Goal: Information Seeking & Learning: Find specific fact

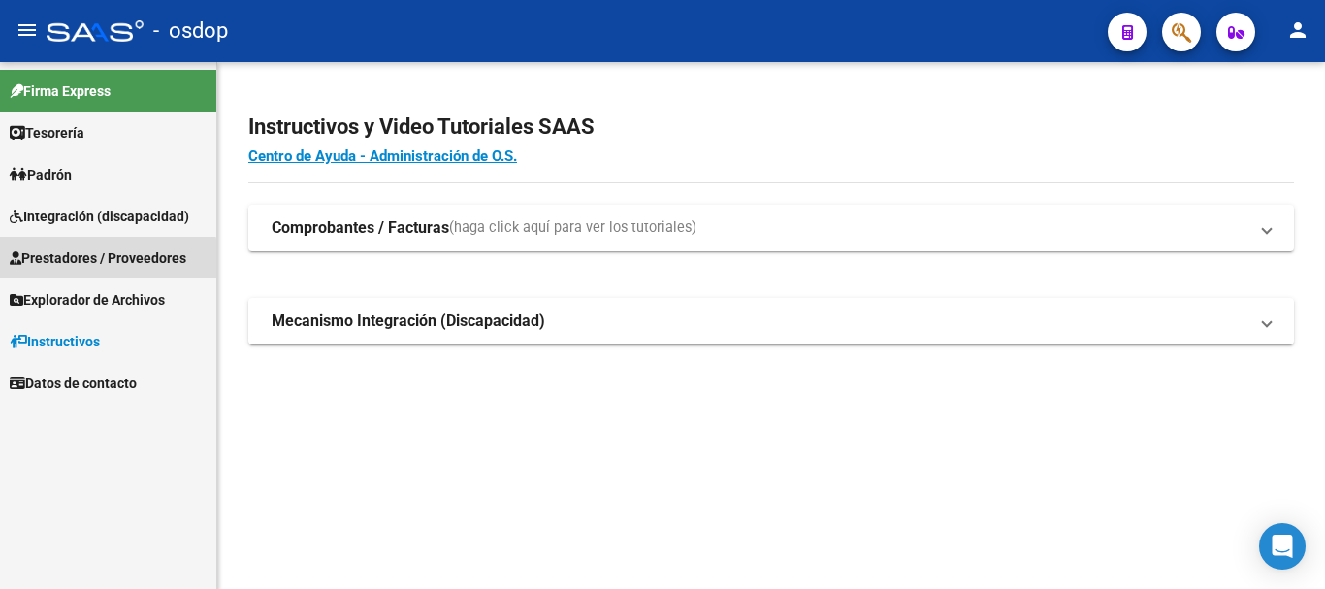
click at [102, 260] on span "Prestadores / Proveedores" at bounding box center [98, 257] width 177 height 21
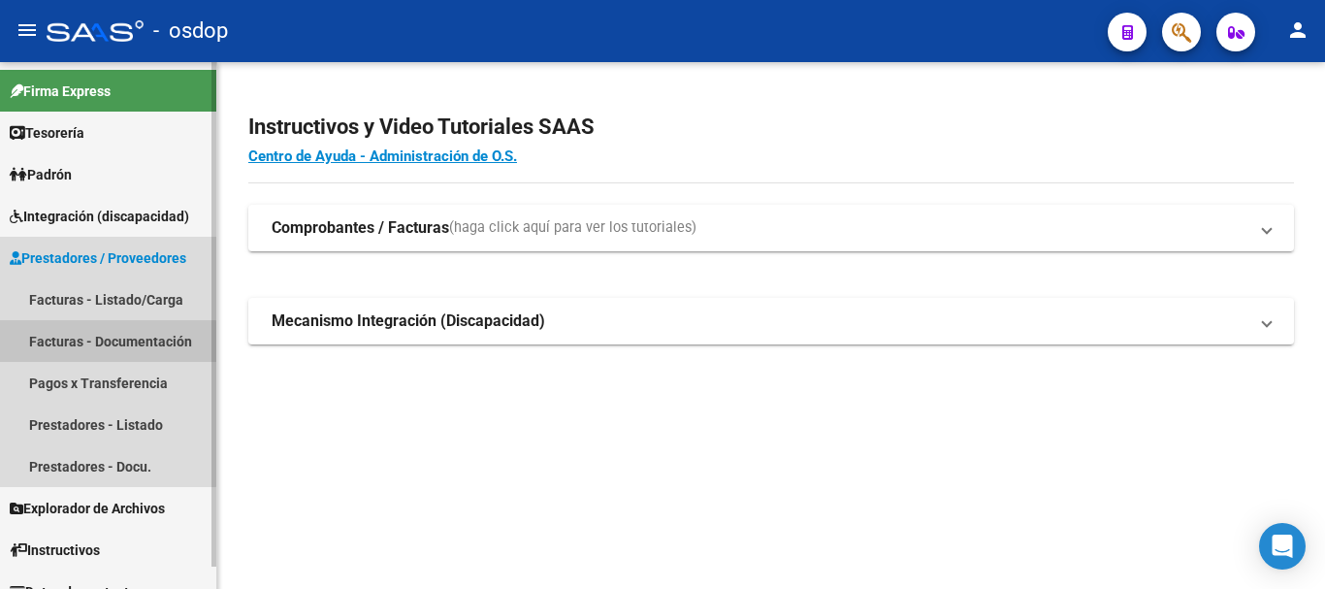
click at [64, 345] on link "Facturas - Documentación" at bounding box center [108, 341] width 216 height 42
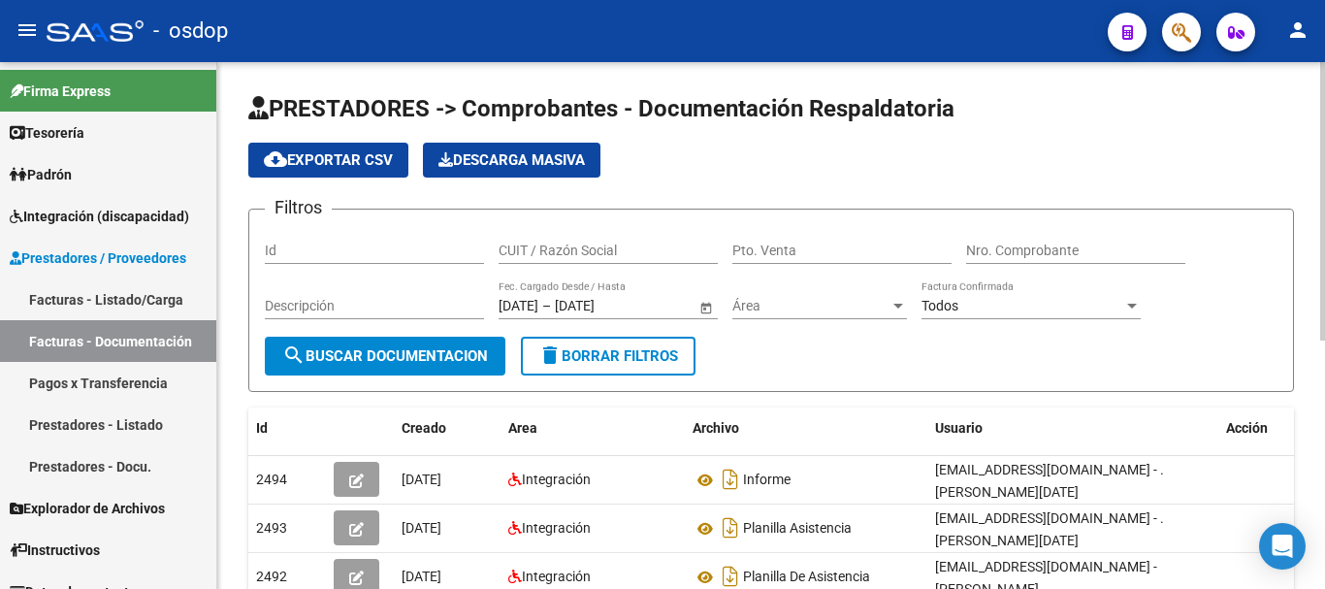
click at [547, 248] on input "CUIT / Razón Social" at bounding box center [608, 251] width 219 height 16
click at [589, 241] on div "CUIT / Razón Social" at bounding box center [608, 244] width 219 height 39
type input "27354391827"
click at [355, 359] on span "search Buscar Documentacion" at bounding box center [385, 355] width 206 height 17
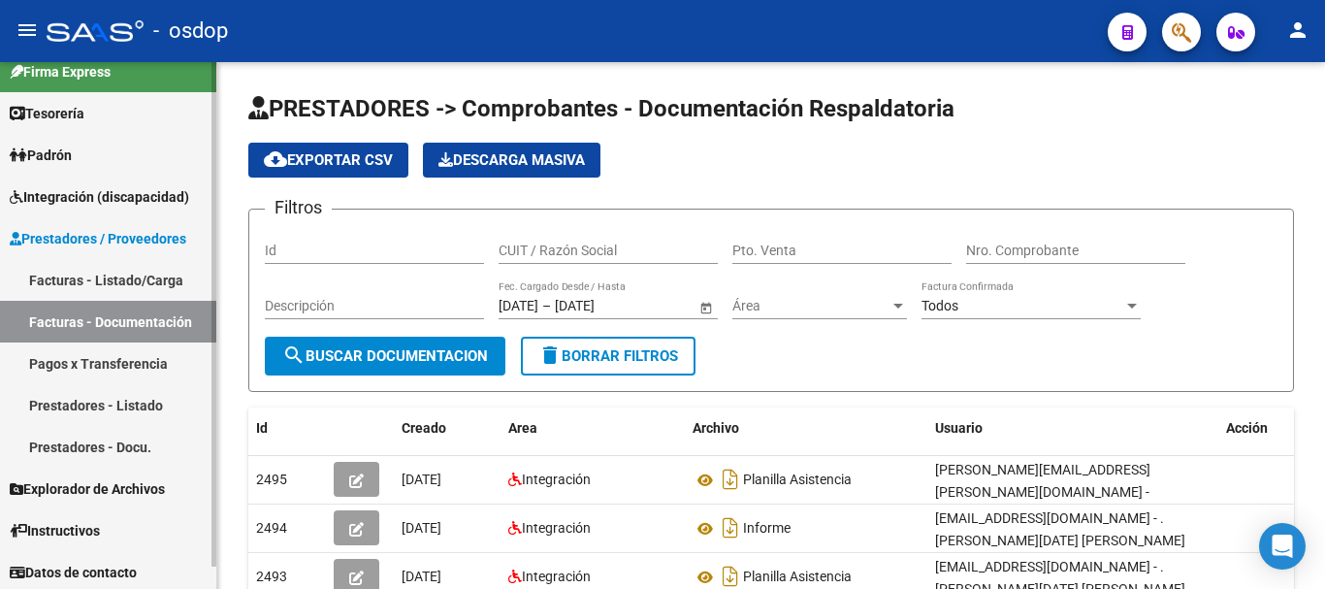
scroll to position [23, 0]
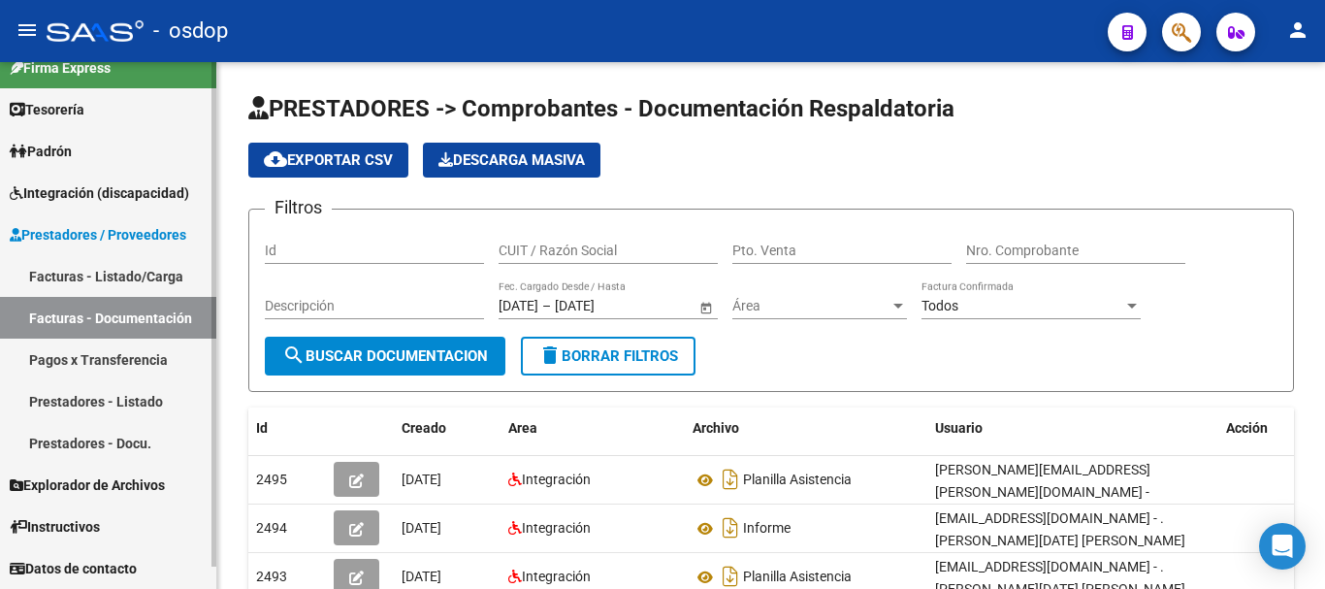
click at [113, 409] on link "Prestadores - Listado" at bounding box center [108, 401] width 216 height 42
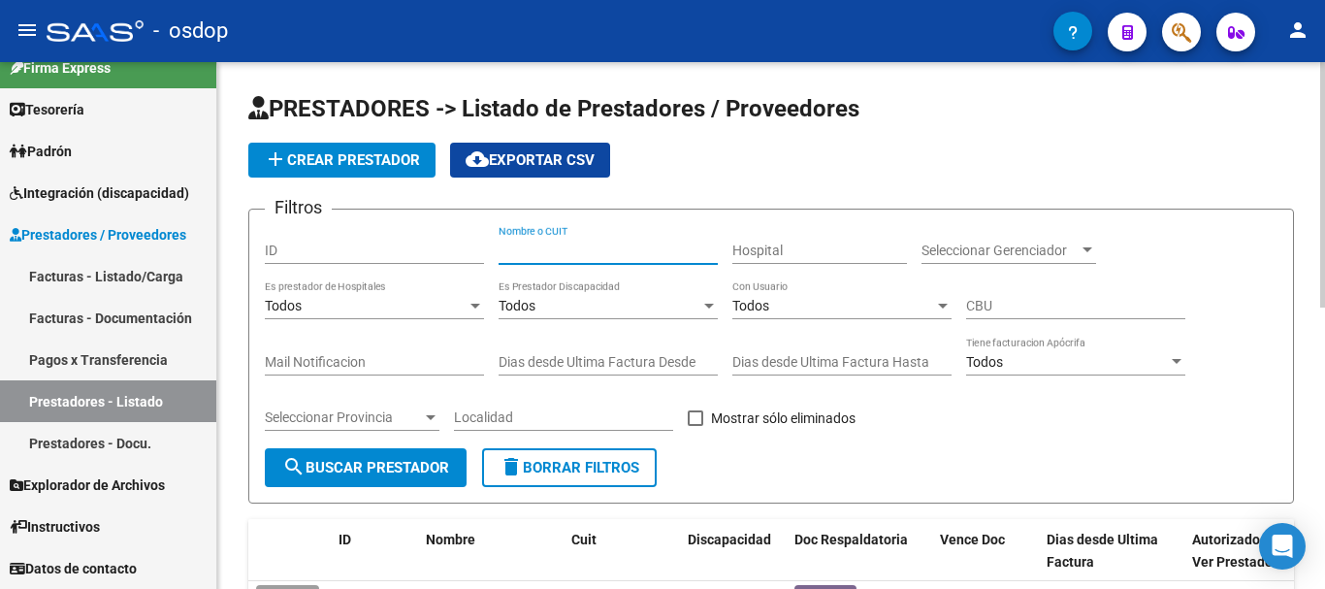
click at [566, 251] on input "Nombre o CUIT" at bounding box center [608, 251] width 219 height 16
type input "27354391827"
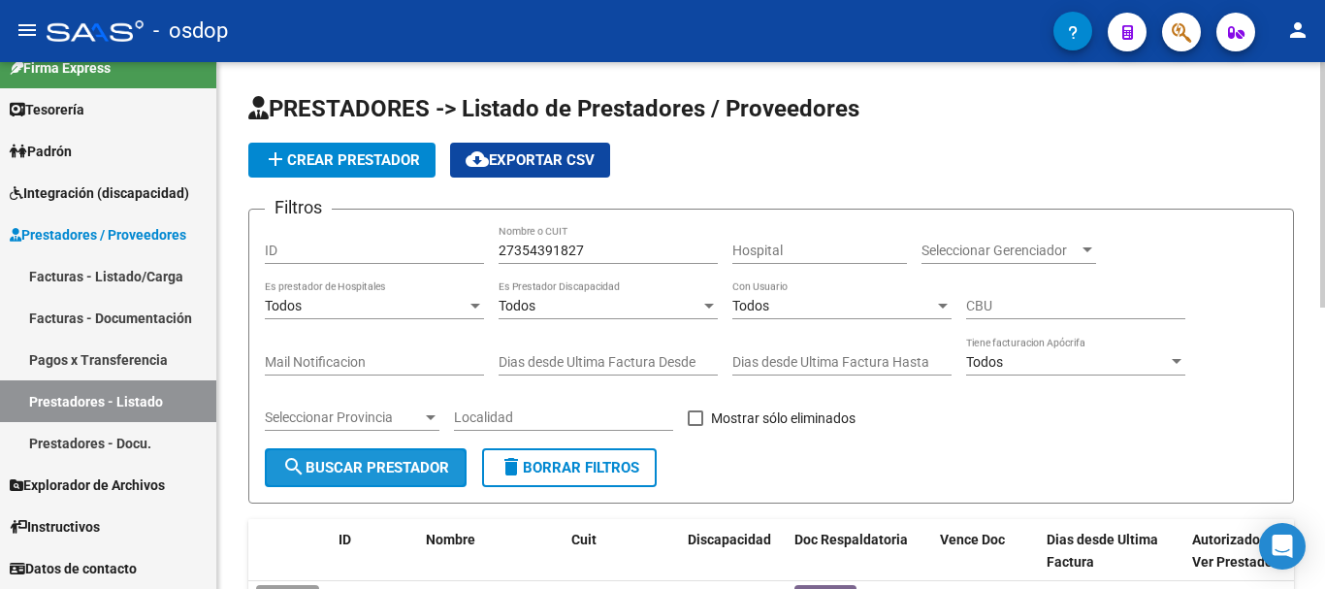
click at [348, 471] on span "search Buscar Prestador" at bounding box center [365, 467] width 167 height 17
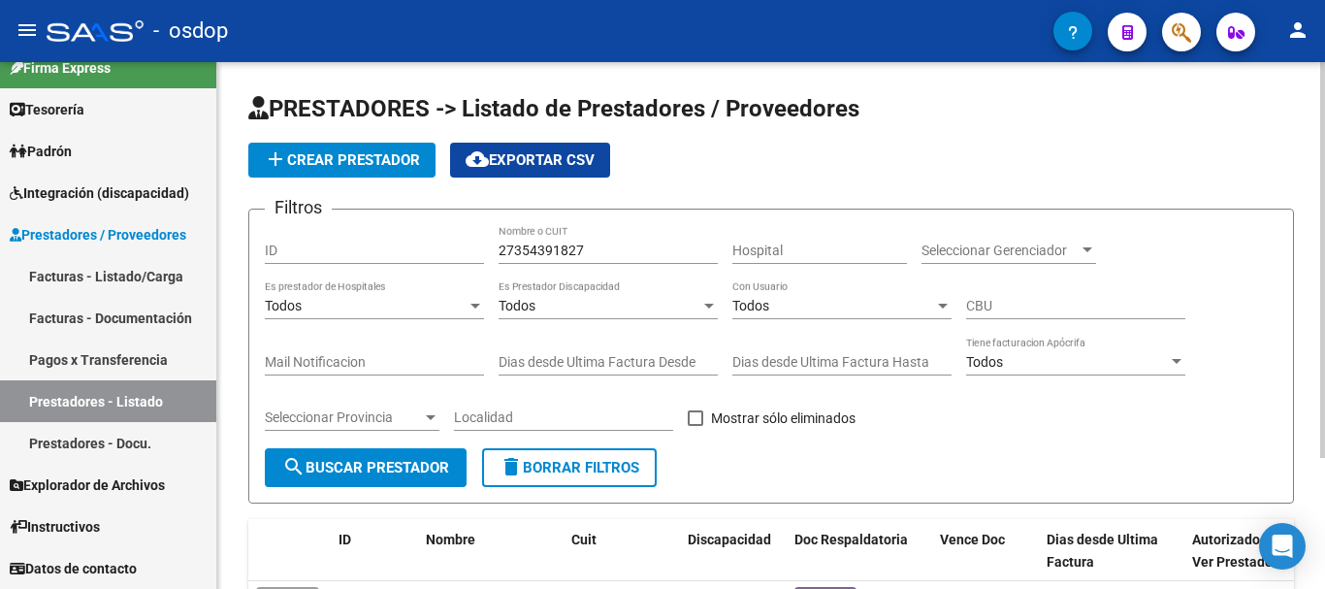
scroll to position [174, 0]
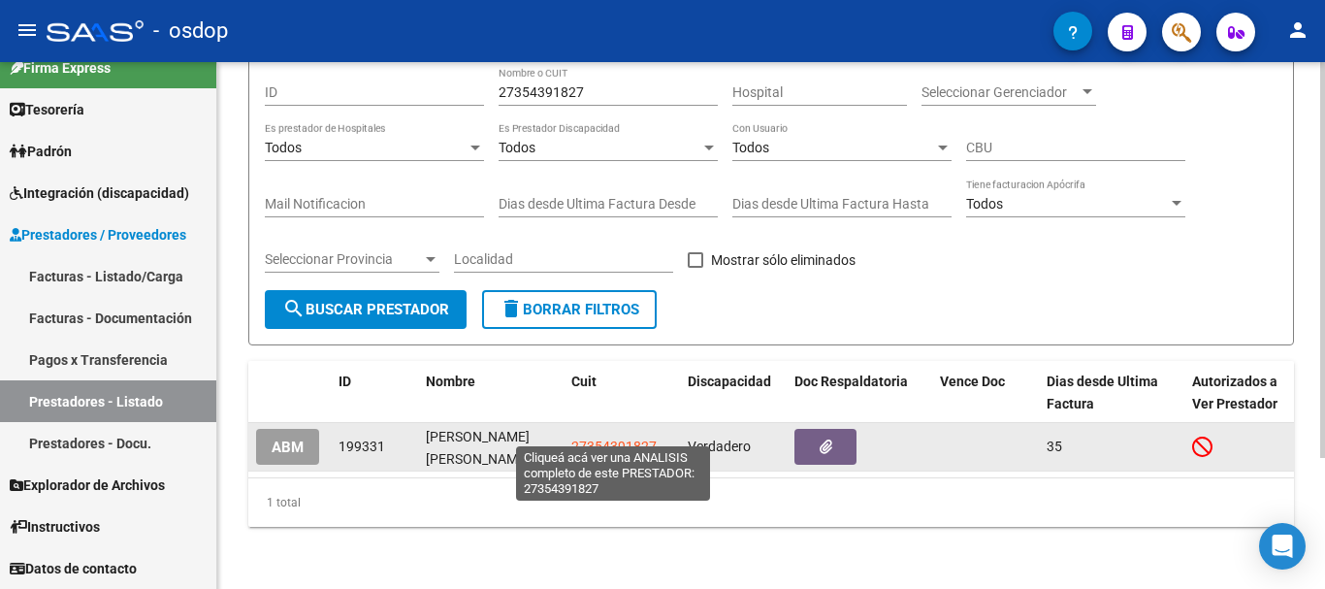
click at [615, 439] on span "27354391827" at bounding box center [613, 447] width 85 height 16
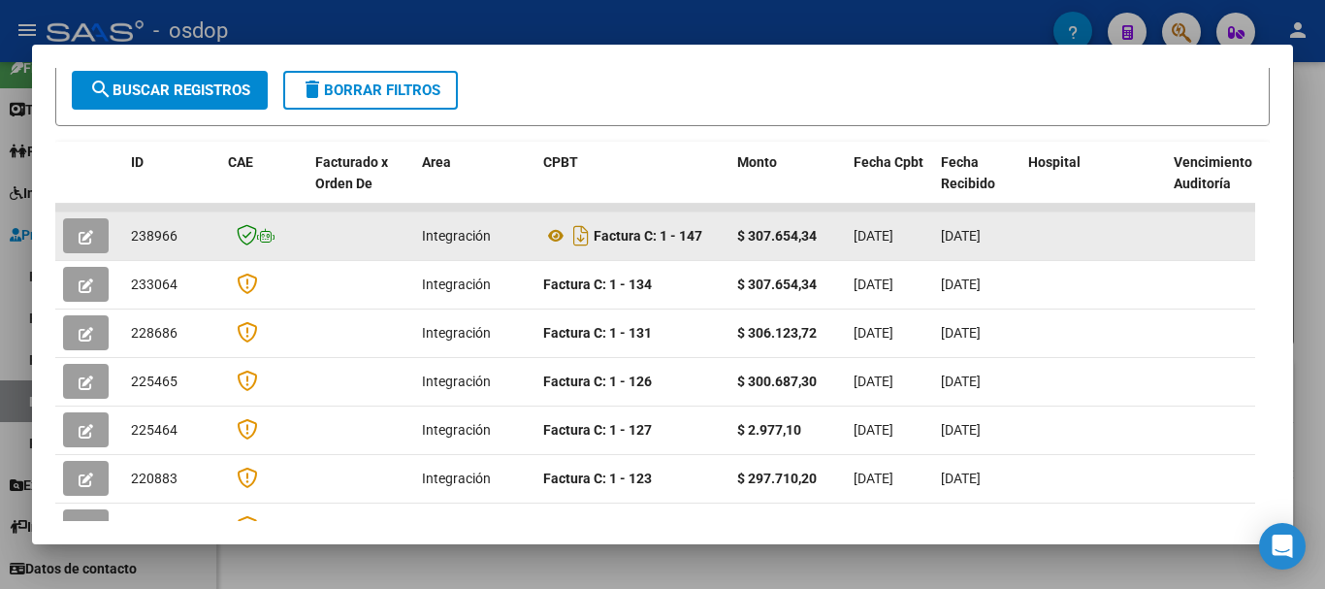
scroll to position [291, 0]
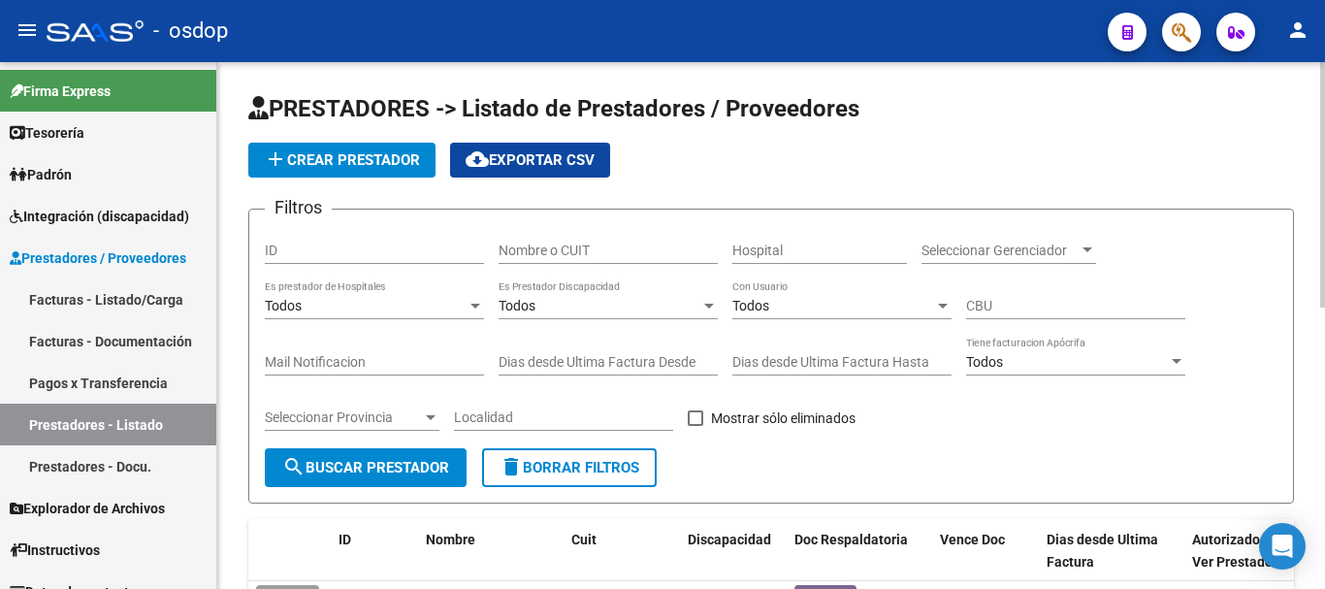
click at [558, 246] on input "Nombre o CUIT" at bounding box center [608, 251] width 219 height 16
type input "27330647065"
click at [439, 480] on button "search Buscar Prestador" at bounding box center [366, 467] width 202 height 39
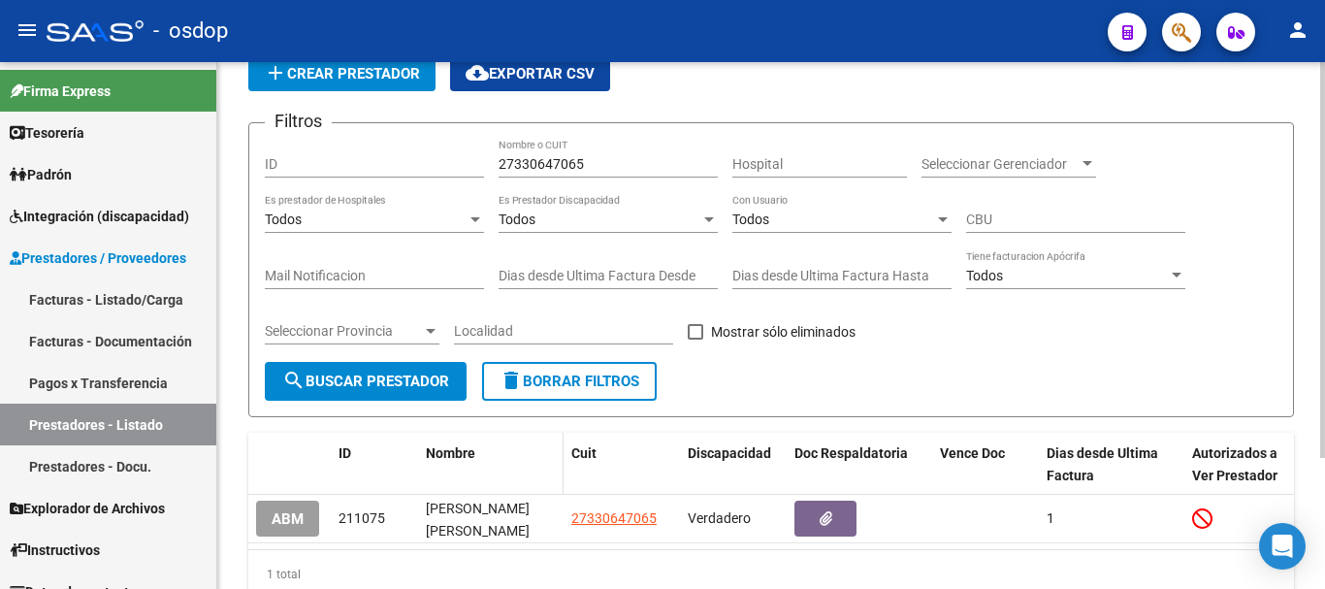
scroll to position [174, 0]
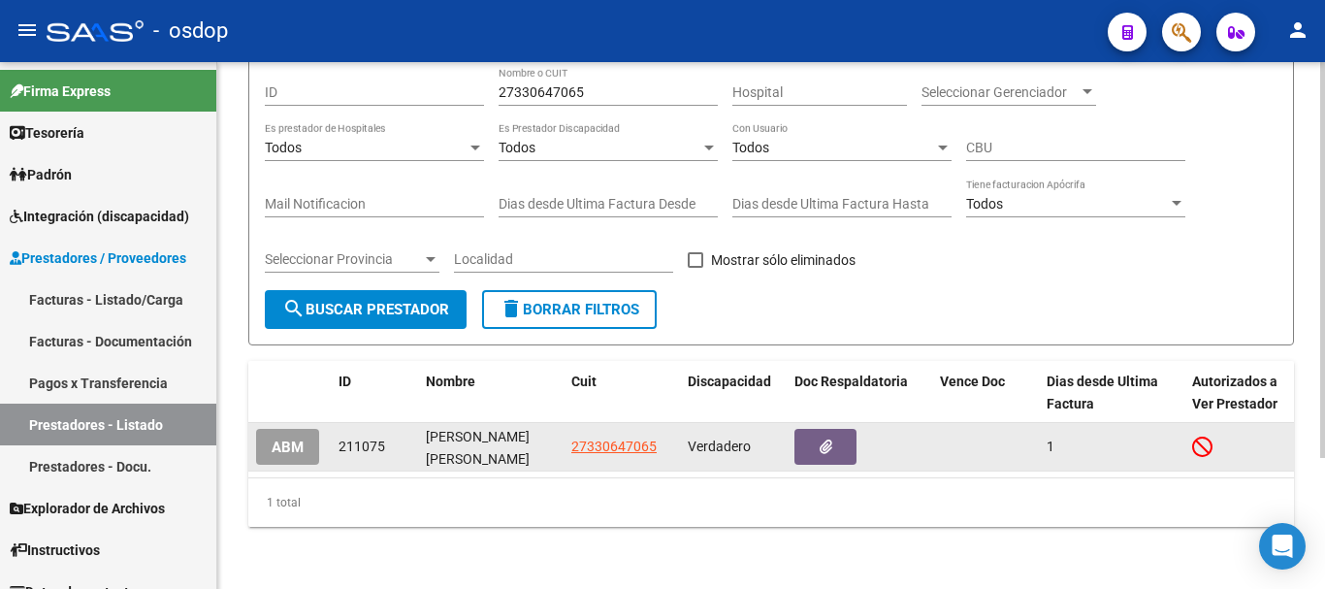
click at [599, 442] on datatable-body-cell "27330647065" at bounding box center [622, 447] width 116 height 48
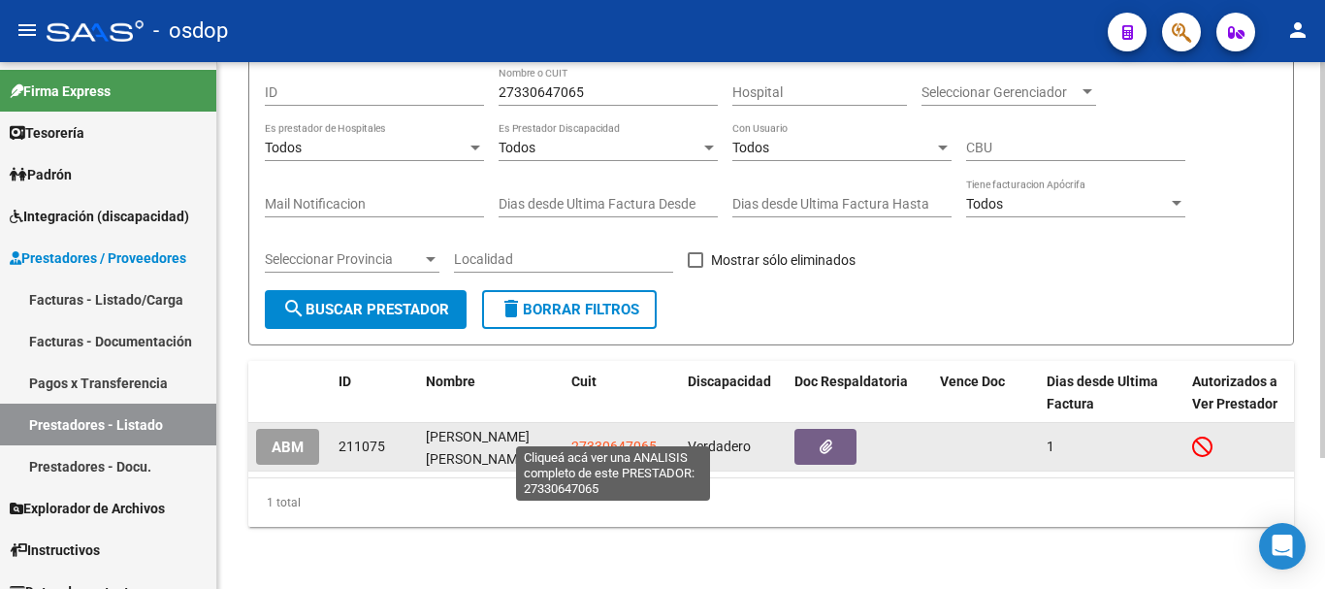
click at [604, 439] on span "27330647065" at bounding box center [613, 447] width 85 height 16
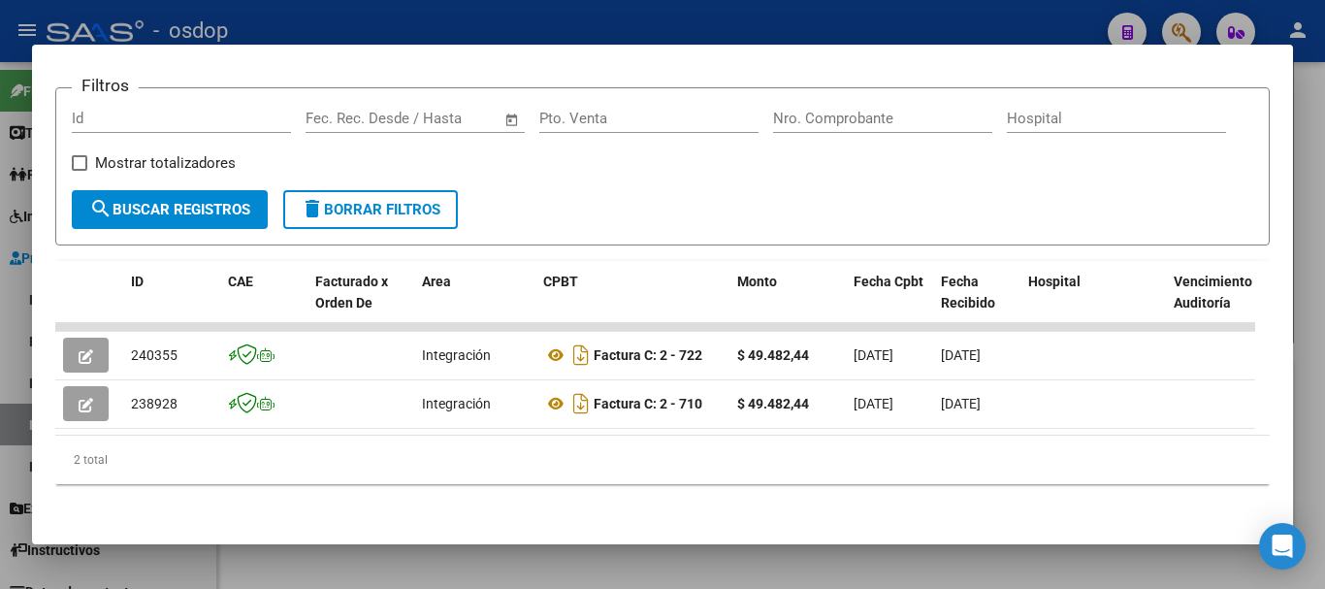
scroll to position [292, 0]
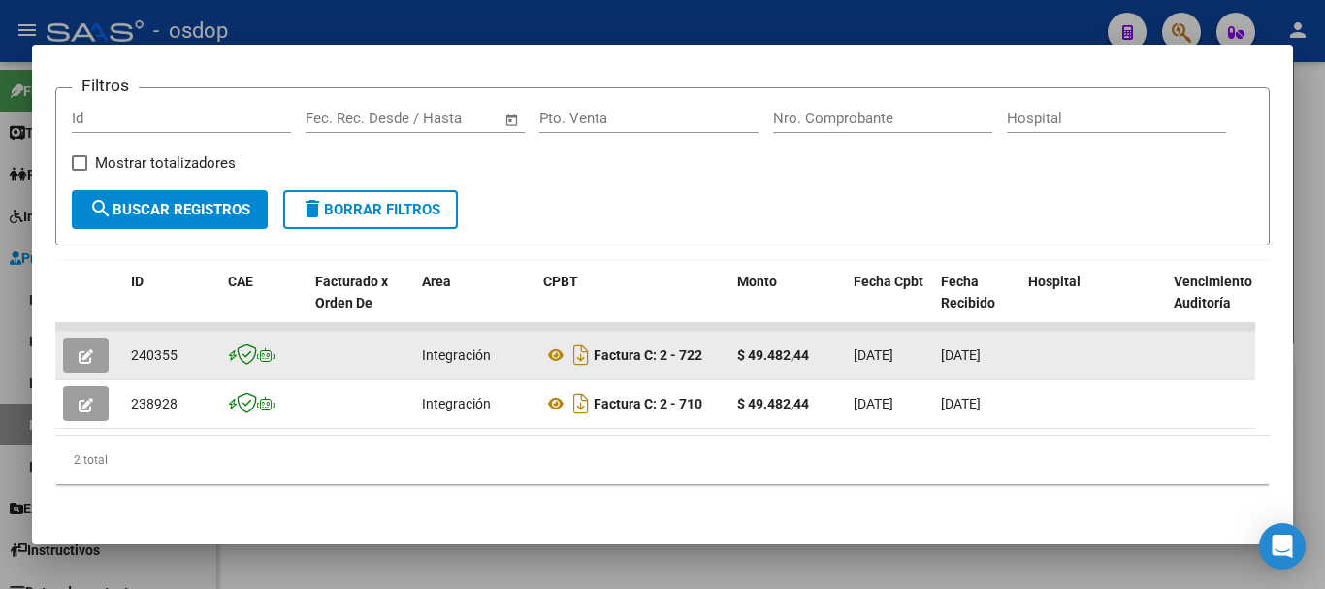
click at [91, 349] on icon "button" at bounding box center [86, 356] width 15 height 15
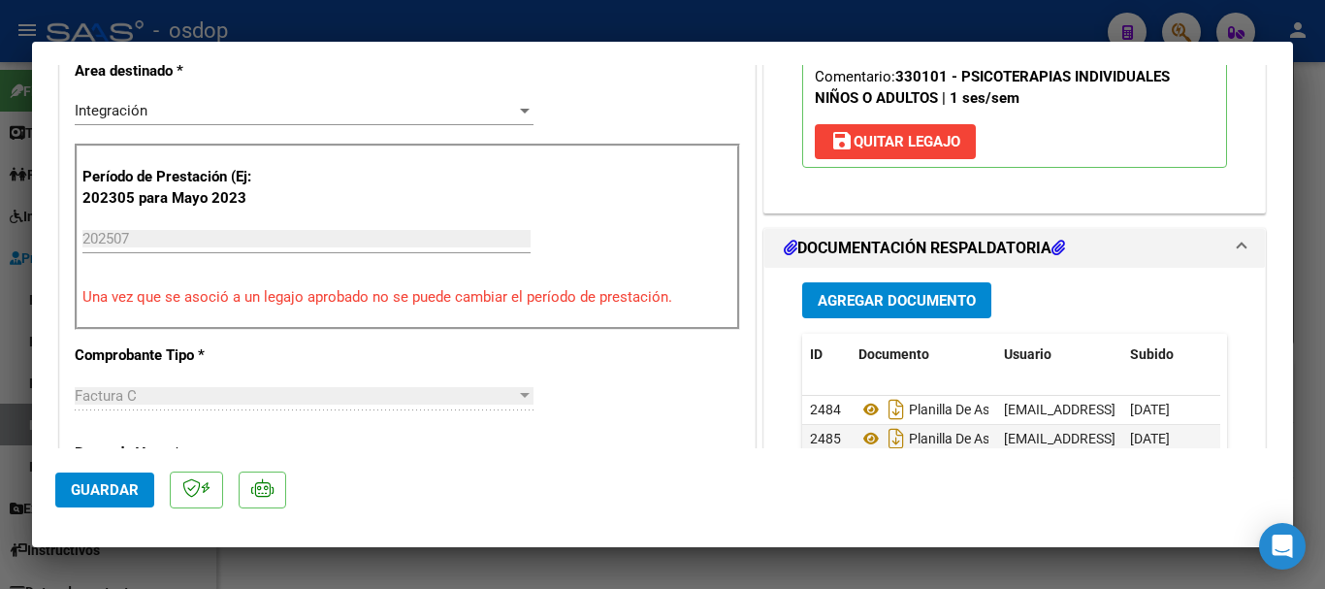
scroll to position [485, 0]
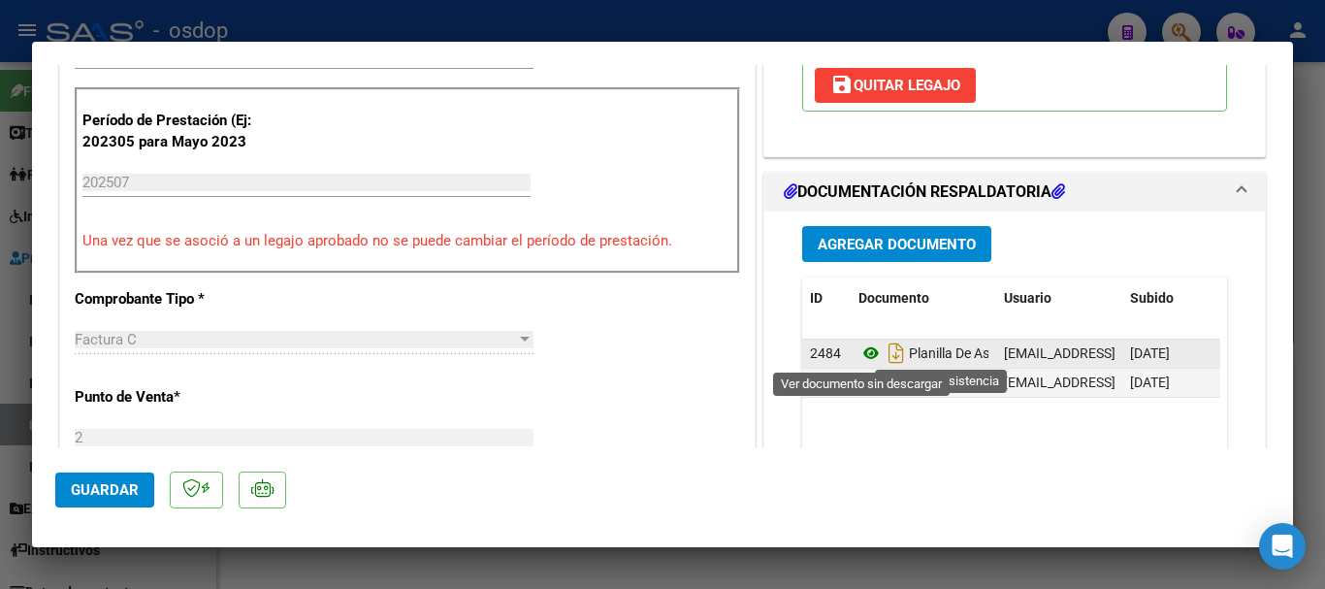
click at [863, 355] on icon at bounding box center [871, 353] width 25 height 23
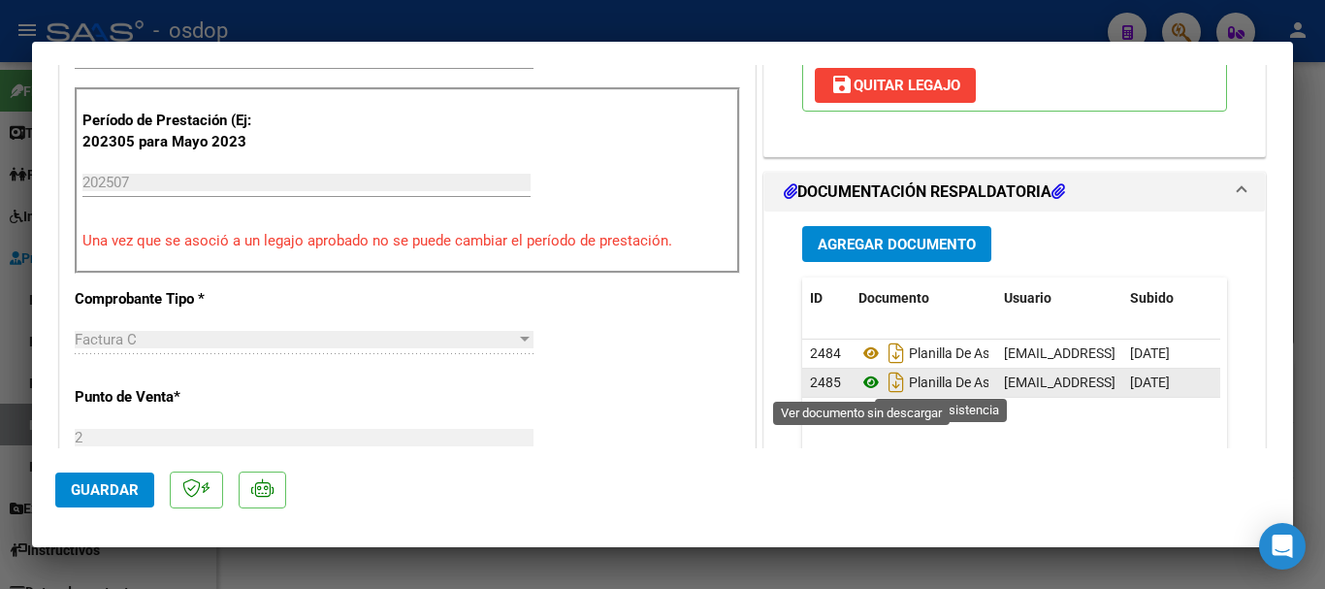
click at [860, 386] on icon at bounding box center [871, 382] width 25 height 23
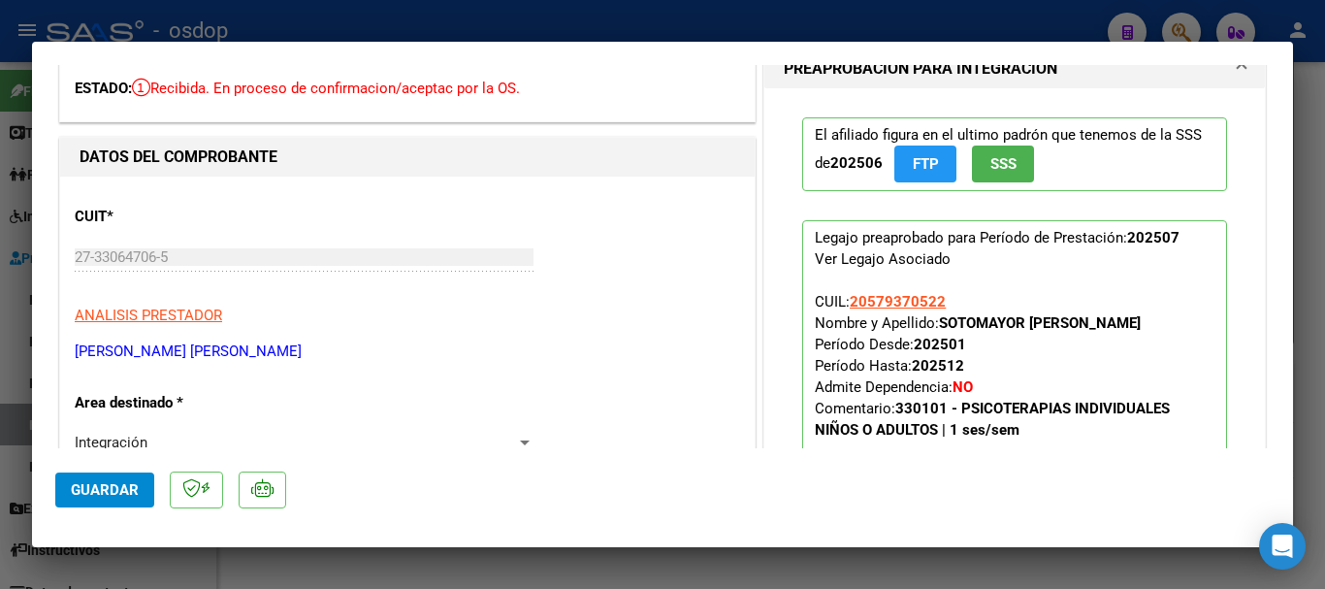
scroll to position [0, 0]
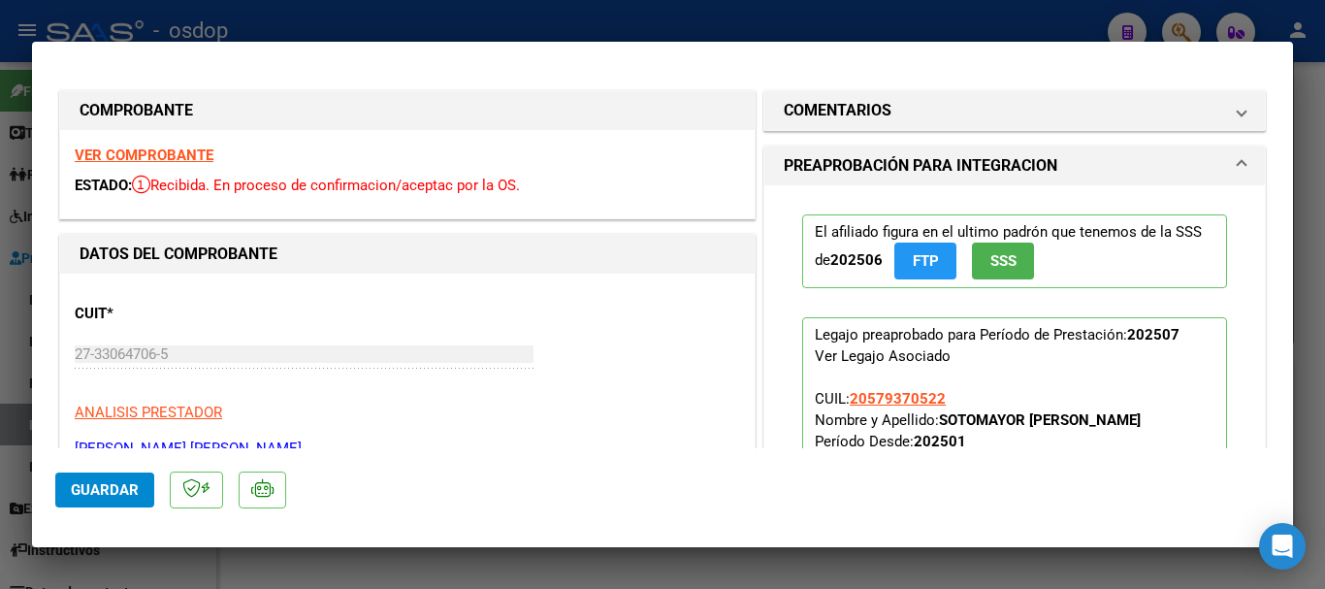
type input "$ 0,00"
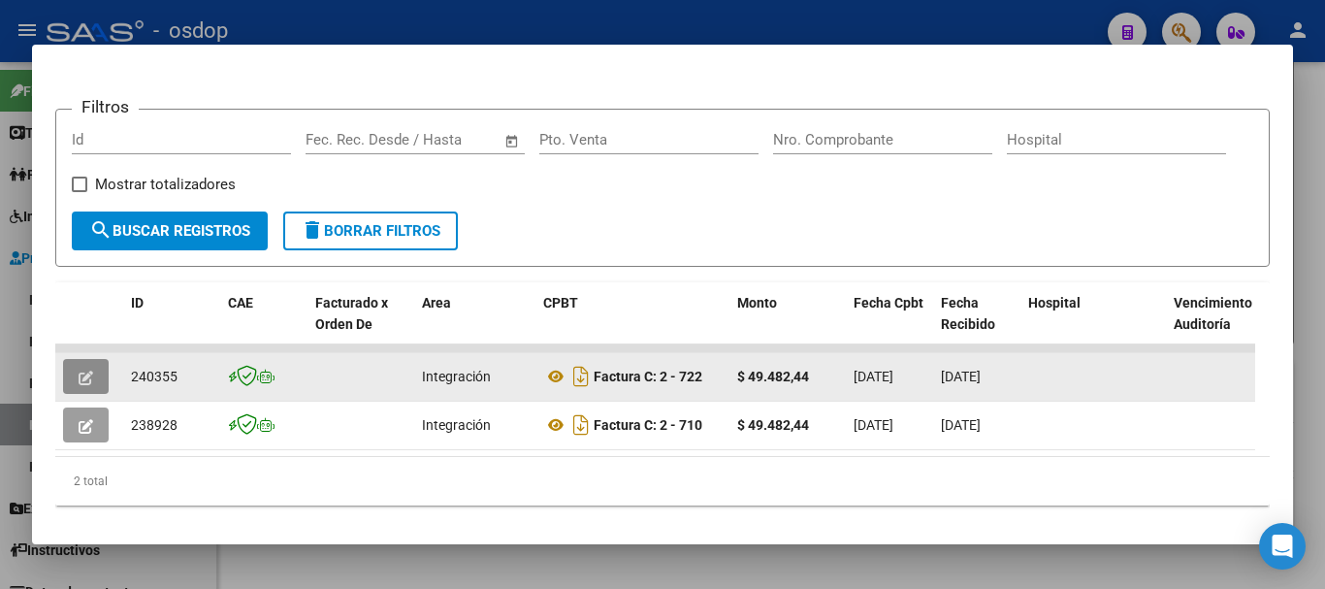
scroll to position [292, 0]
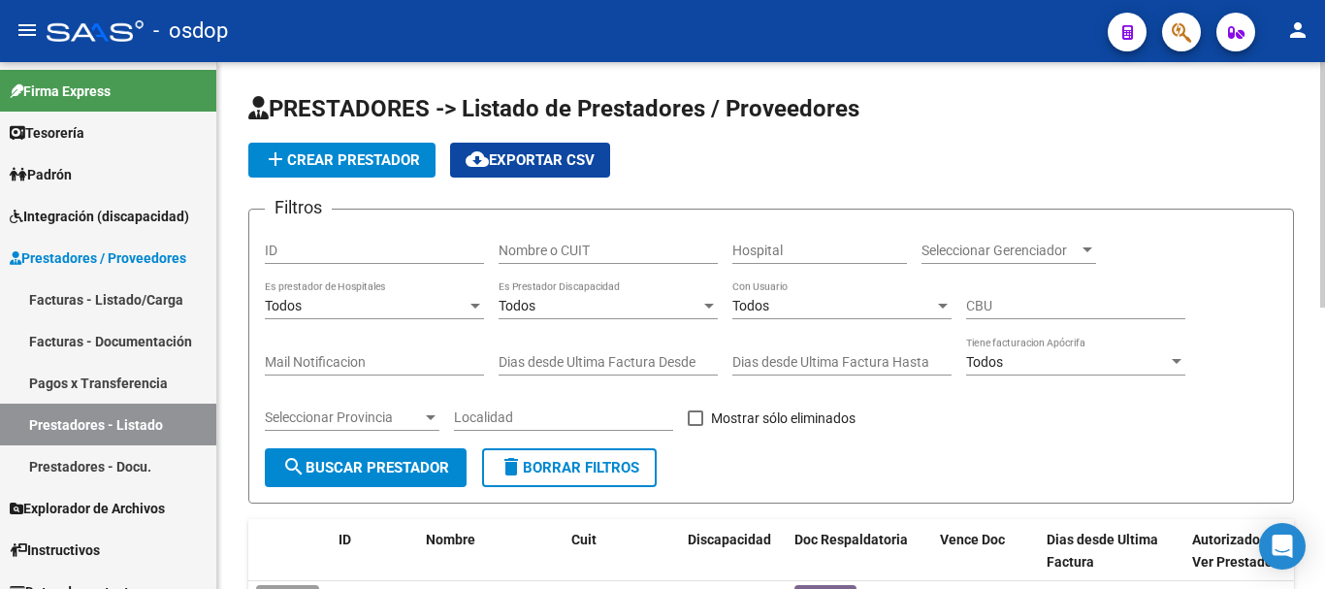
click at [620, 256] on input "Nombre o CUIT" at bounding box center [608, 251] width 219 height 16
click at [383, 474] on span "search Buscar Prestador" at bounding box center [365, 467] width 167 height 17
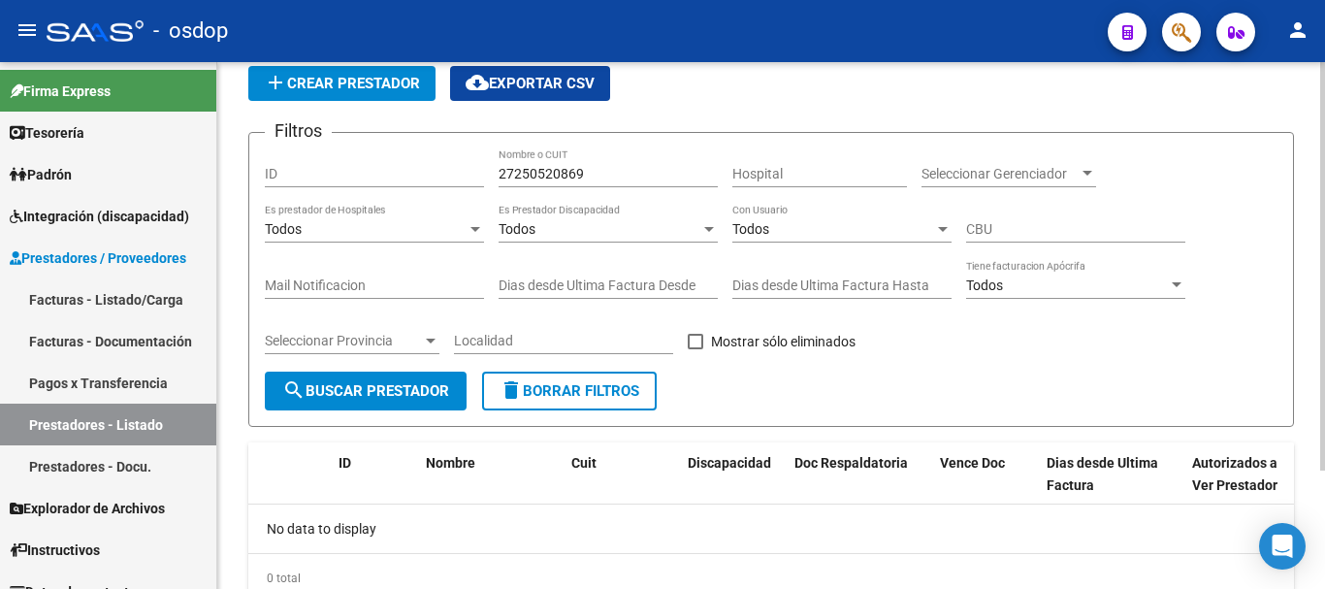
scroll to position [152, 0]
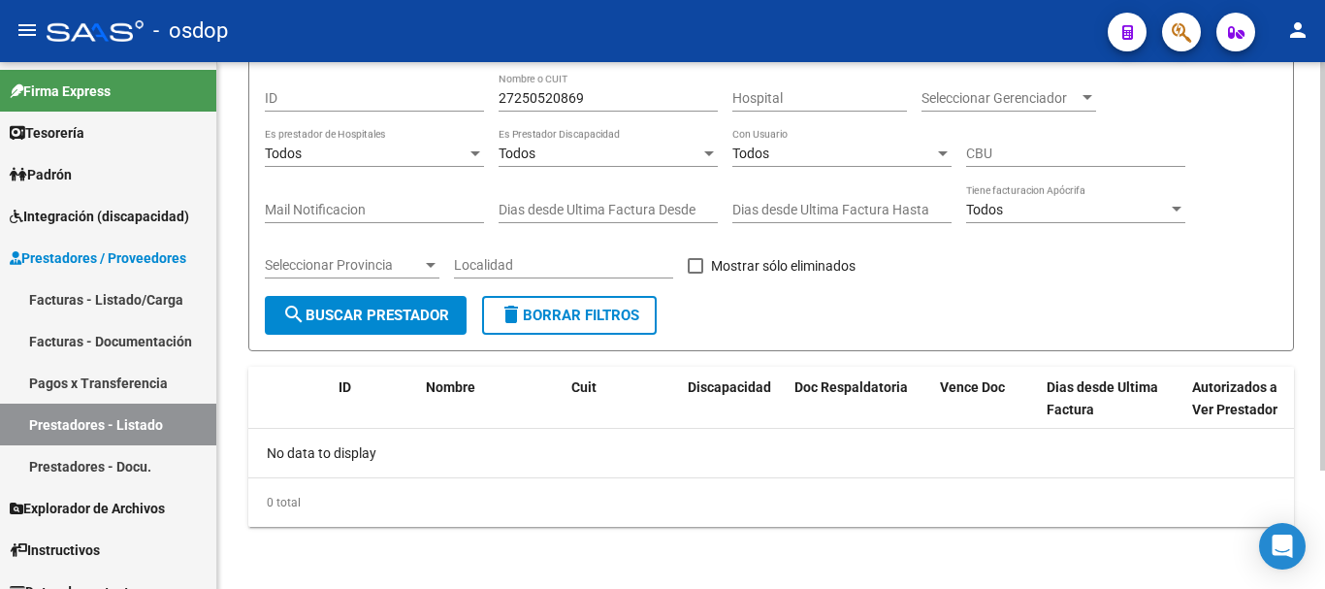
click at [383, 316] on span "search Buscar Prestador" at bounding box center [365, 315] width 167 height 17
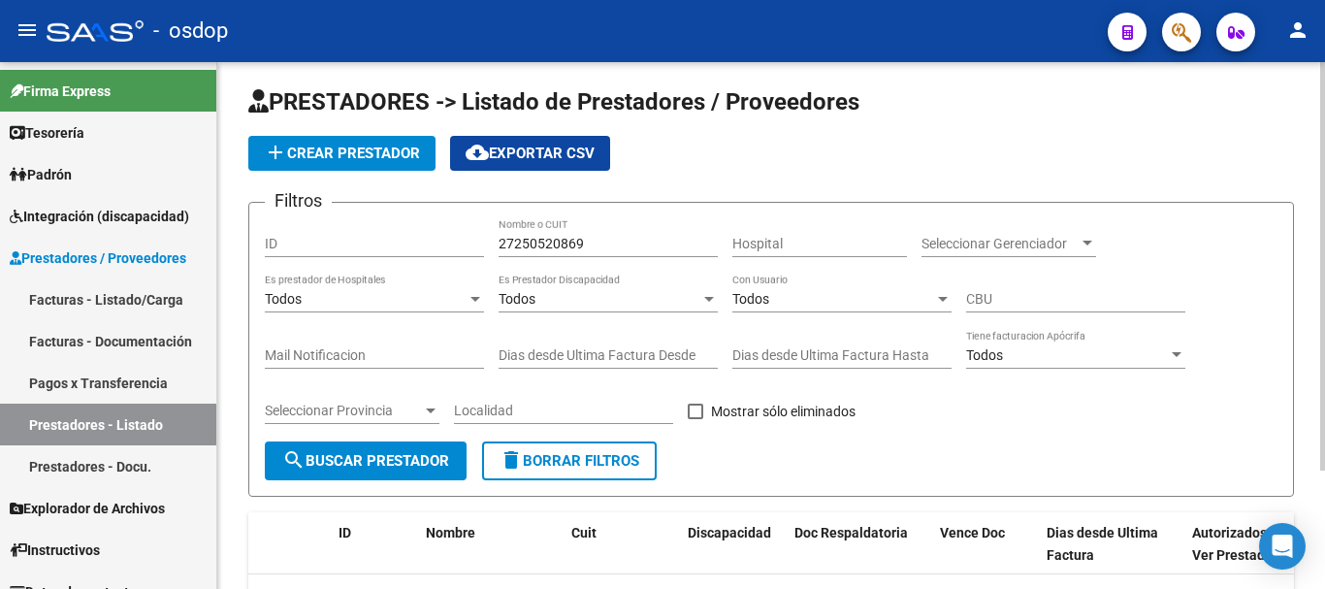
scroll to position [0, 0]
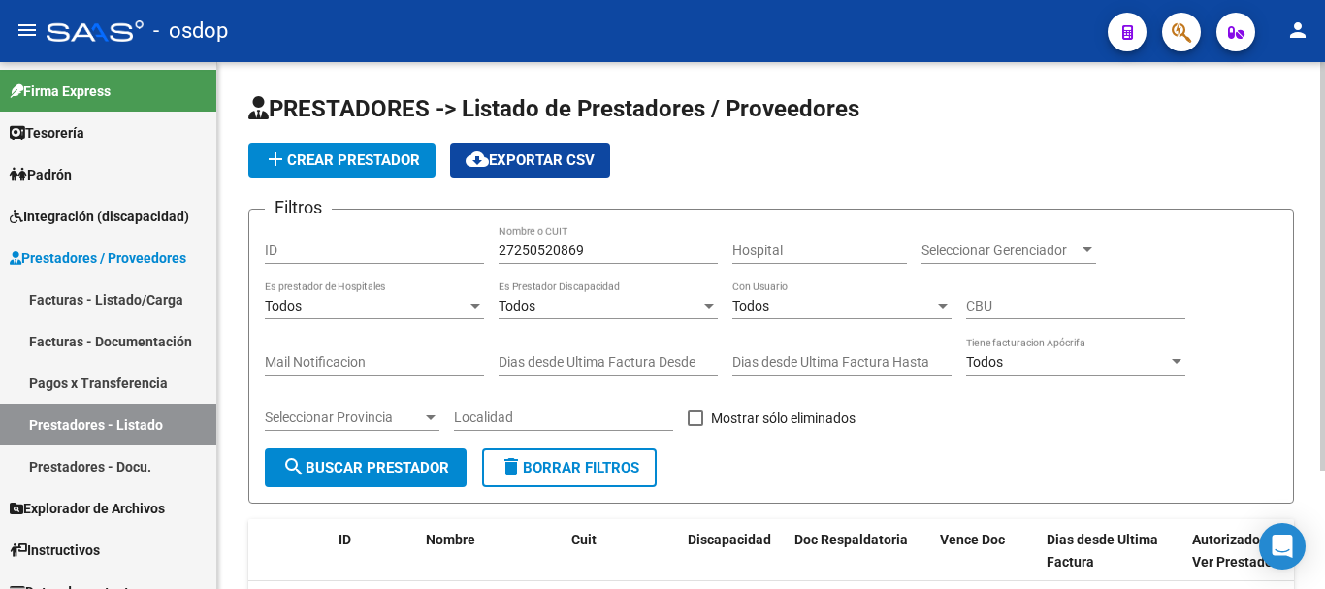
click at [626, 254] on input "27250520869" at bounding box center [608, 251] width 219 height 16
click at [721, 283] on div "Filtros ID 272505208 Nombre o CUIT Hospital Seleccionar Gerenciador Seleccionar…" at bounding box center [771, 336] width 1013 height 223
click at [645, 236] on div "272505208 Nombre o CUIT" at bounding box center [608, 244] width 219 height 39
type input "2"
type input "27250520889"
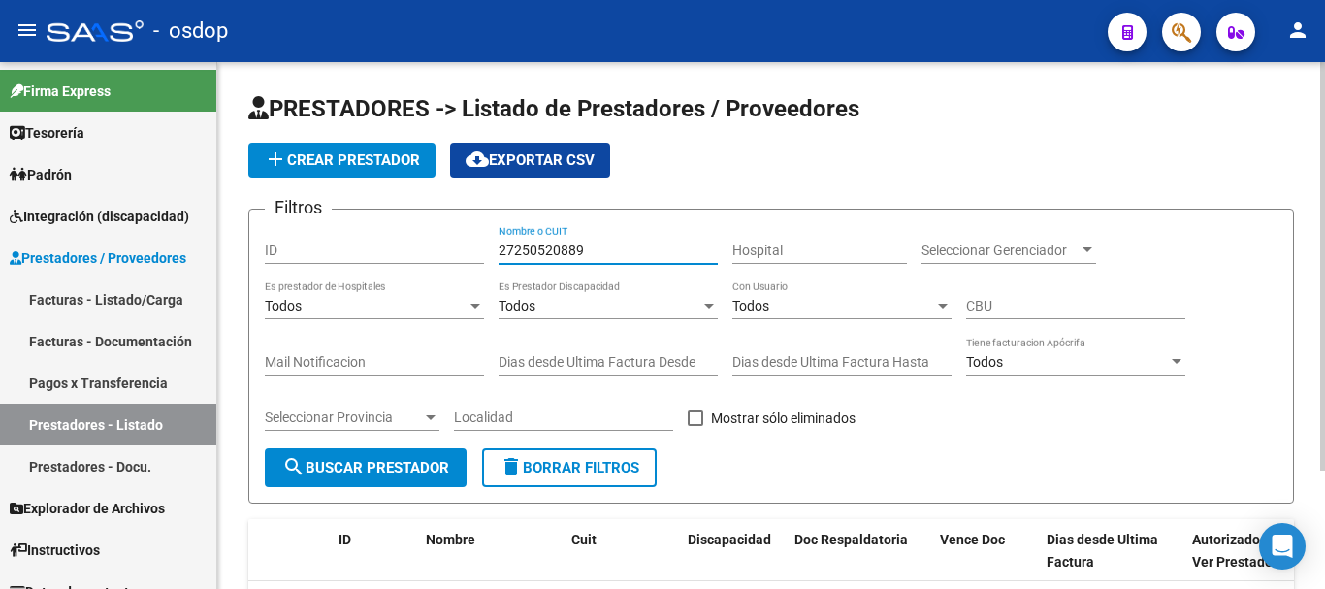
click at [404, 476] on button "search Buscar Prestador" at bounding box center [366, 467] width 202 height 39
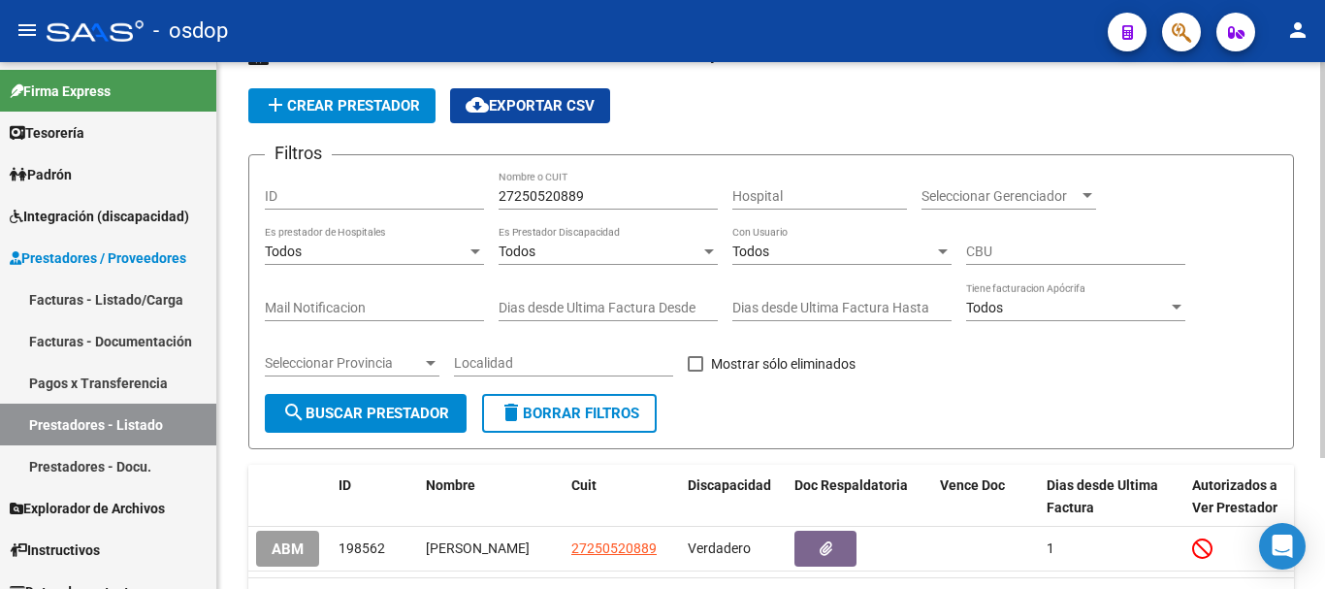
scroll to position [97, 0]
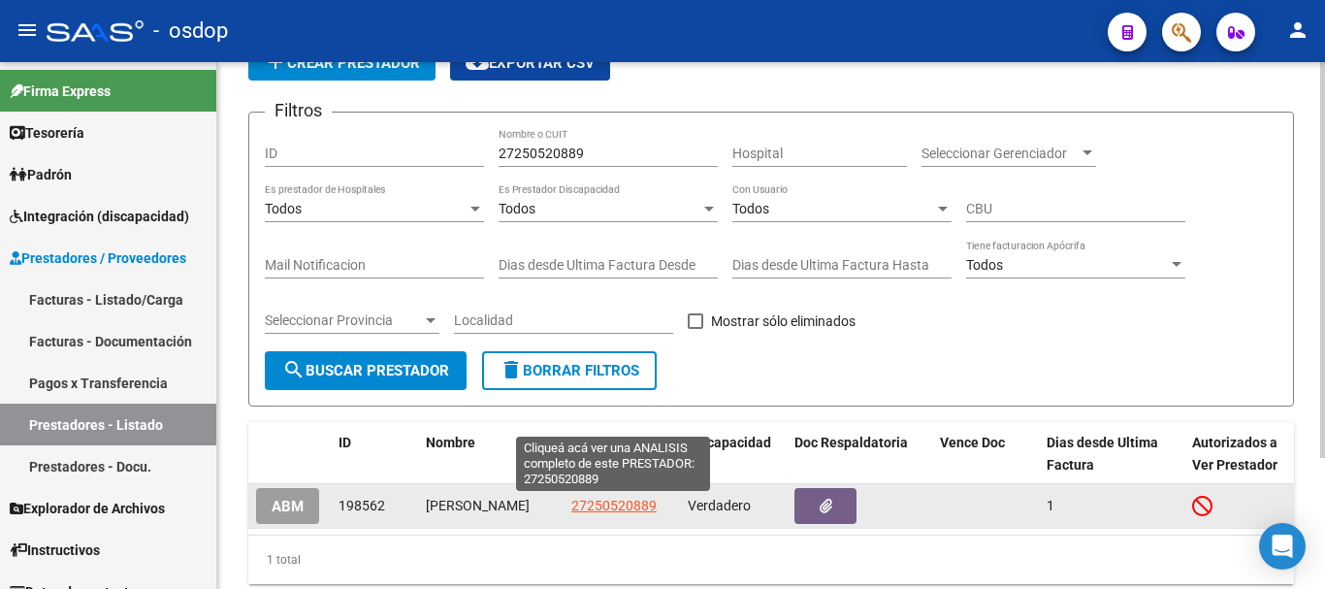
click at [603, 513] on span "27250520889" at bounding box center [613, 506] width 85 height 16
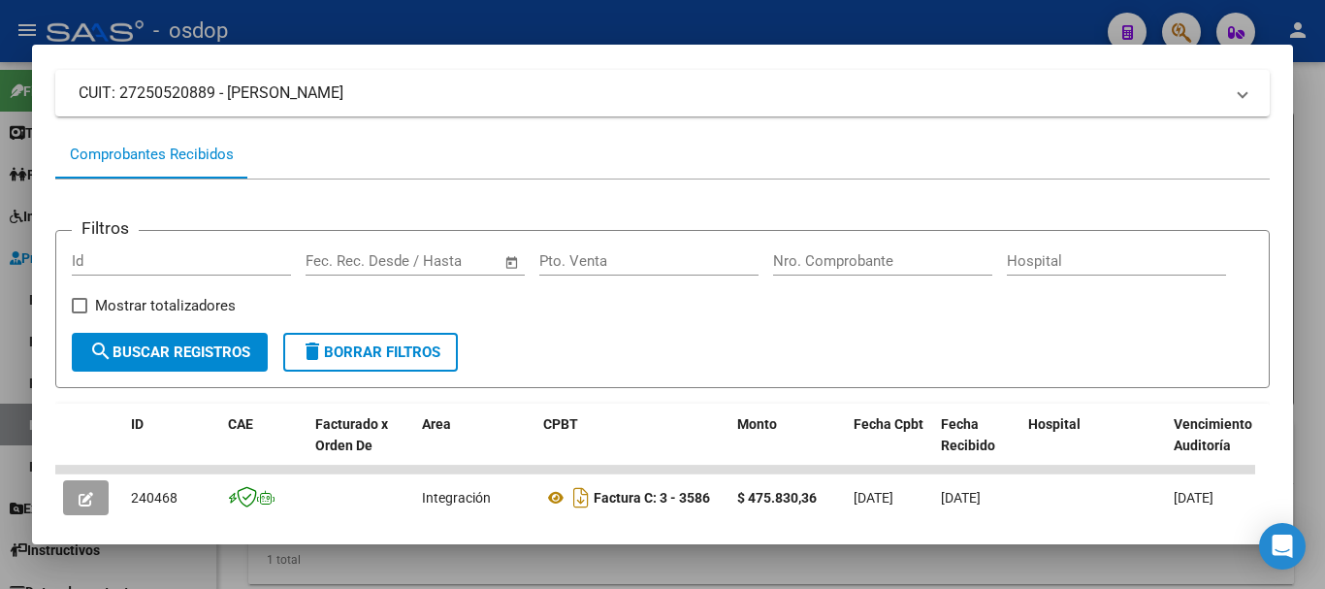
scroll to position [388, 0]
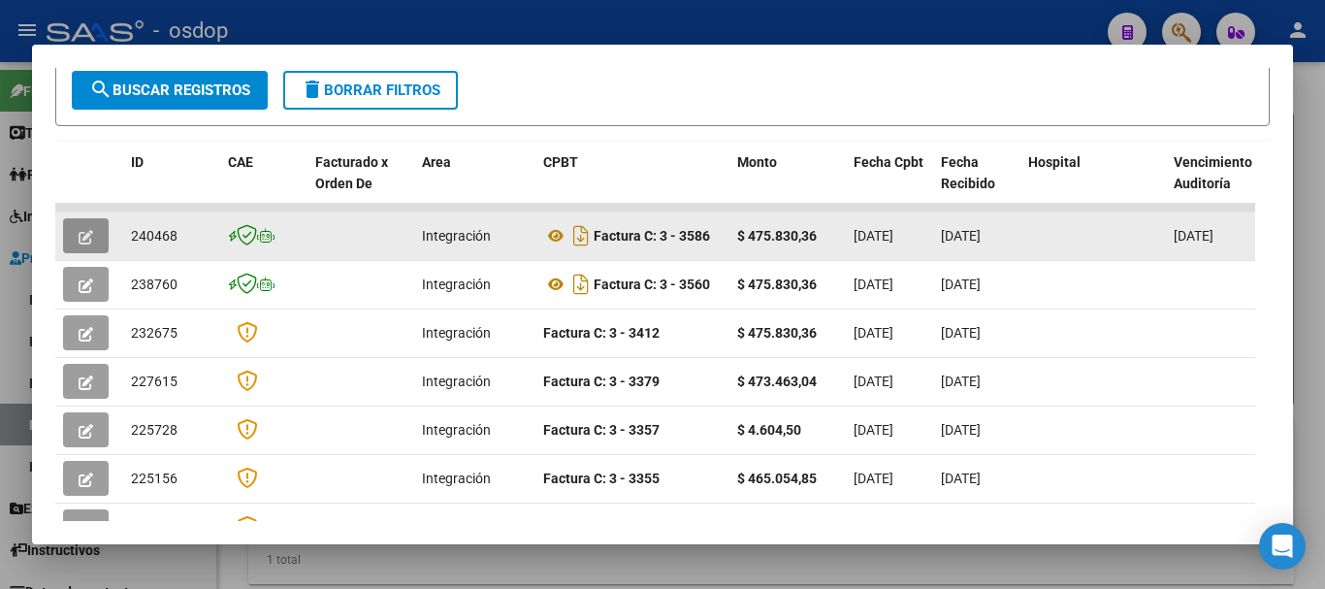
click at [80, 244] on icon "button" at bounding box center [86, 237] width 15 height 15
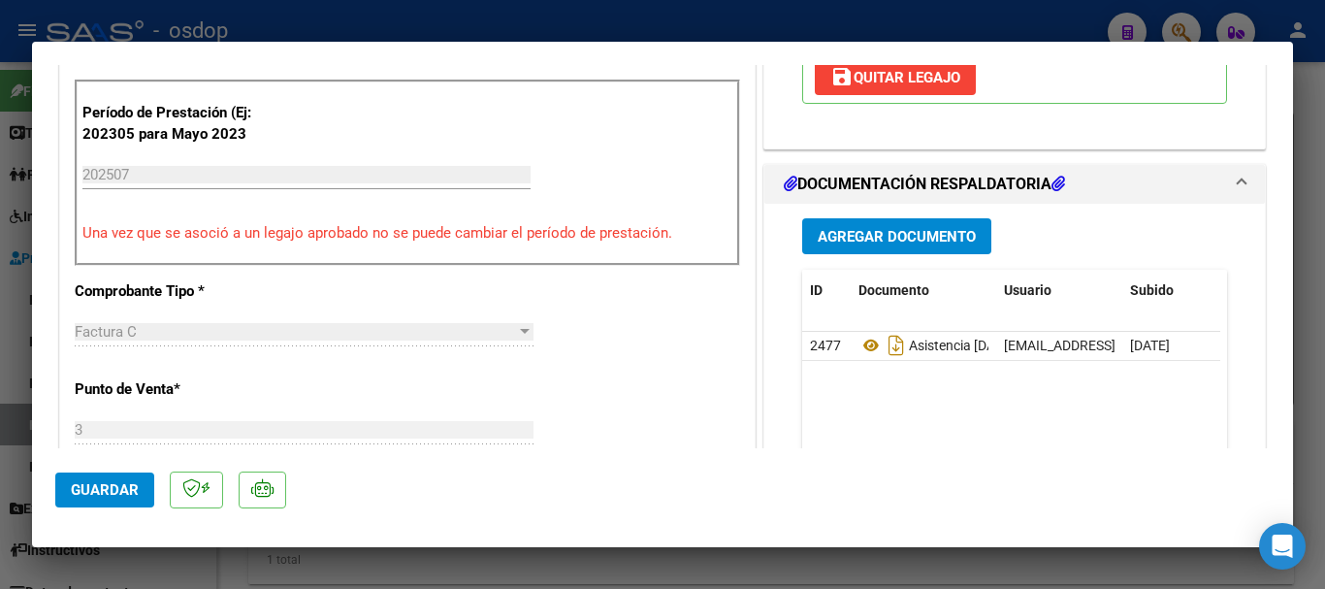
scroll to position [485, 0]
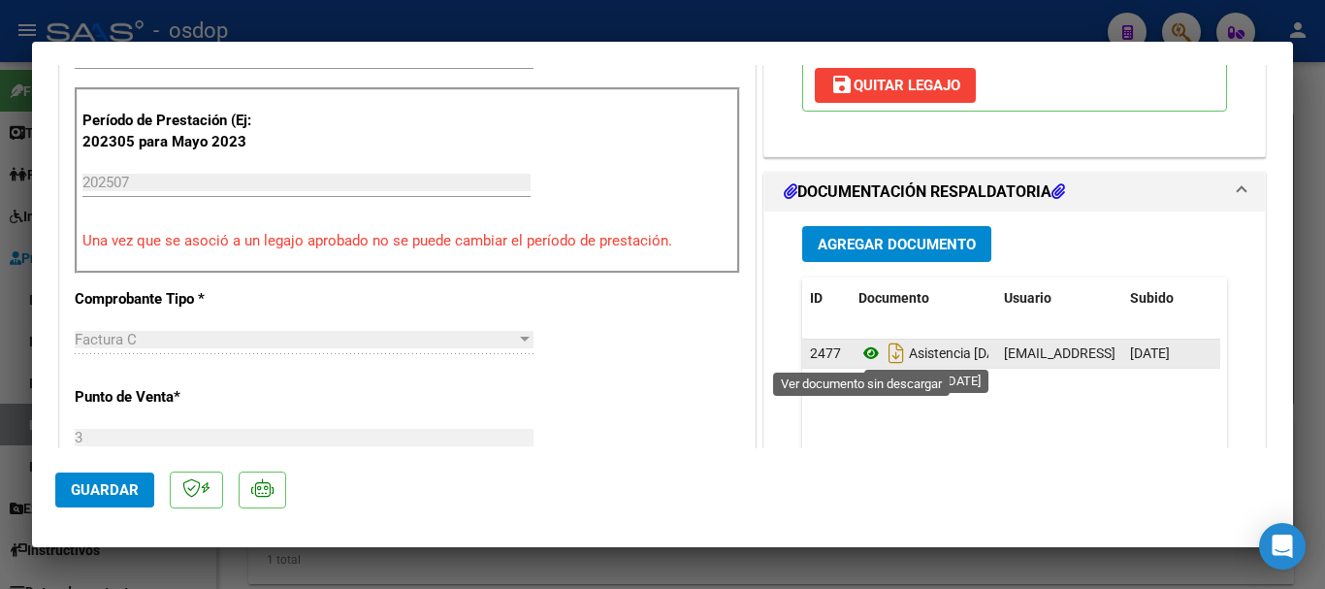
click at [862, 351] on icon at bounding box center [871, 353] width 25 height 23
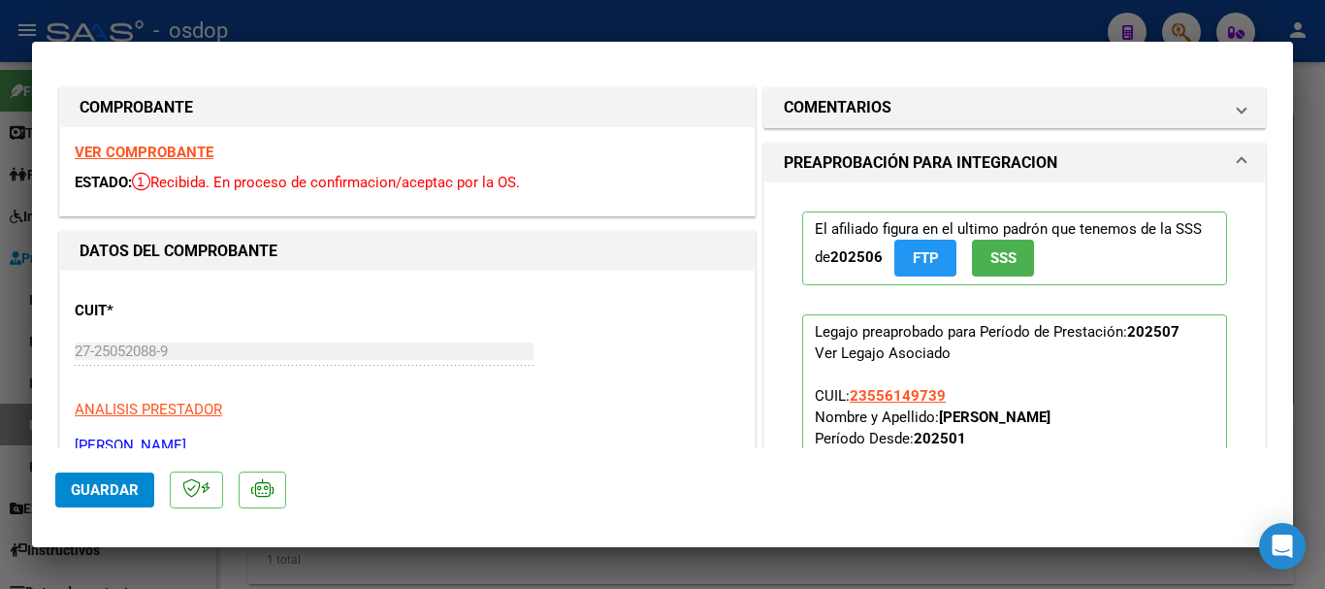
scroll to position [0, 0]
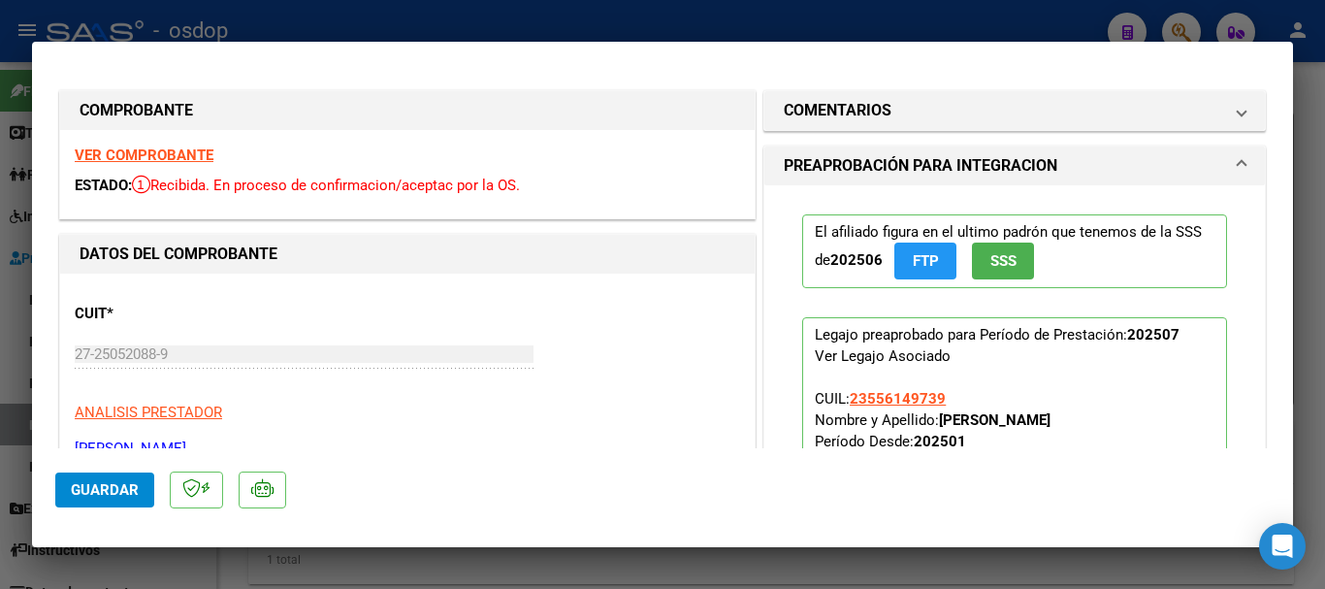
type input "$ 0,00"
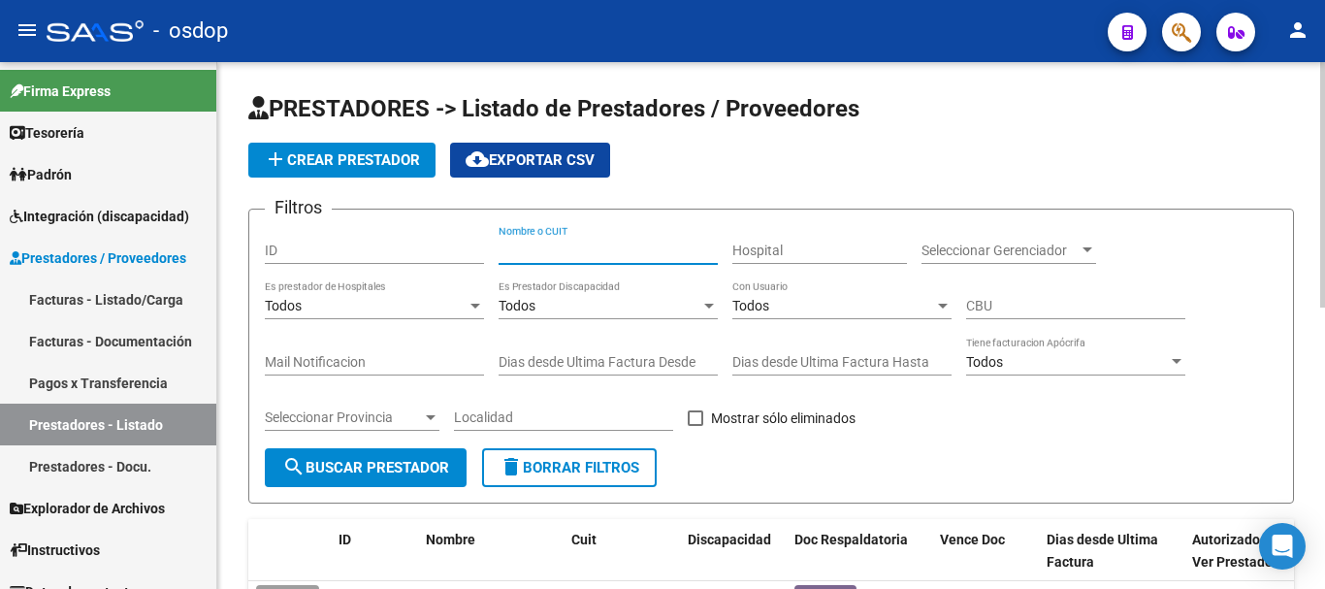
click at [526, 247] on input "Nombre o CUIT" at bounding box center [608, 251] width 219 height 16
type input "20366759035"
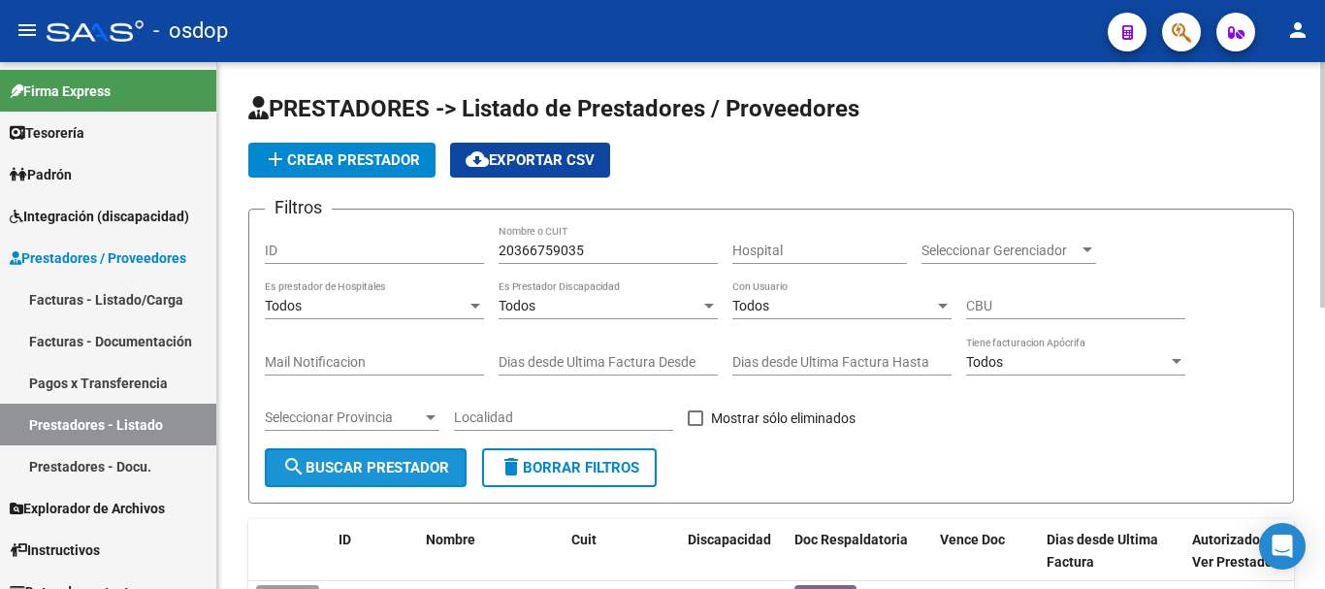
click at [393, 461] on span "search Buscar Prestador" at bounding box center [365, 467] width 167 height 17
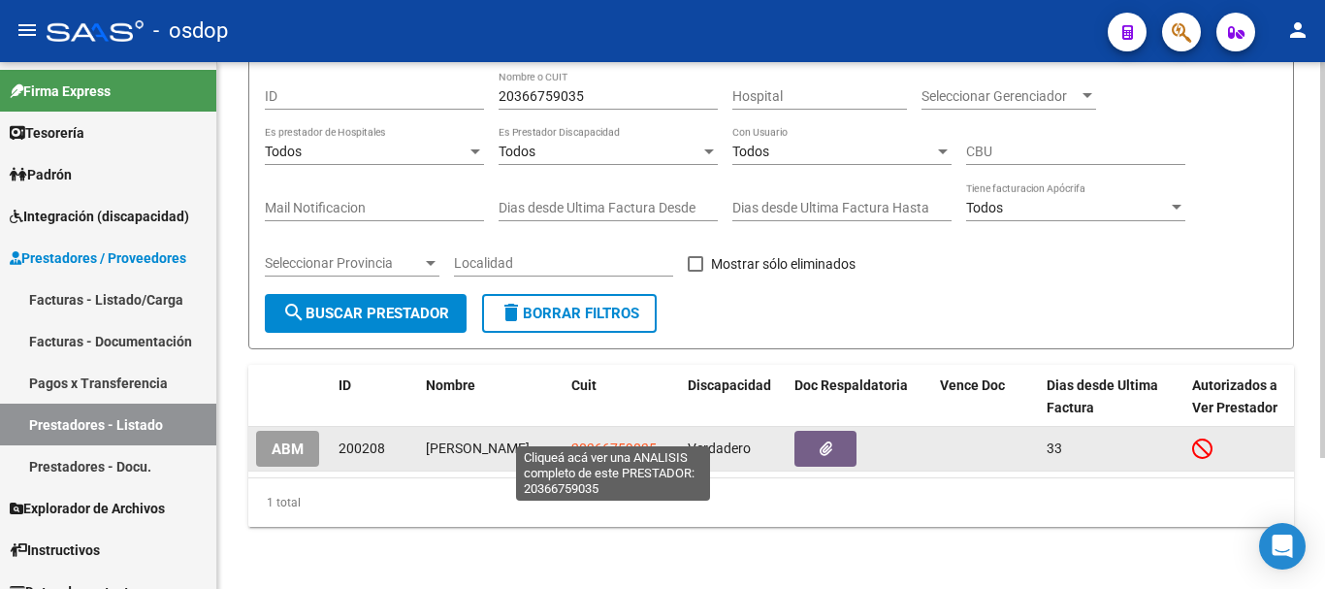
click at [628, 440] on span "20366759035" at bounding box center [613, 448] width 85 height 16
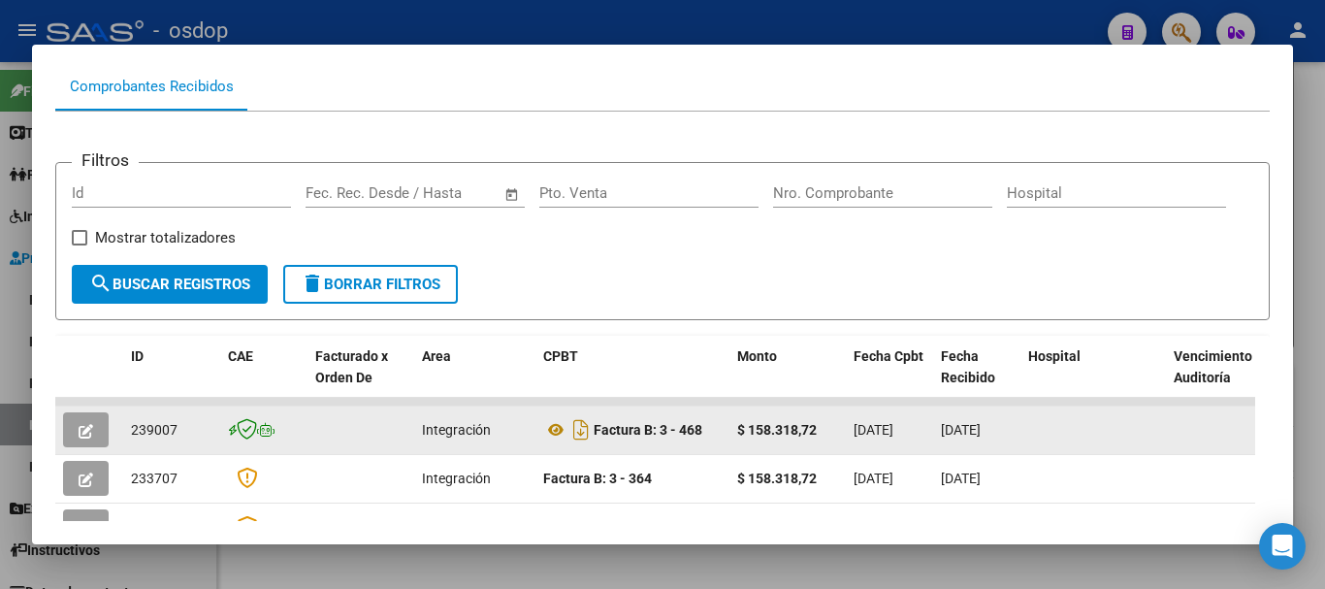
scroll to position [291, 0]
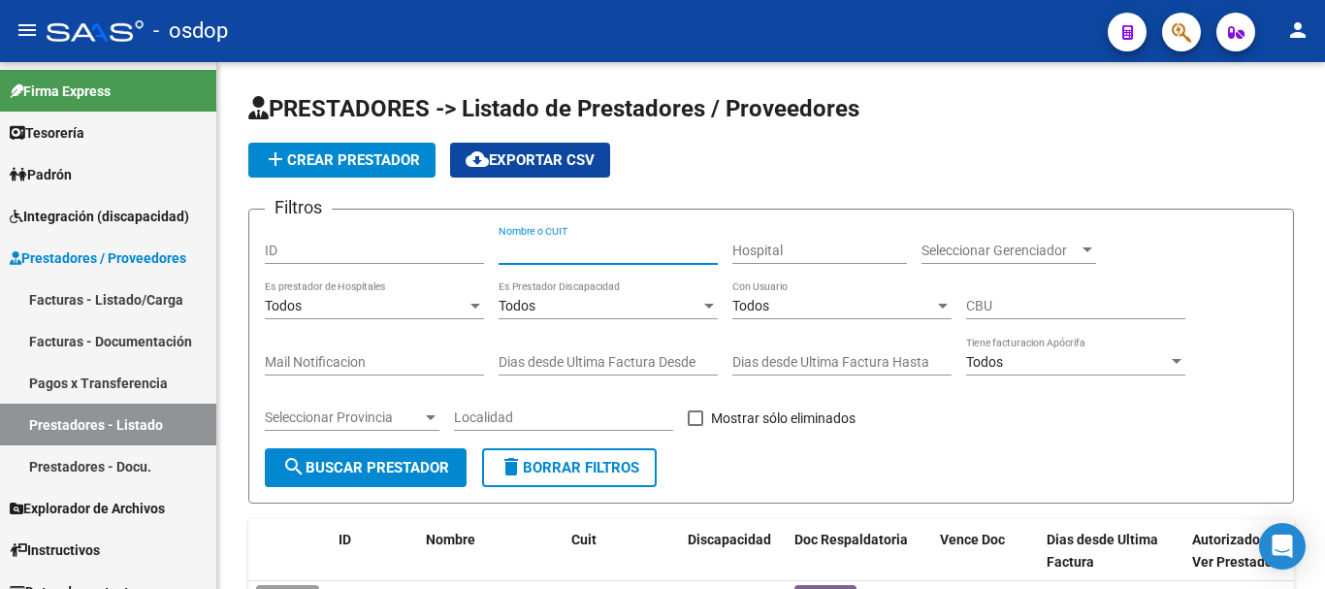
click at [557, 248] on input "Nombre o CUIT" at bounding box center [608, 251] width 219 height 16
type input "27388166490"
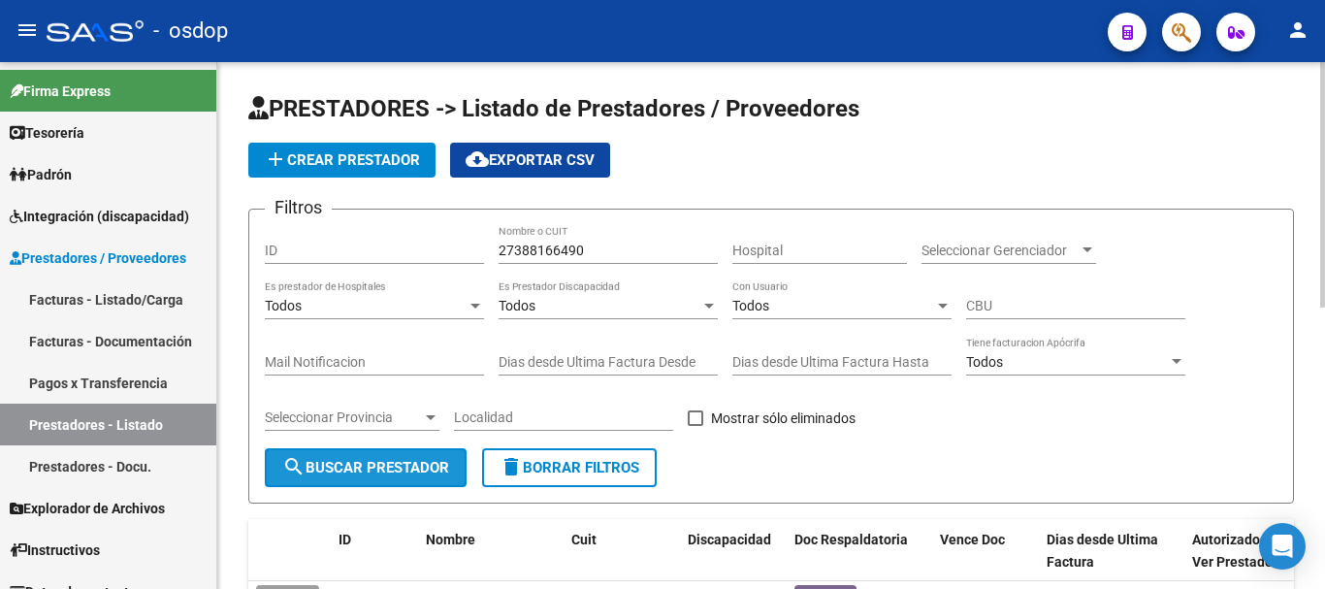
click at [414, 479] on button "search Buscar Prestador" at bounding box center [366, 467] width 202 height 39
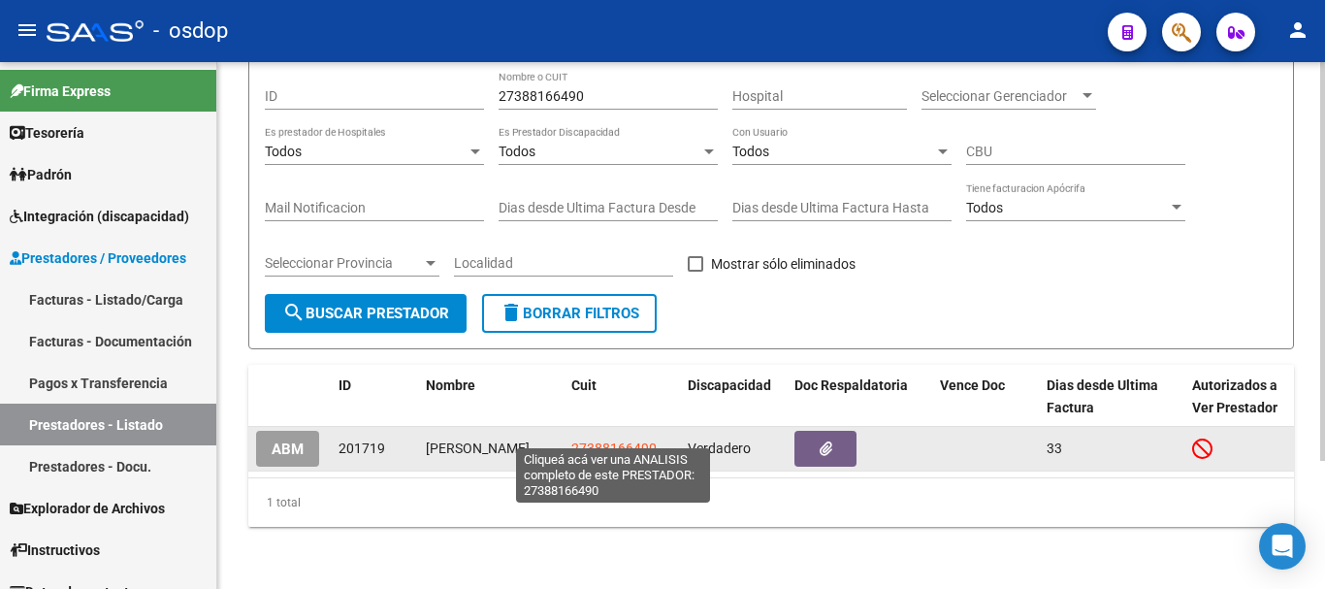
click at [589, 440] on span "27388166490" at bounding box center [613, 448] width 85 height 16
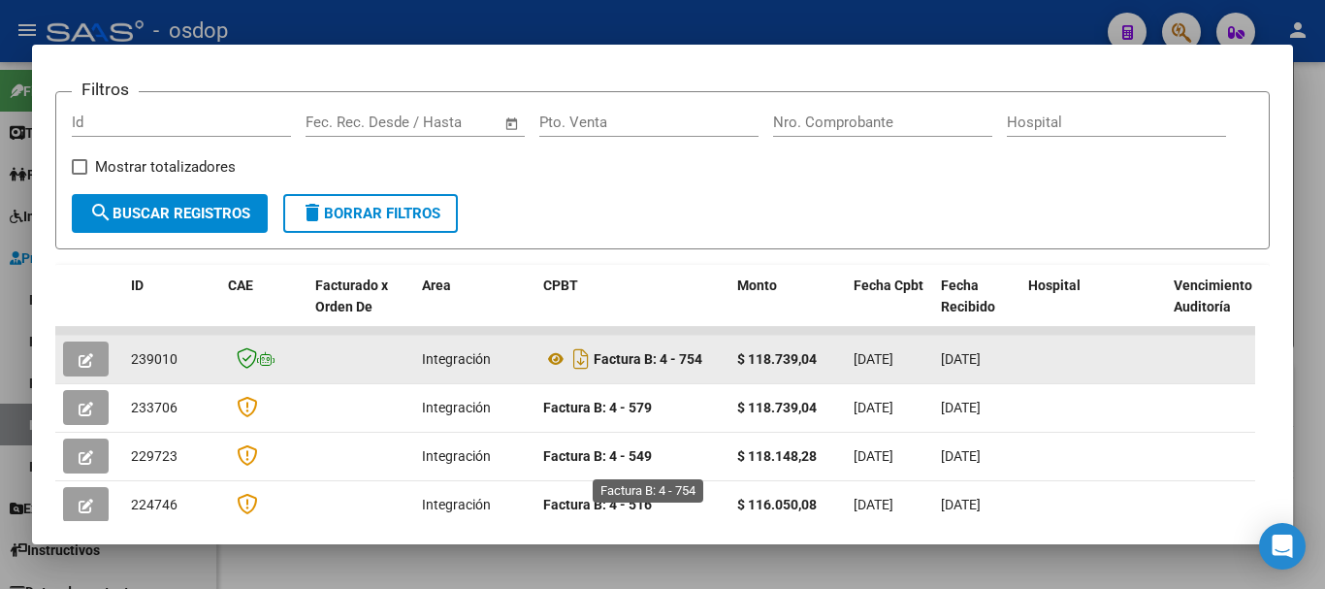
scroll to position [267, 0]
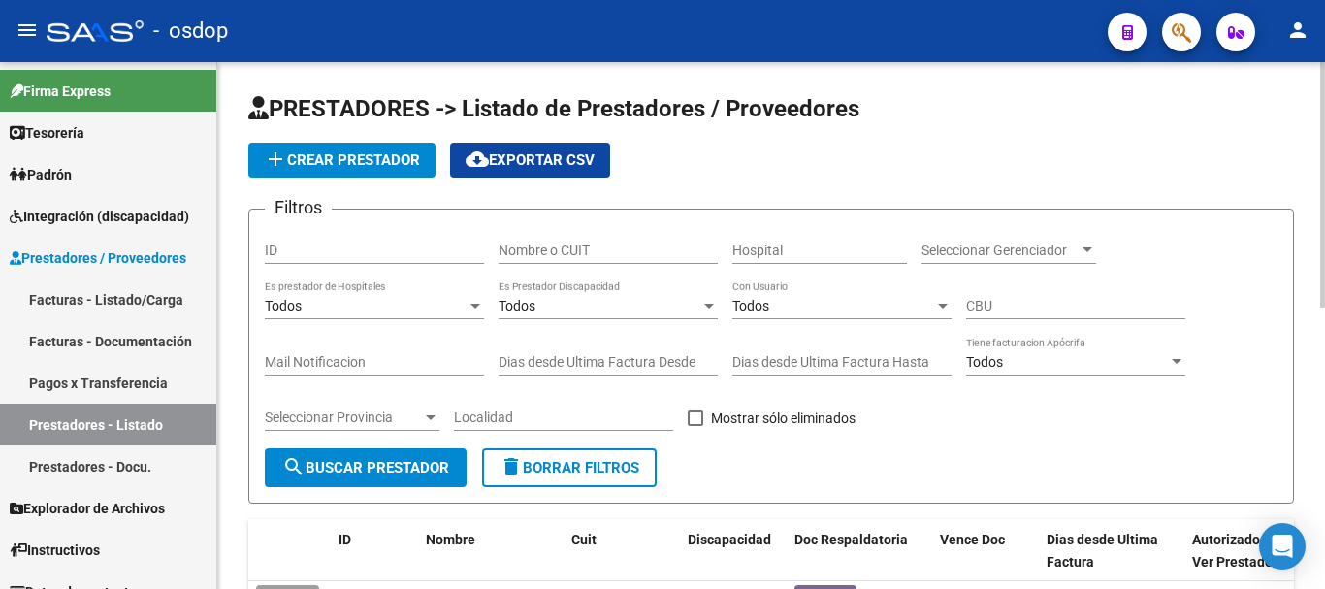
click at [509, 244] on input "Nombre o CUIT" at bounding box center [608, 251] width 219 height 16
type input "27360251360"
click at [384, 459] on span "search Buscar Prestador" at bounding box center [365, 467] width 167 height 17
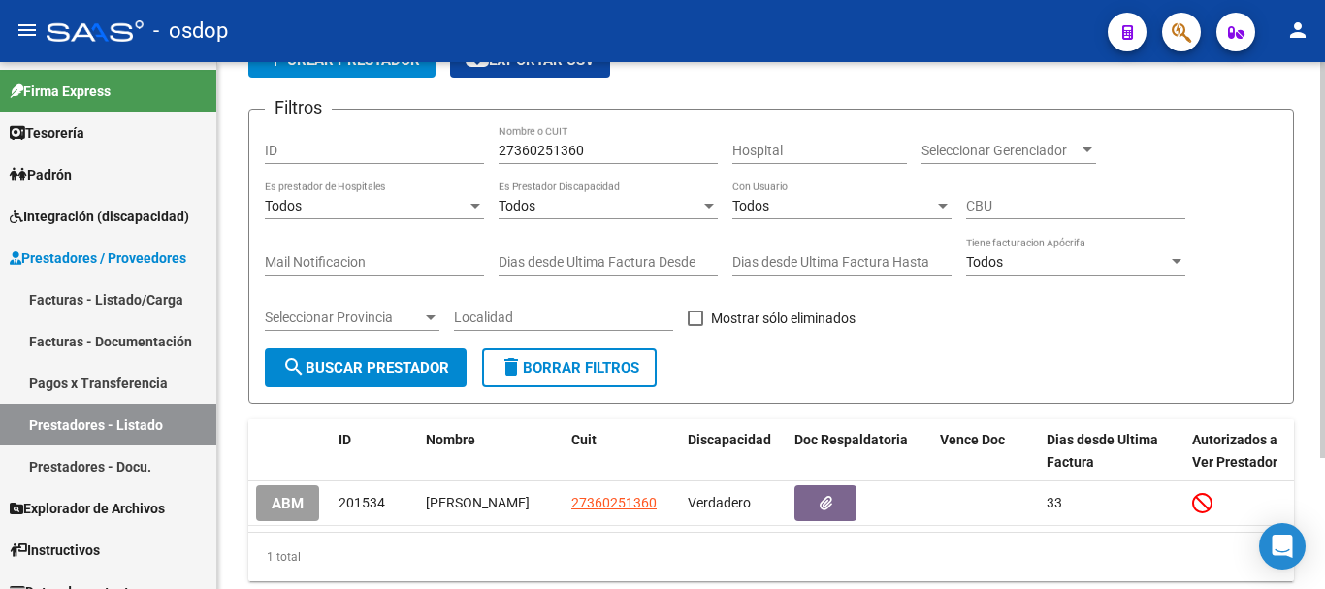
scroll to position [174, 0]
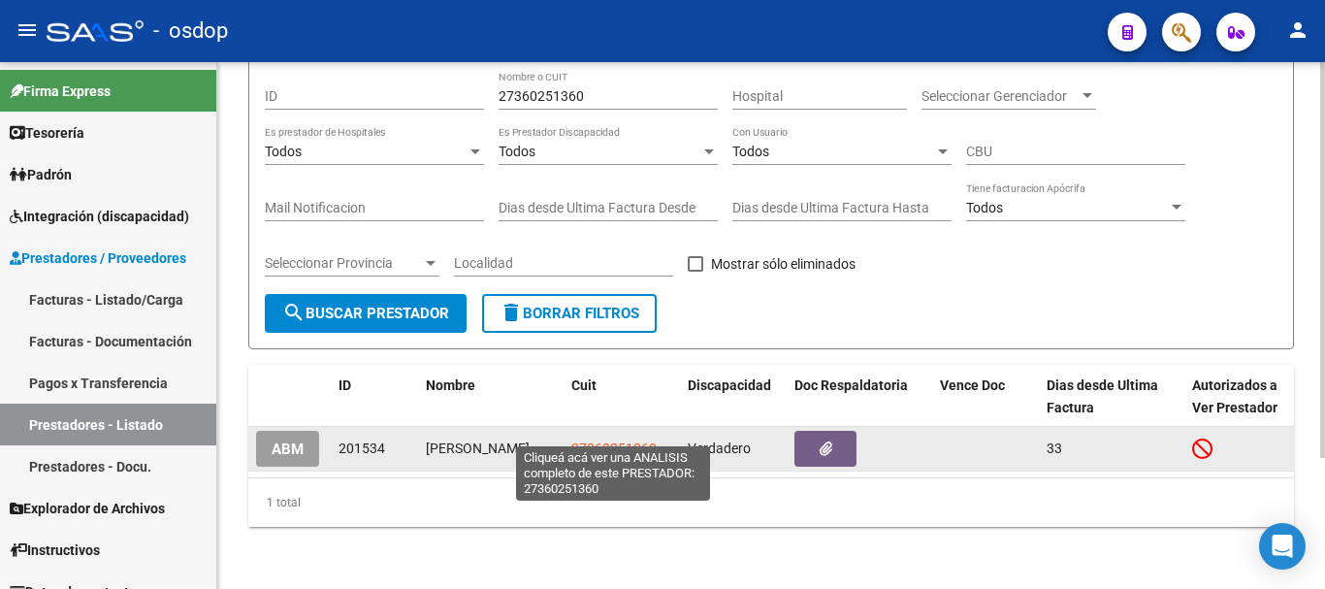
click at [614, 440] on span "27360251360" at bounding box center [613, 448] width 85 height 16
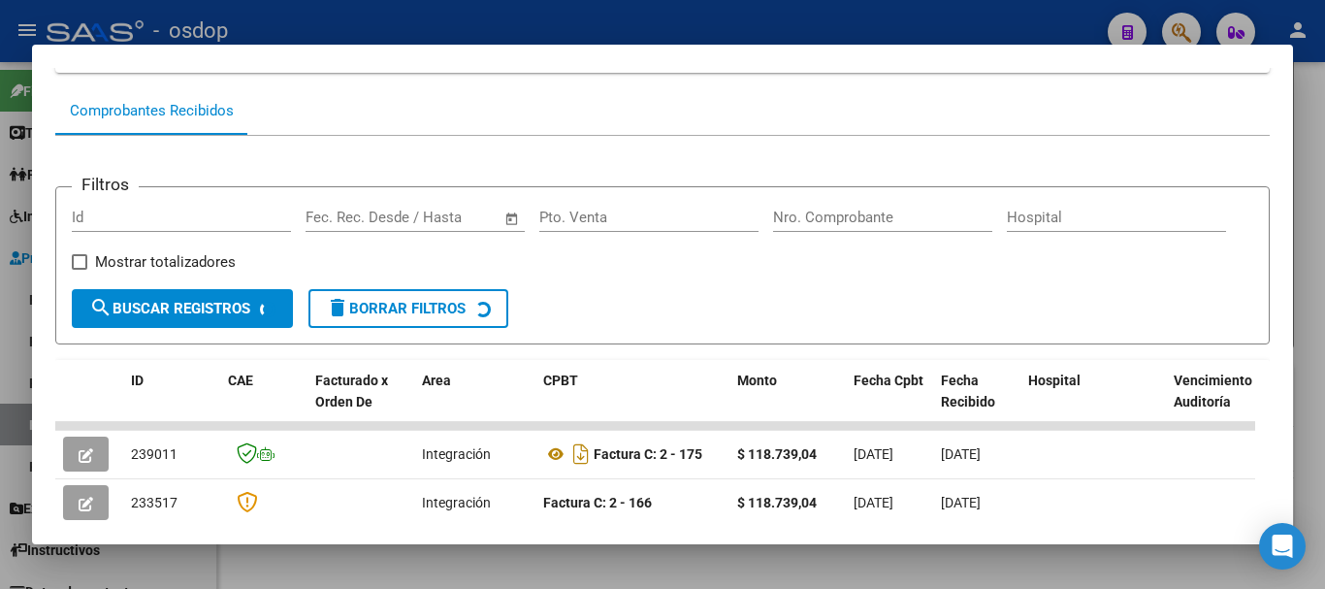
scroll to position [267, 0]
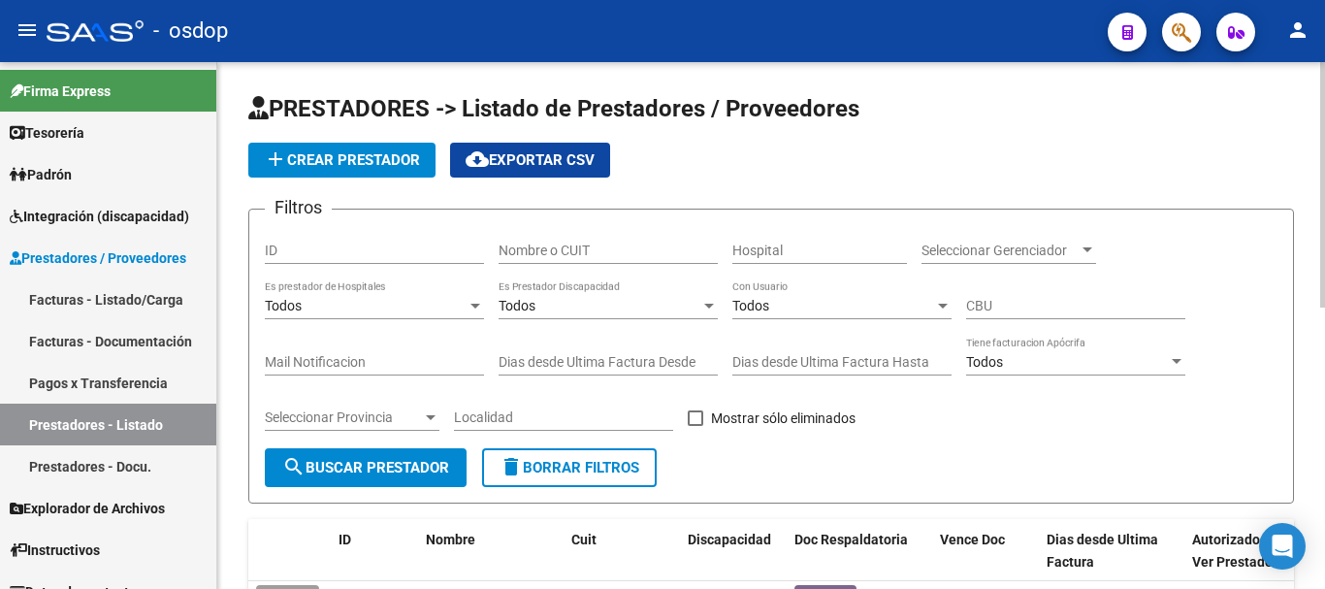
click at [579, 256] on input "Nombre o CUIT" at bounding box center [608, 251] width 219 height 16
type input "27264321757"
click at [399, 465] on span "search Buscar Prestador" at bounding box center [365, 467] width 167 height 17
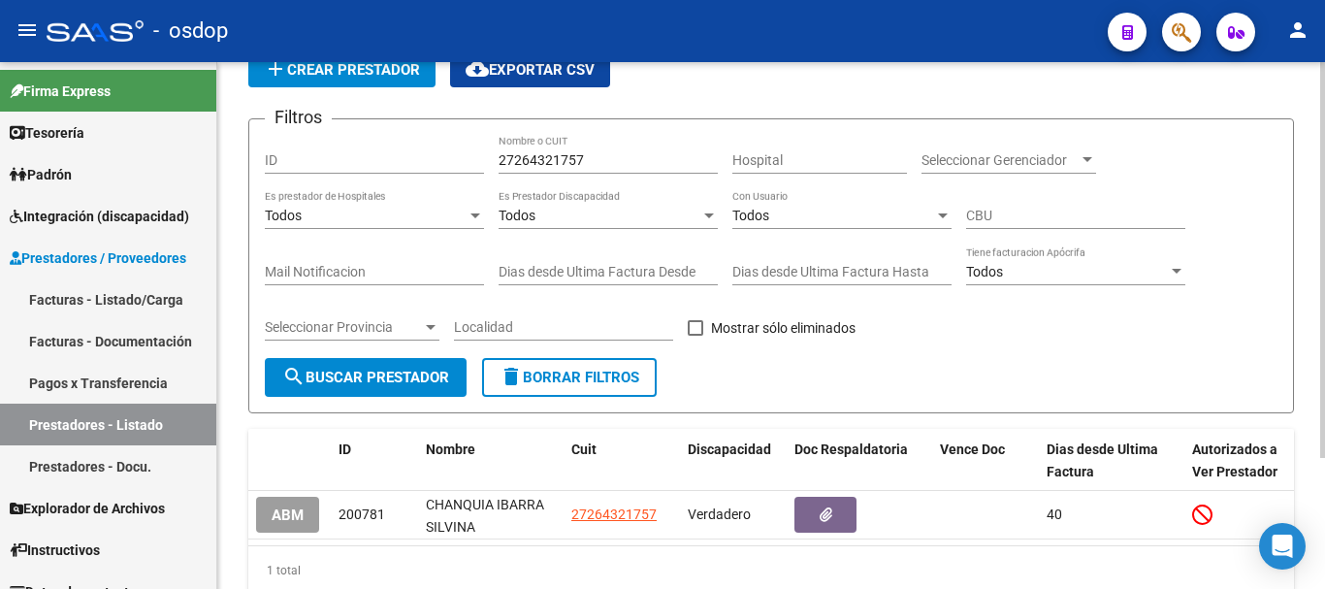
scroll to position [174, 0]
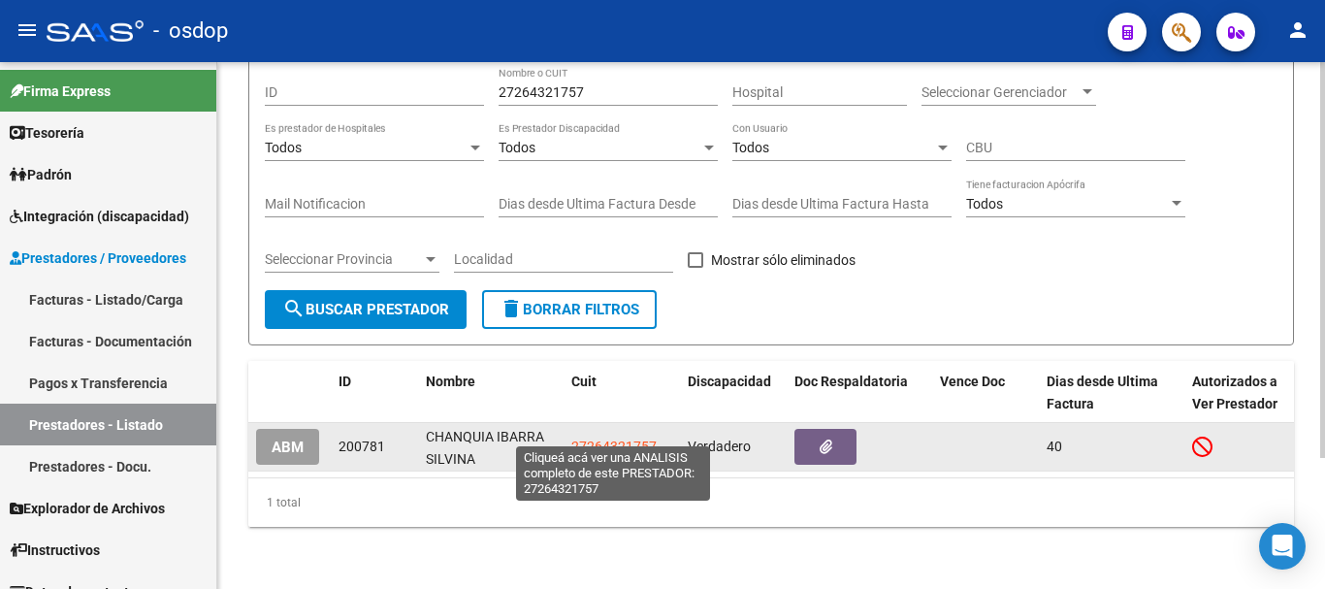
click at [602, 439] on span "27264321757" at bounding box center [613, 447] width 85 height 16
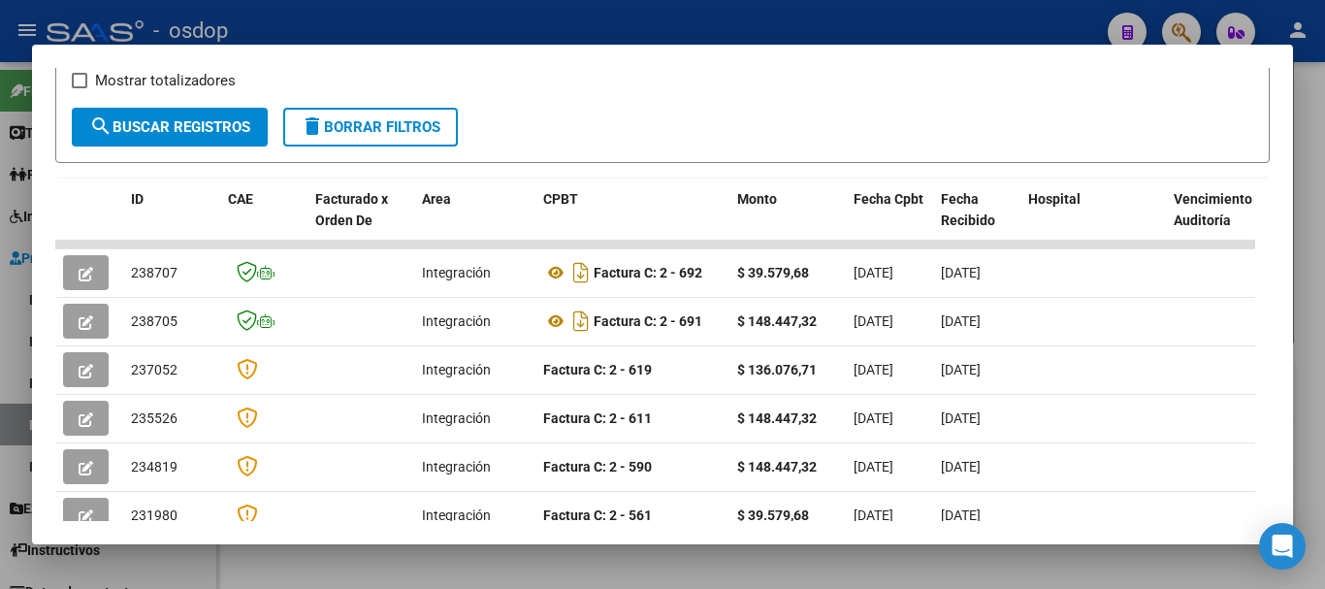
scroll to position [291, 0]
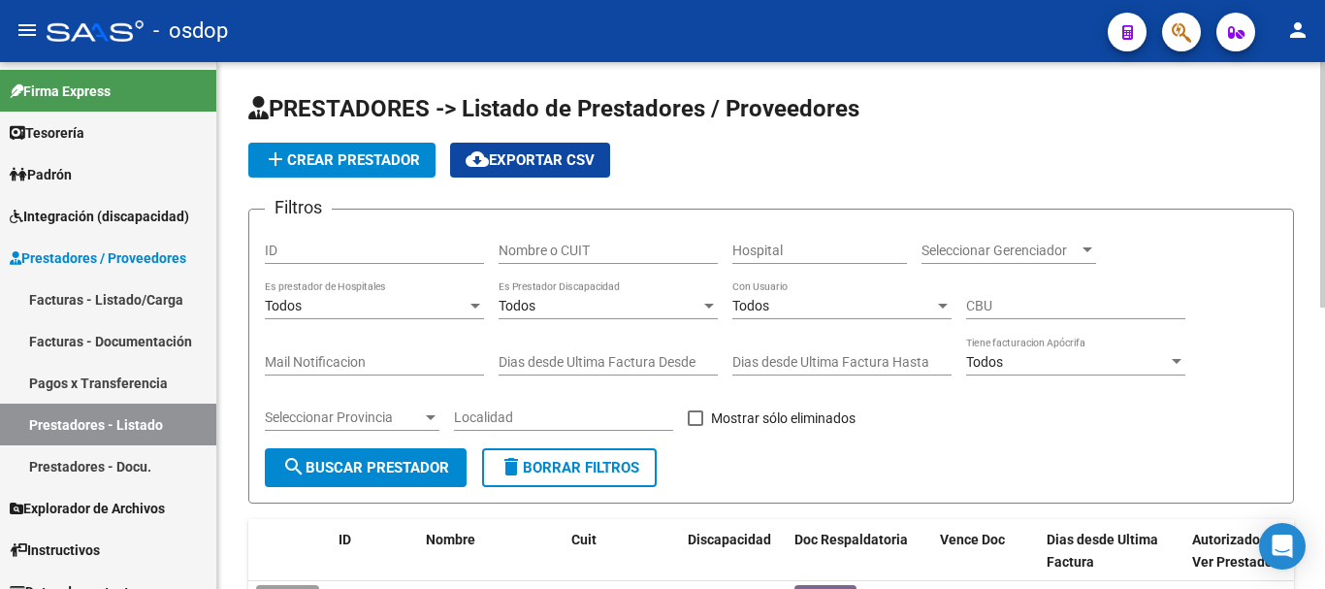
click at [535, 256] on input "Nombre o CUIT" at bounding box center [608, 251] width 219 height 16
type input "27260372934"
click at [357, 469] on span "search Buscar Prestador" at bounding box center [365, 467] width 167 height 17
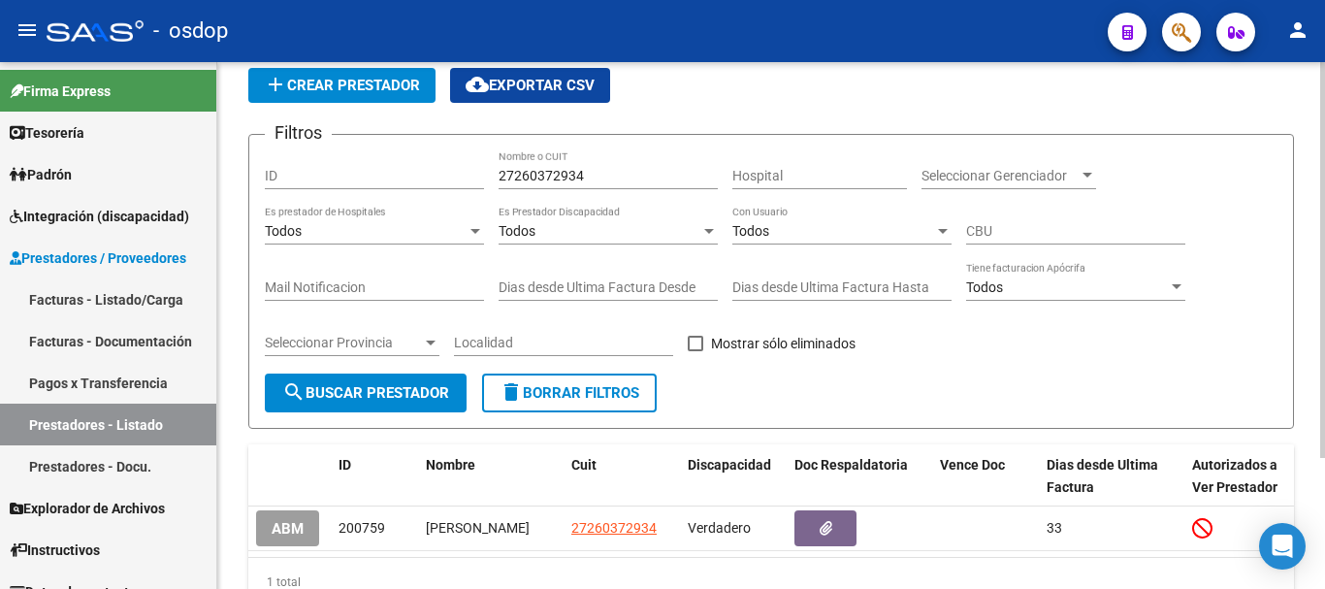
scroll to position [174, 0]
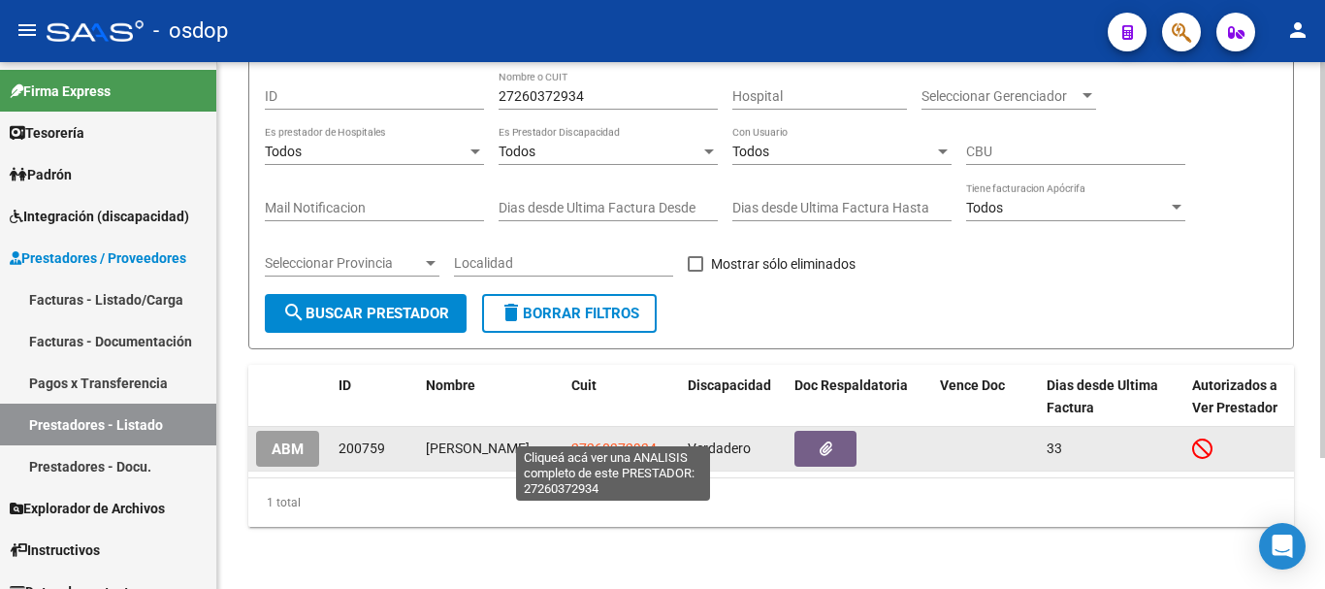
click at [606, 440] on span "27260372934" at bounding box center [613, 448] width 85 height 16
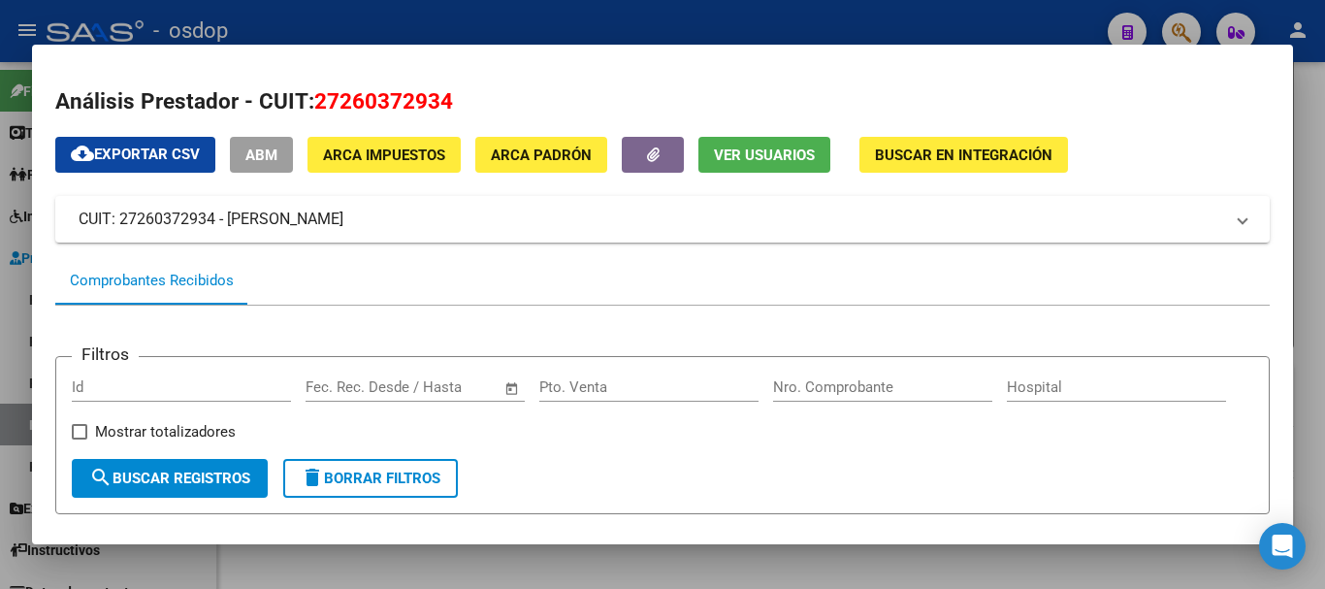
scroll to position [388, 0]
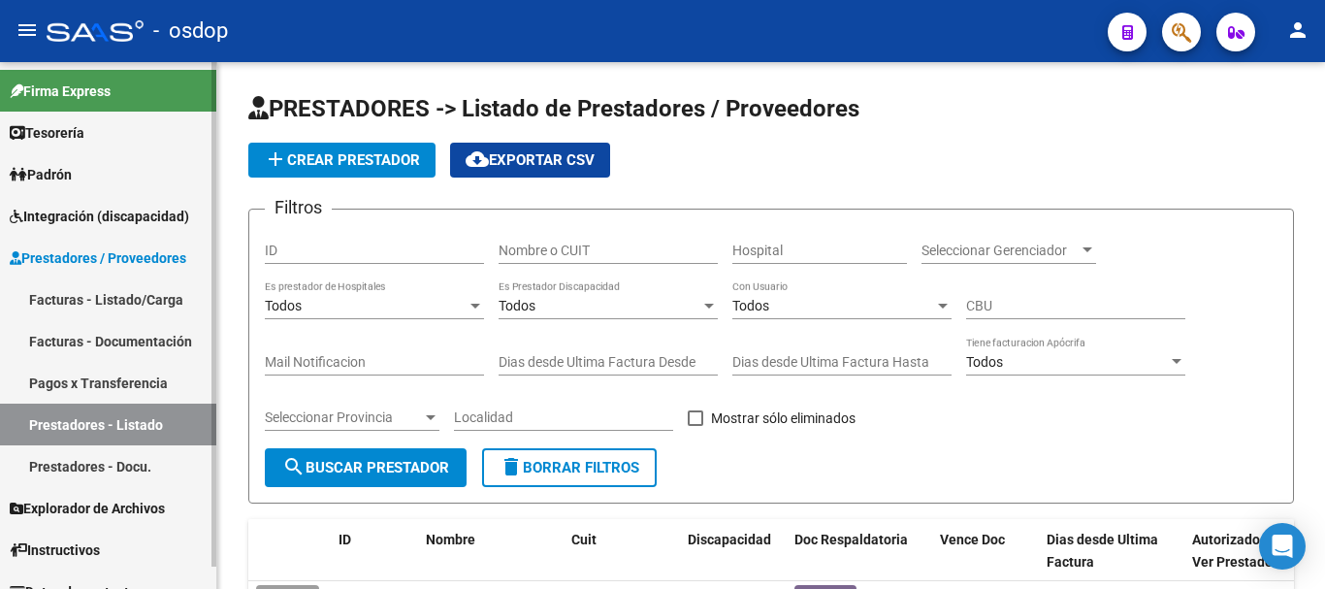
click at [114, 306] on link "Facturas - Listado/Carga" at bounding box center [108, 299] width 216 height 42
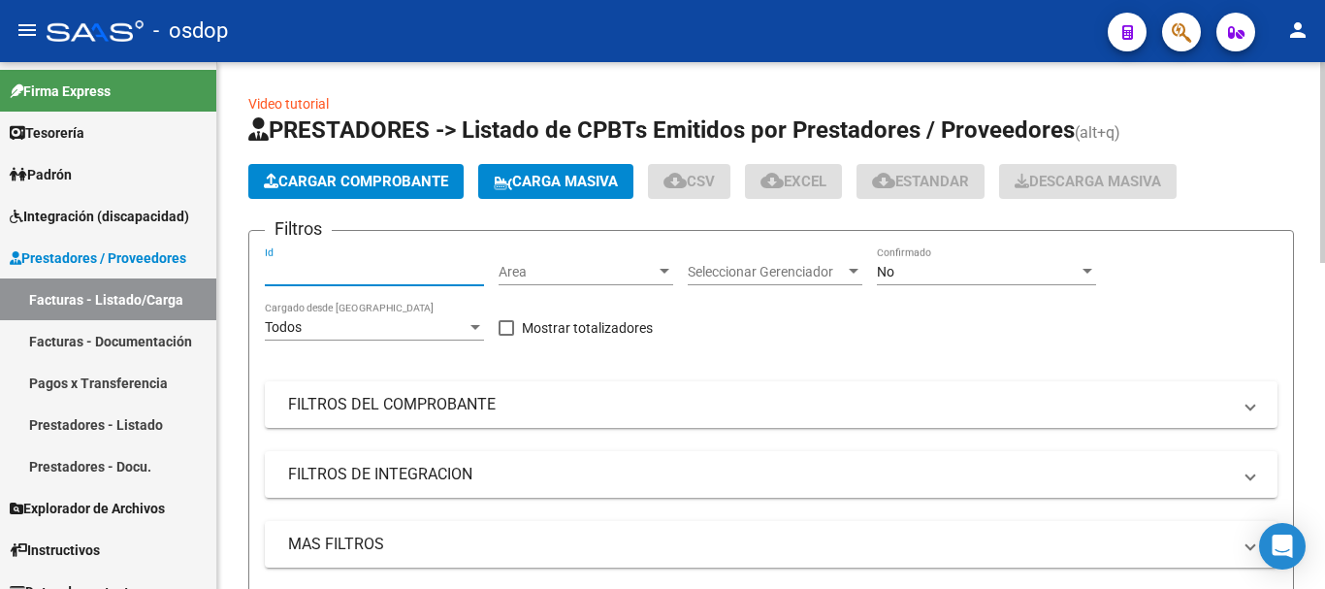
click at [297, 273] on input "Id" at bounding box center [374, 272] width 219 height 16
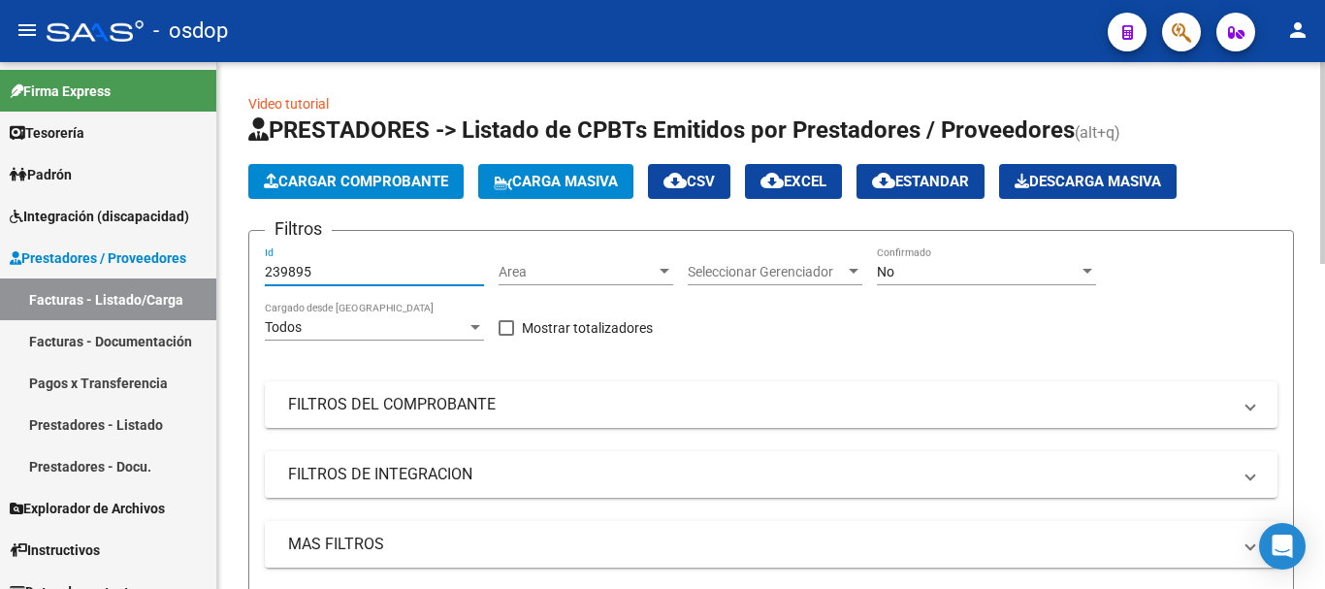
scroll to position [194, 0]
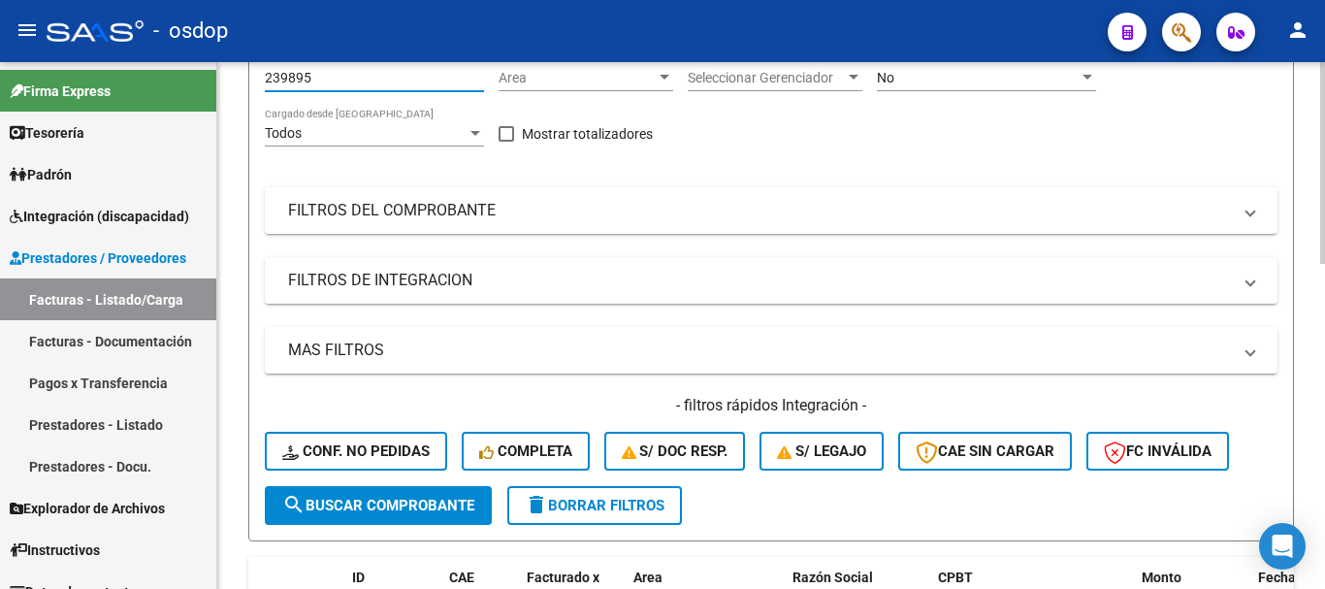
click at [412, 511] on span "search Buscar Comprobante" at bounding box center [378, 505] width 192 height 17
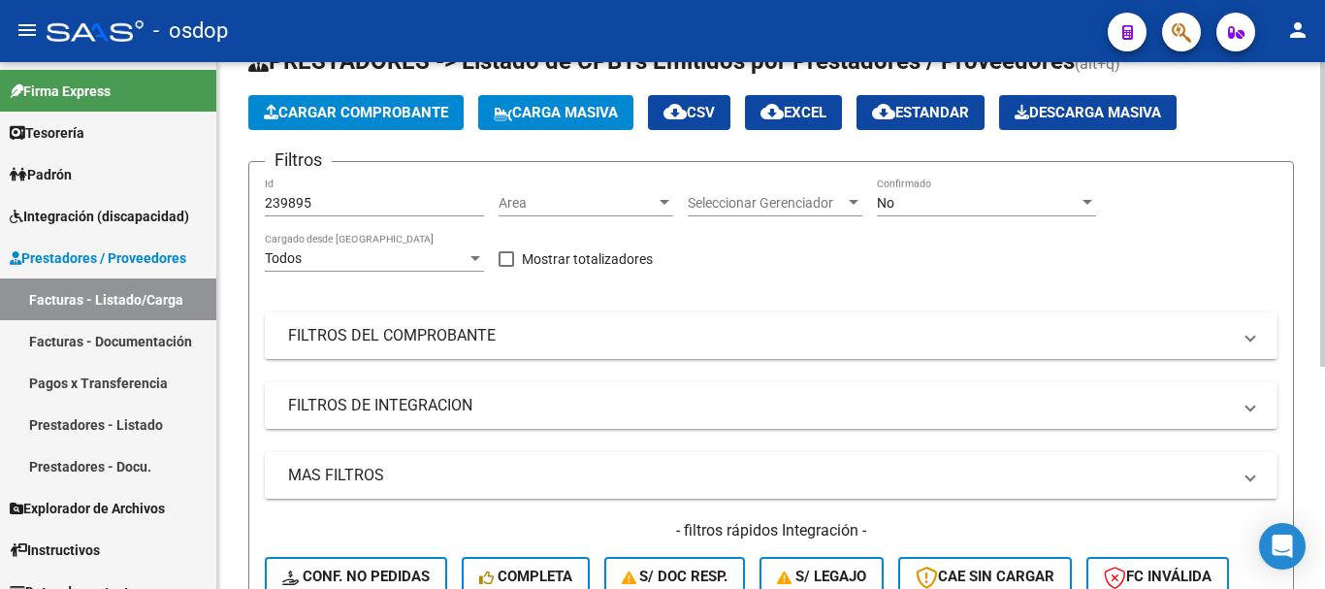
scroll to position [0, 0]
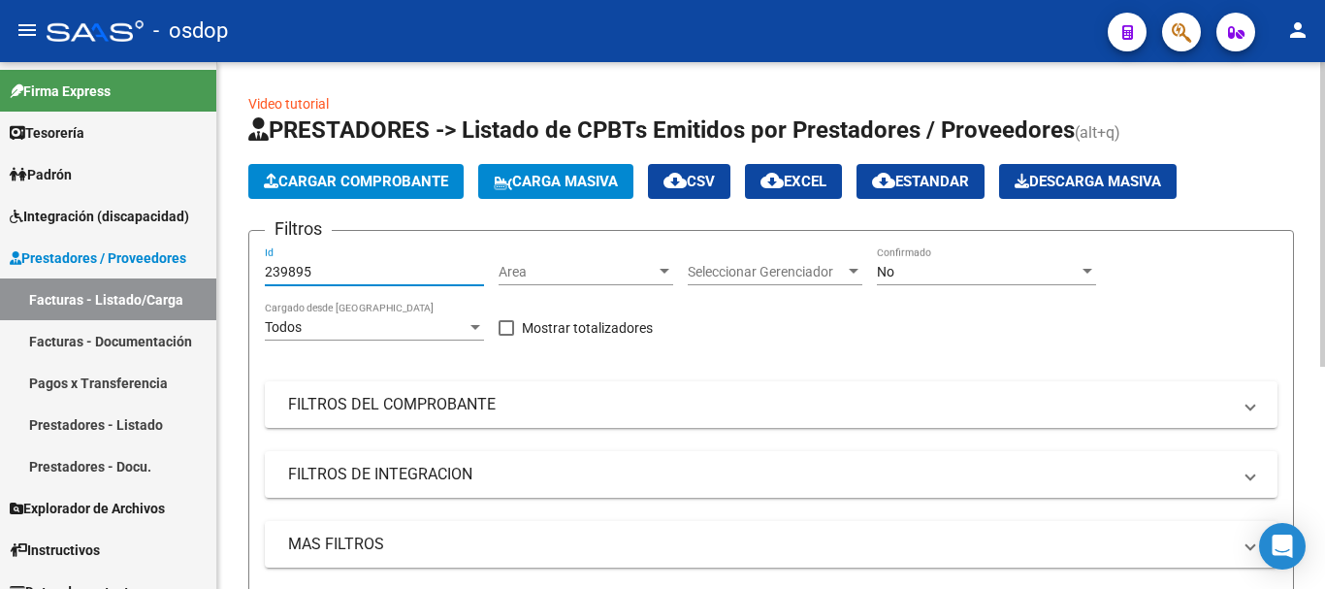
click at [336, 276] on input "239895" at bounding box center [374, 272] width 219 height 16
type input "2"
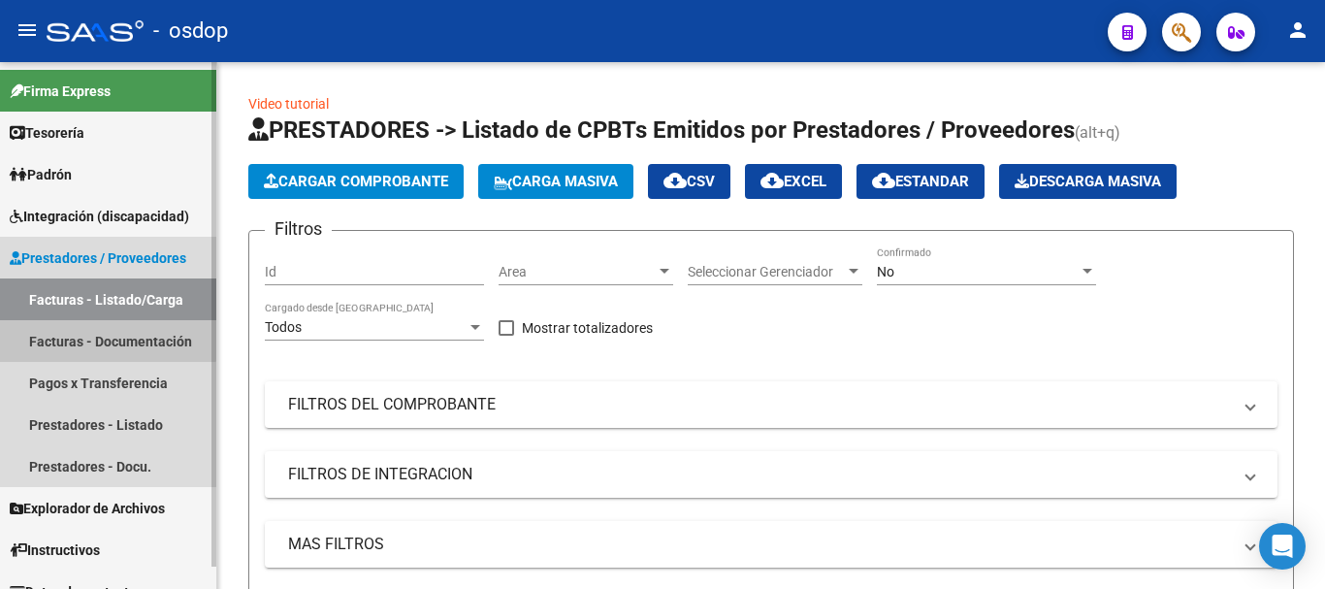
click at [72, 337] on link "Facturas - Documentación" at bounding box center [108, 341] width 216 height 42
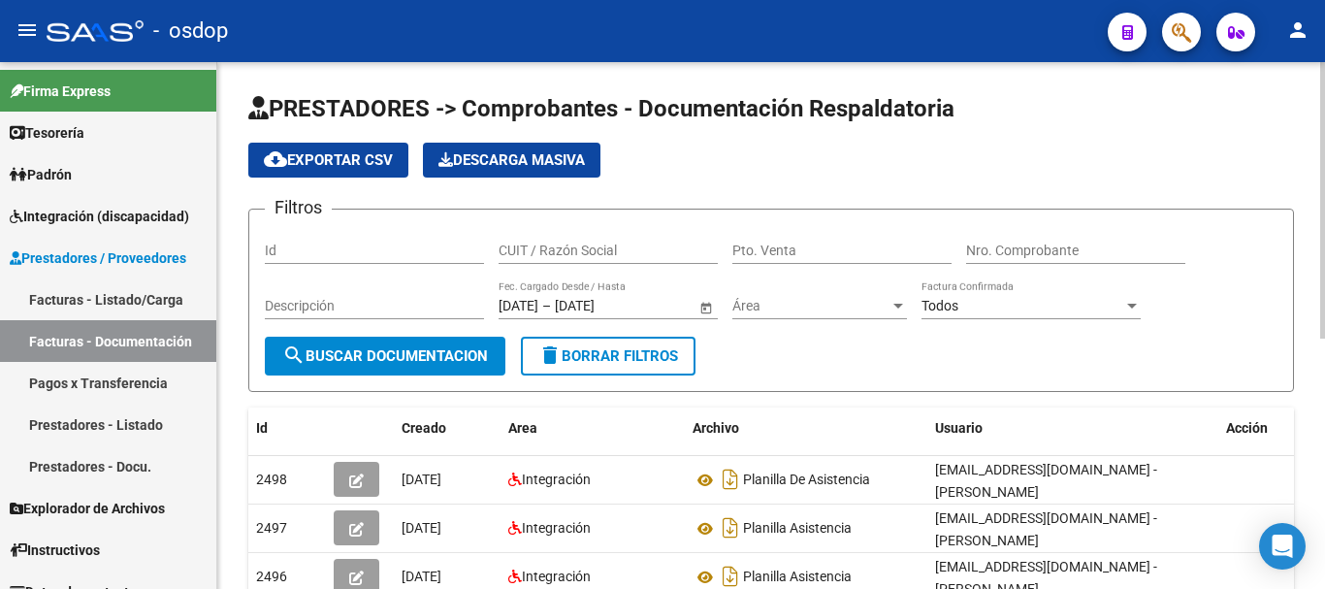
click at [329, 250] on input "Id" at bounding box center [374, 251] width 219 height 16
type input "239895"
click at [377, 362] on span "search Buscar Documentacion" at bounding box center [385, 355] width 206 height 17
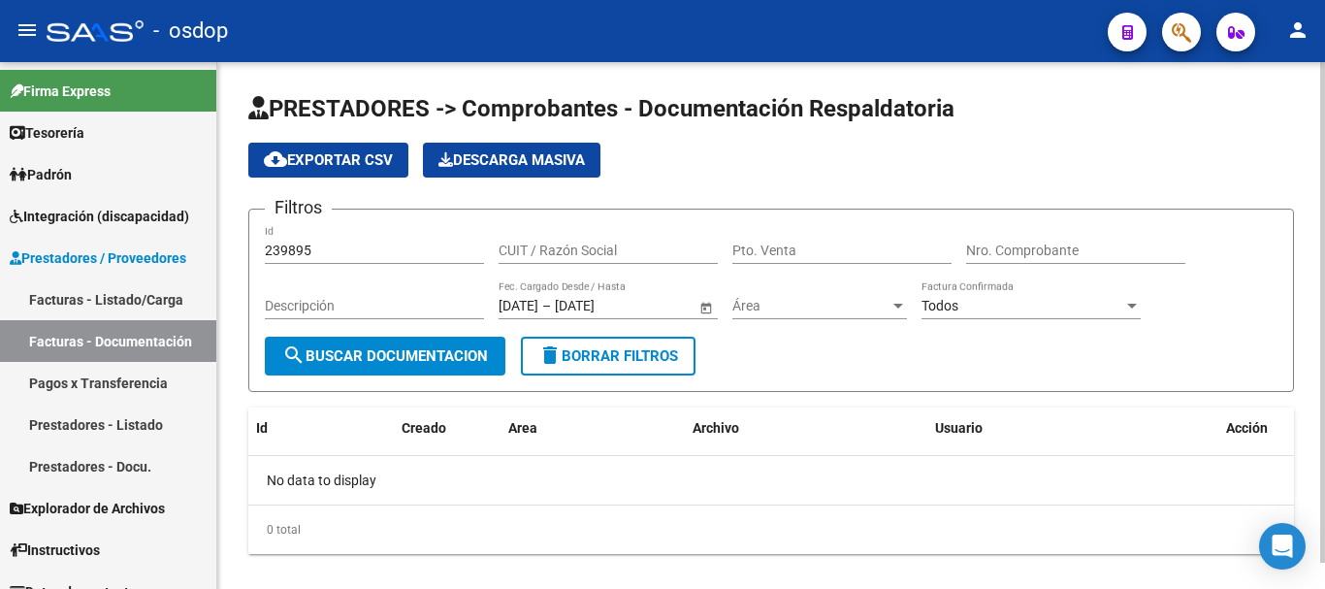
scroll to position [27, 0]
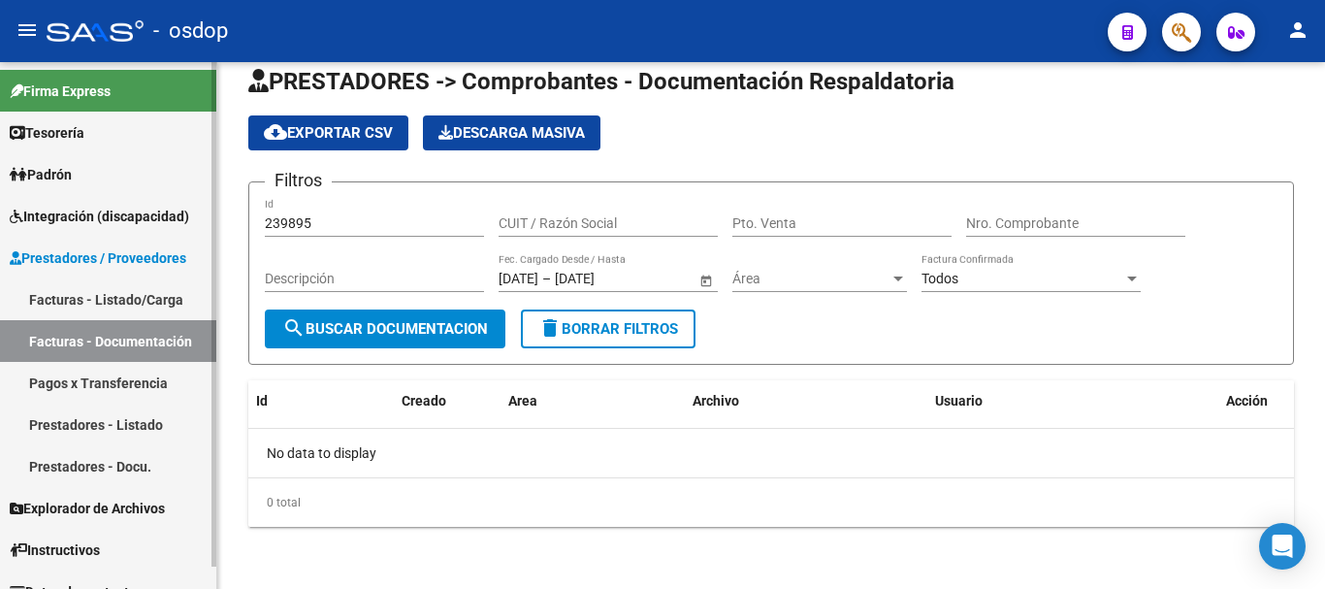
click at [77, 427] on link "Prestadores - Listado" at bounding box center [108, 425] width 216 height 42
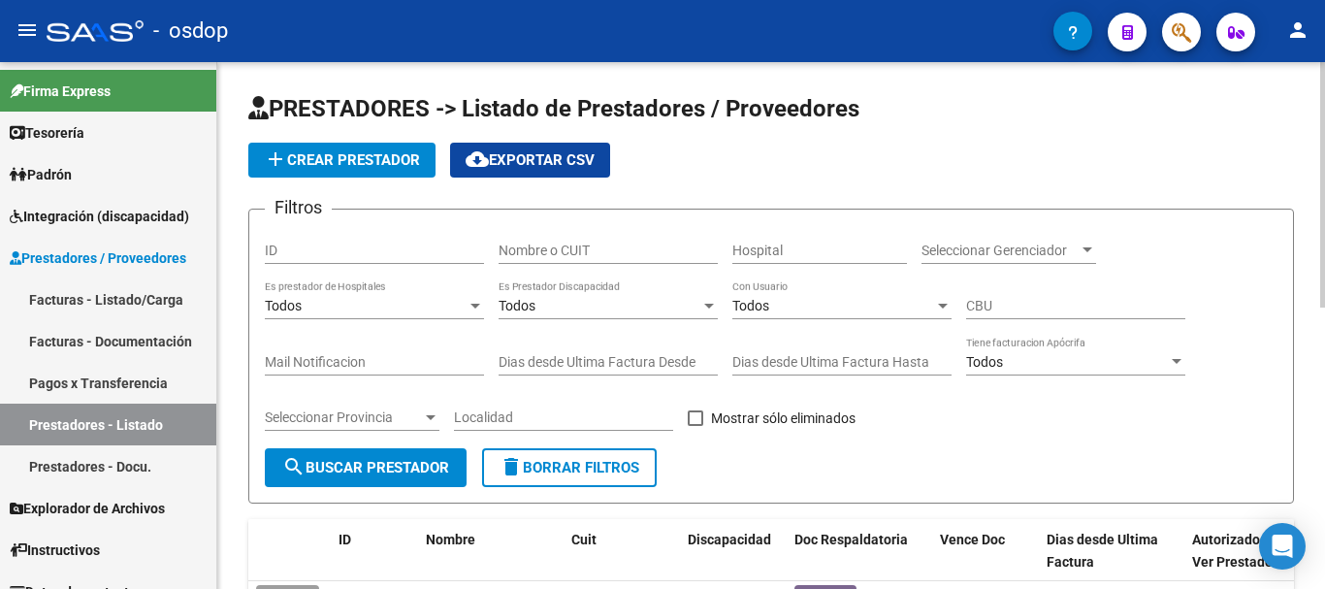
click at [532, 249] on input "Nombre o CUIT" at bounding box center [608, 251] width 219 height 16
type input "20230833754"
click at [317, 476] on button "search Buscar Prestador" at bounding box center [366, 467] width 202 height 39
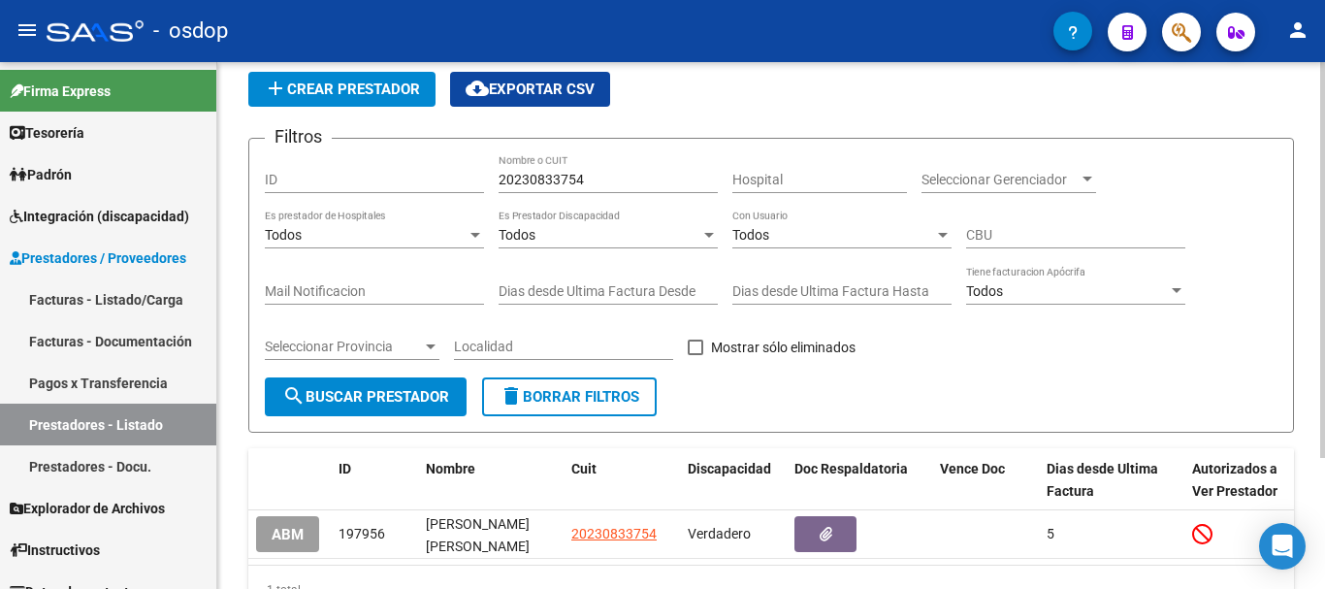
scroll to position [174, 0]
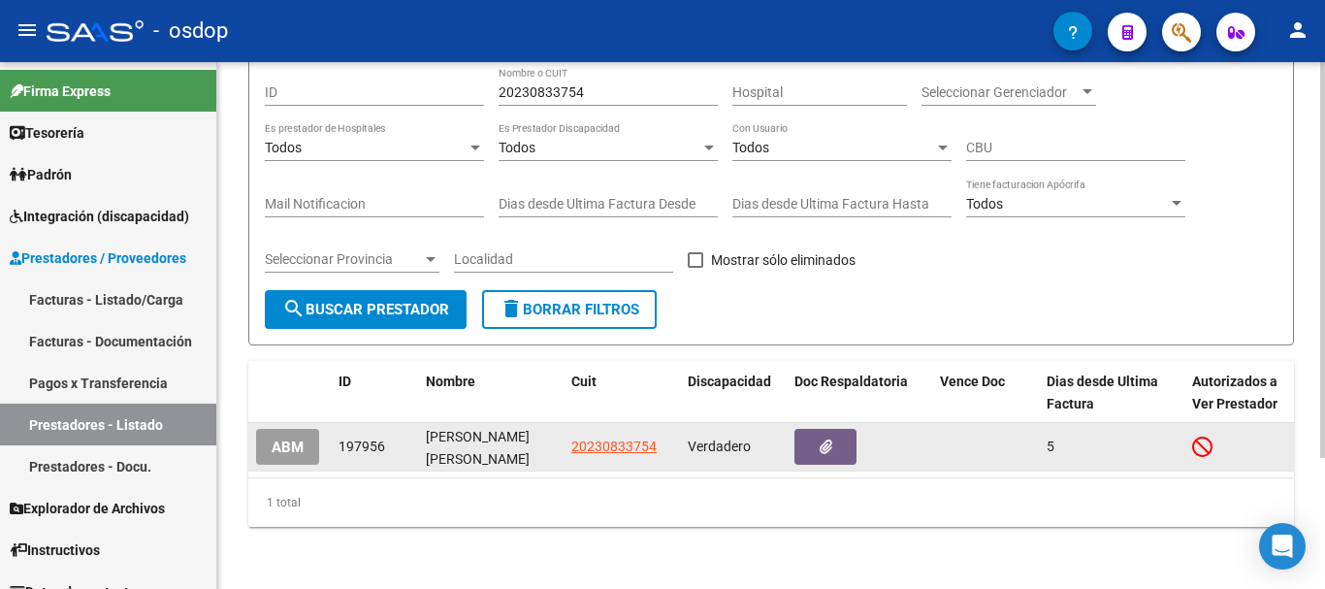
click at [608, 441] on app-link-go-to "20230833754" at bounding box center [613, 447] width 85 height 22
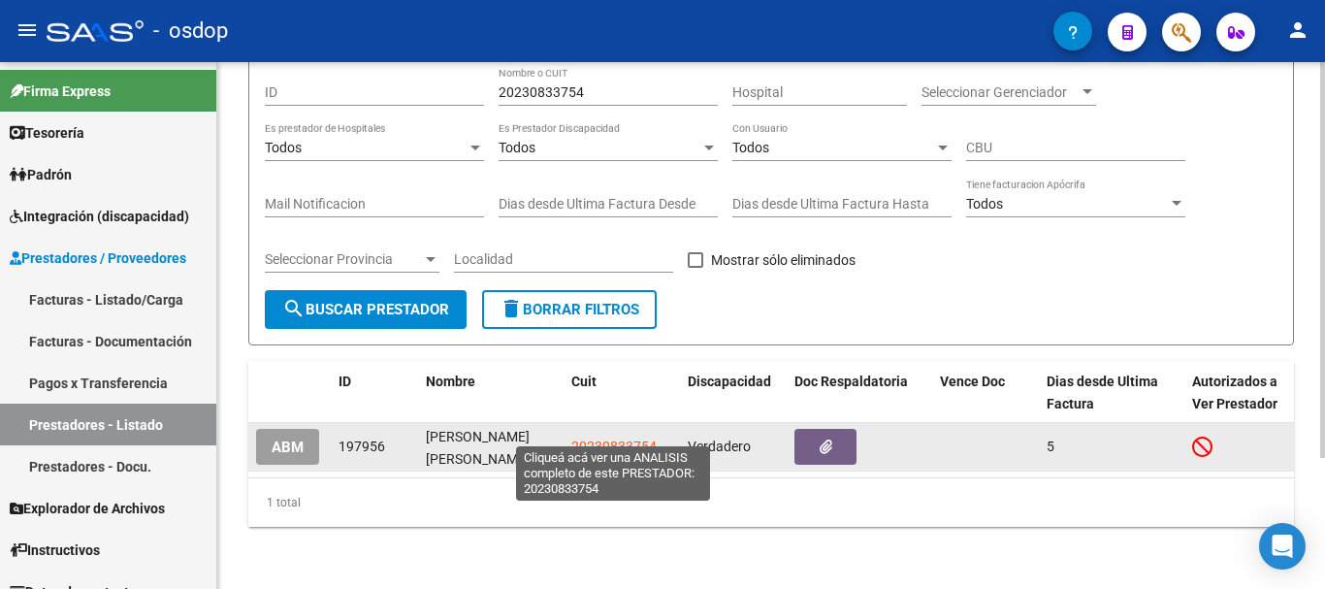
click at [614, 439] on span "20230833754" at bounding box center [613, 447] width 85 height 16
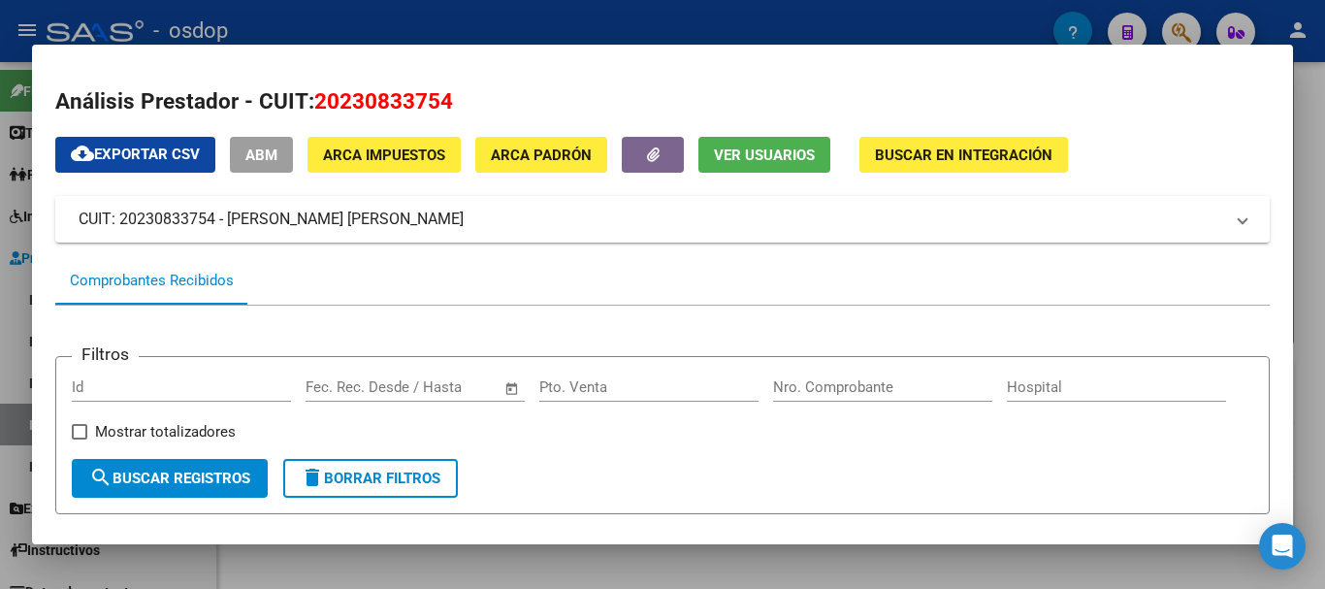
scroll to position [291, 0]
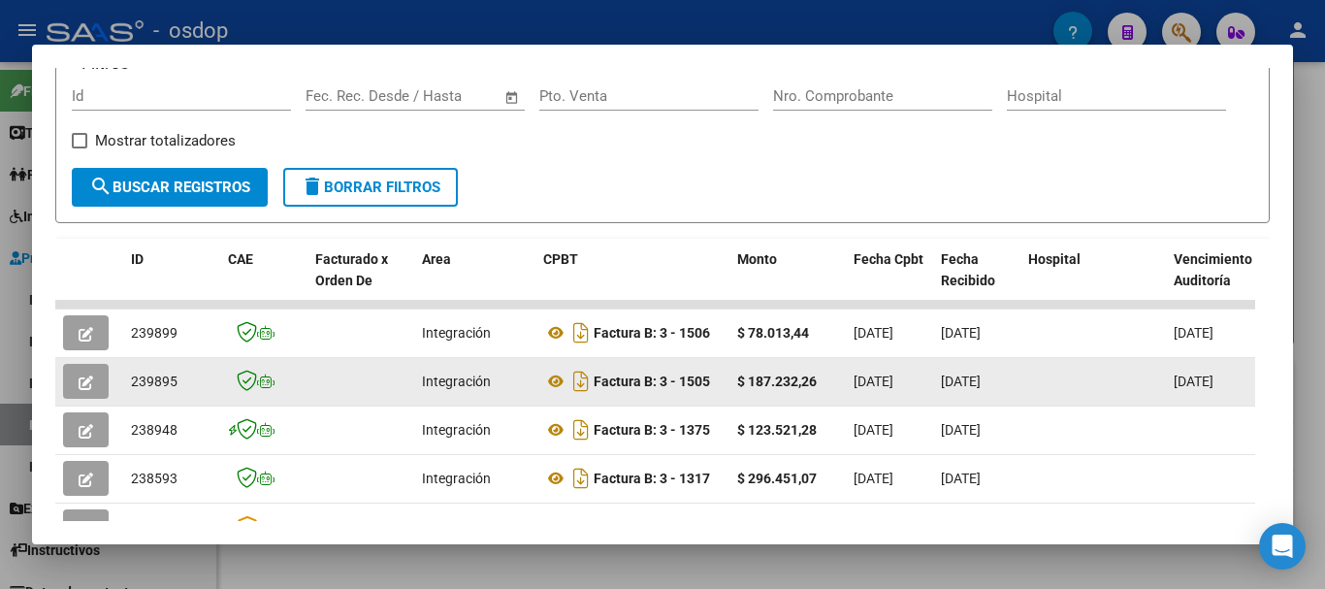
click at [82, 390] on icon "button" at bounding box center [86, 382] width 15 height 15
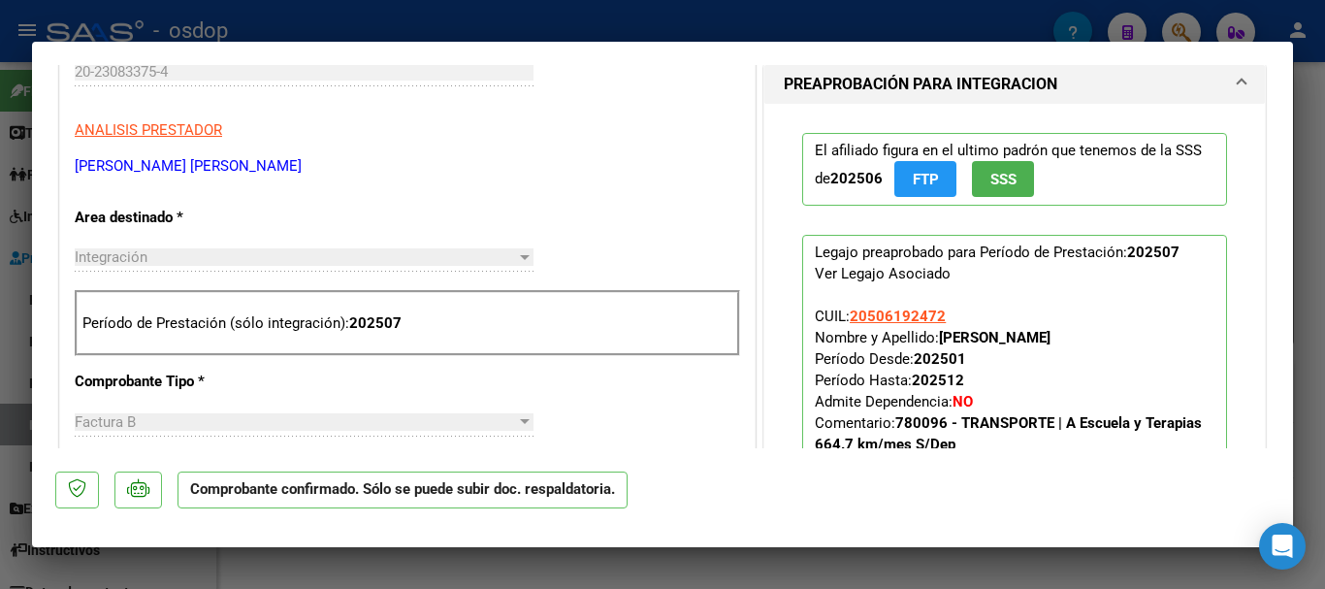
scroll to position [582, 0]
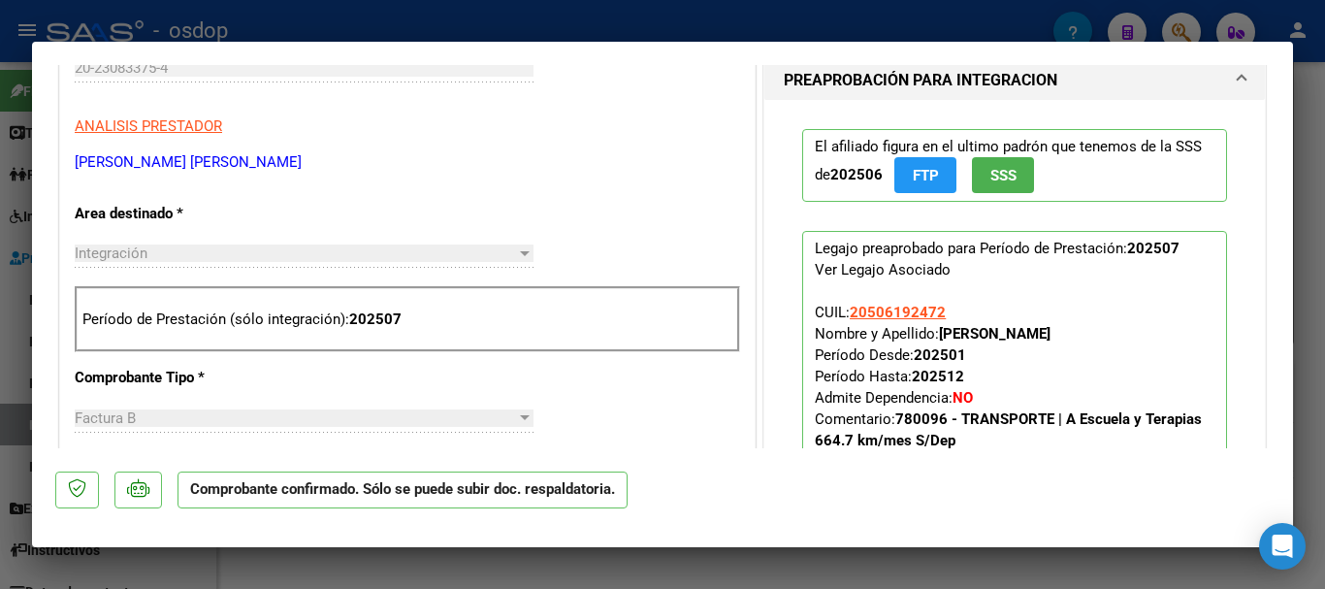
type input "$ 0,00"
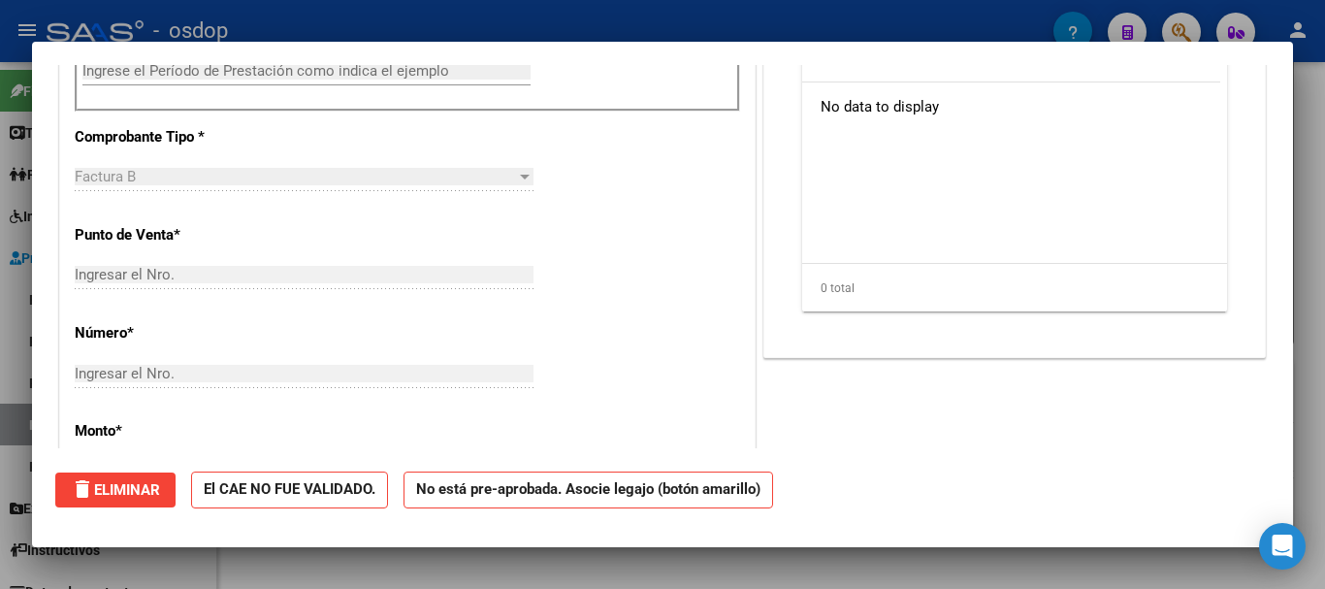
scroll to position [309, 0]
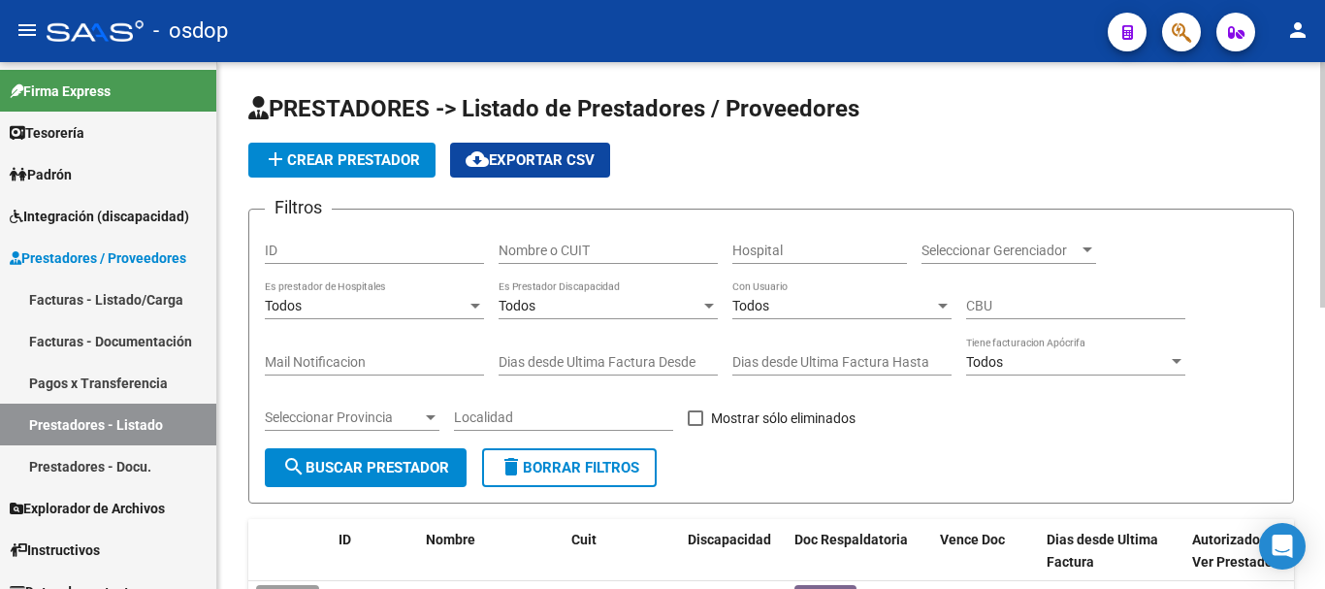
click at [569, 244] on input "Nombre o CUIT" at bounding box center [608, 251] width 219 height 16
type input "27258893811"
click at [396, 467] on span "search Buscar Prestador" at bounding box center [365, 467] width 167 height 17
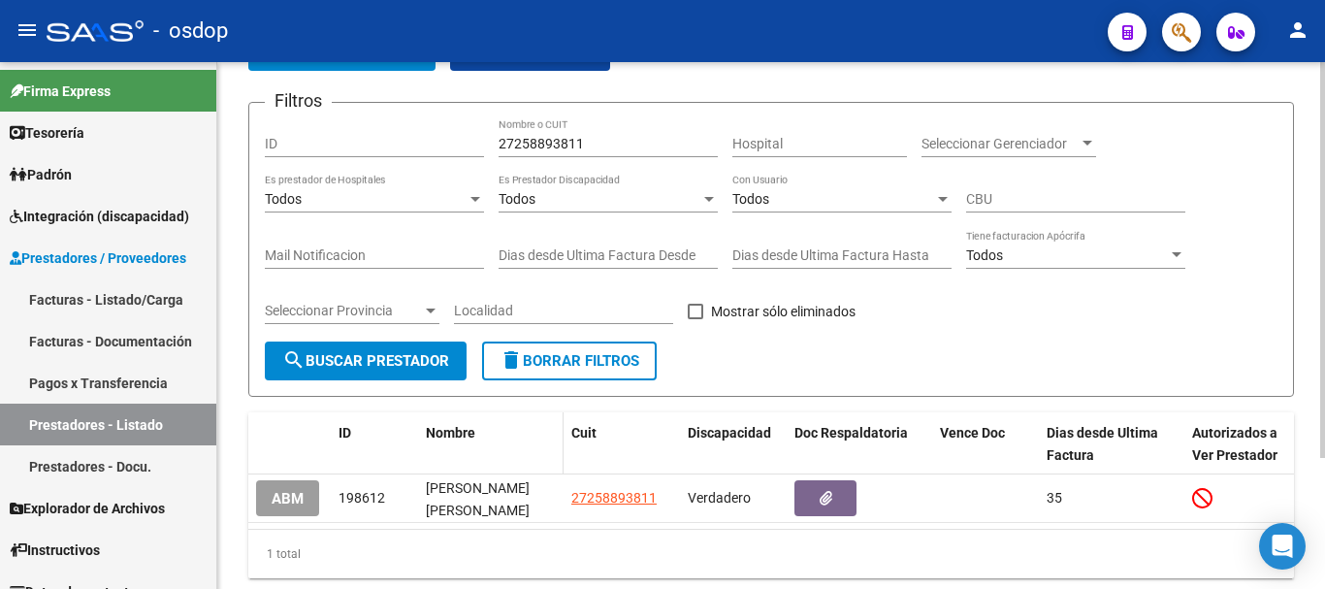
scroll to position [174, 0]
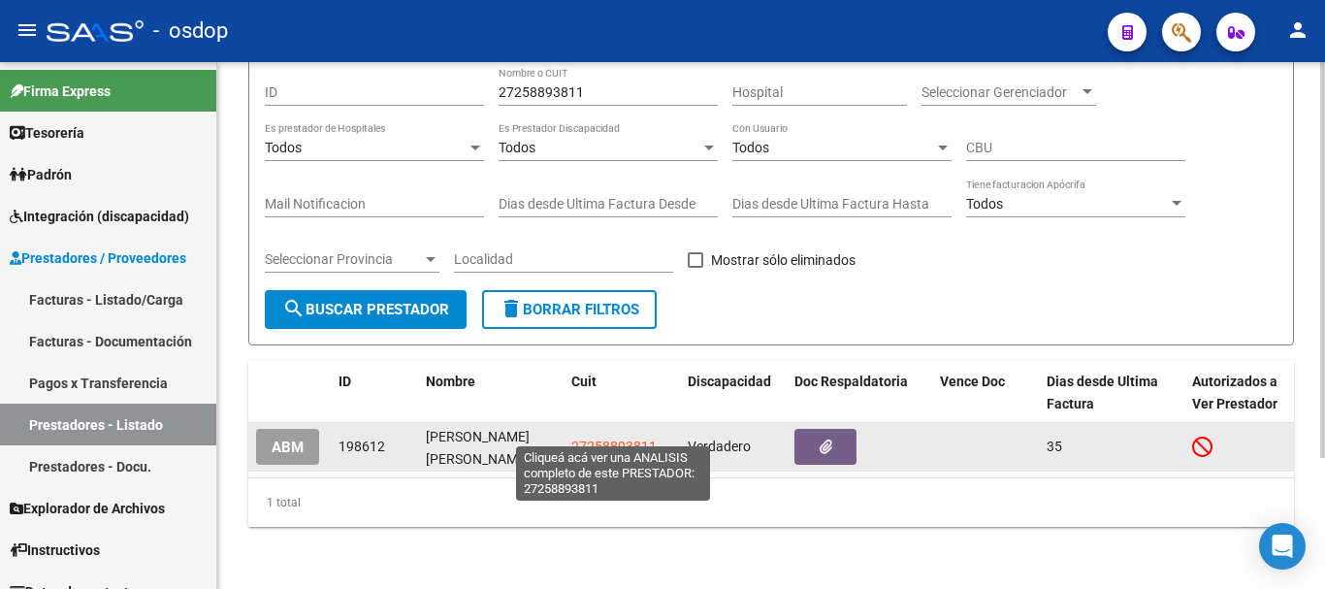
click at [596, 439] on span "27258893811" at bounding box center [613, 447] width 85 height 16
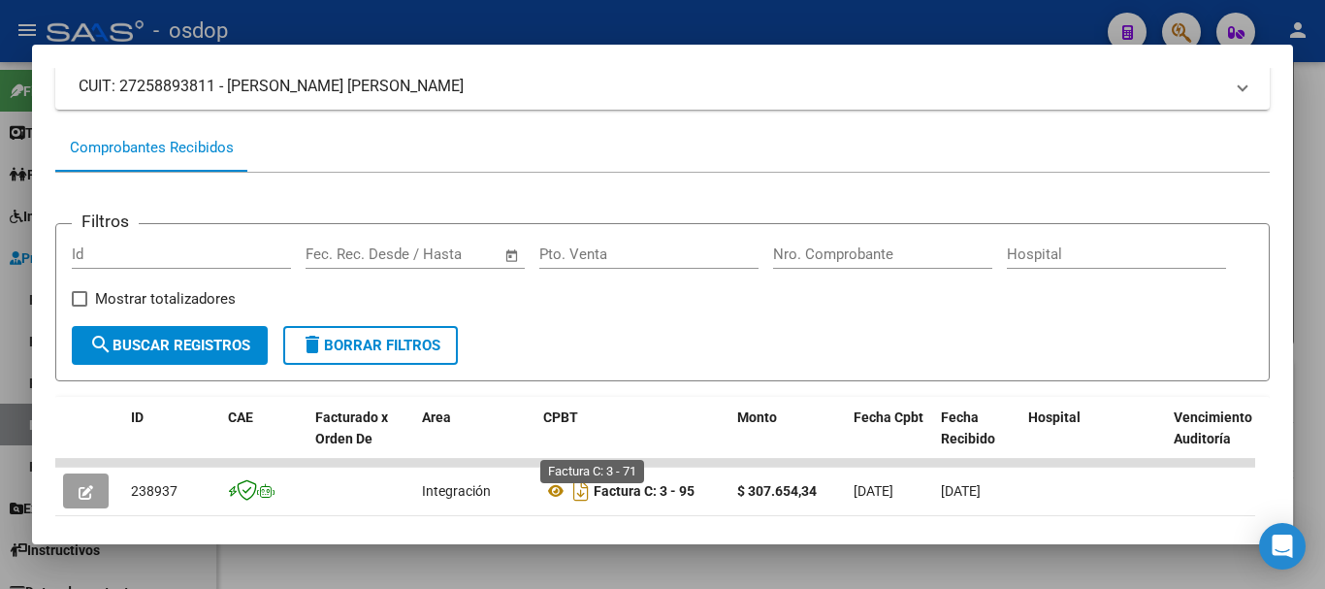
scroll to position [388, 0]
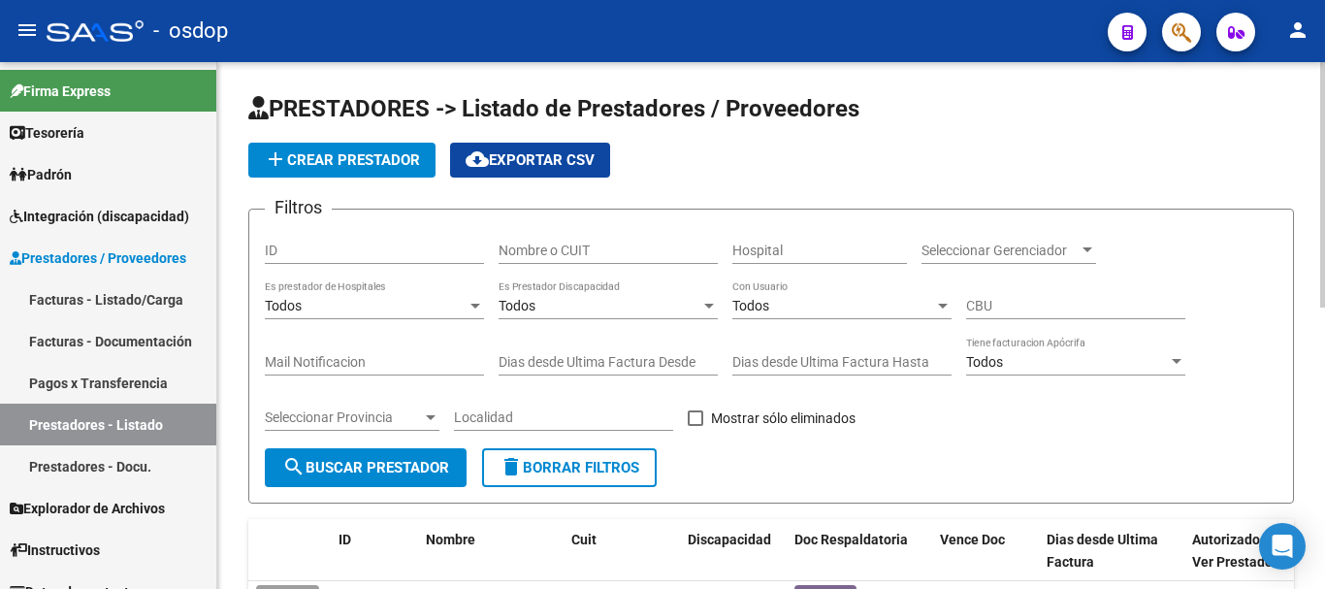
click at [529, 235] on div "Nombre o CUIT" at bounding box center [608, 244] width 219 height 39
type input "27407525472"
click at [315, 462] on span "search Buscar Prestador" at bounding box center [365, 467] width 167 height 17
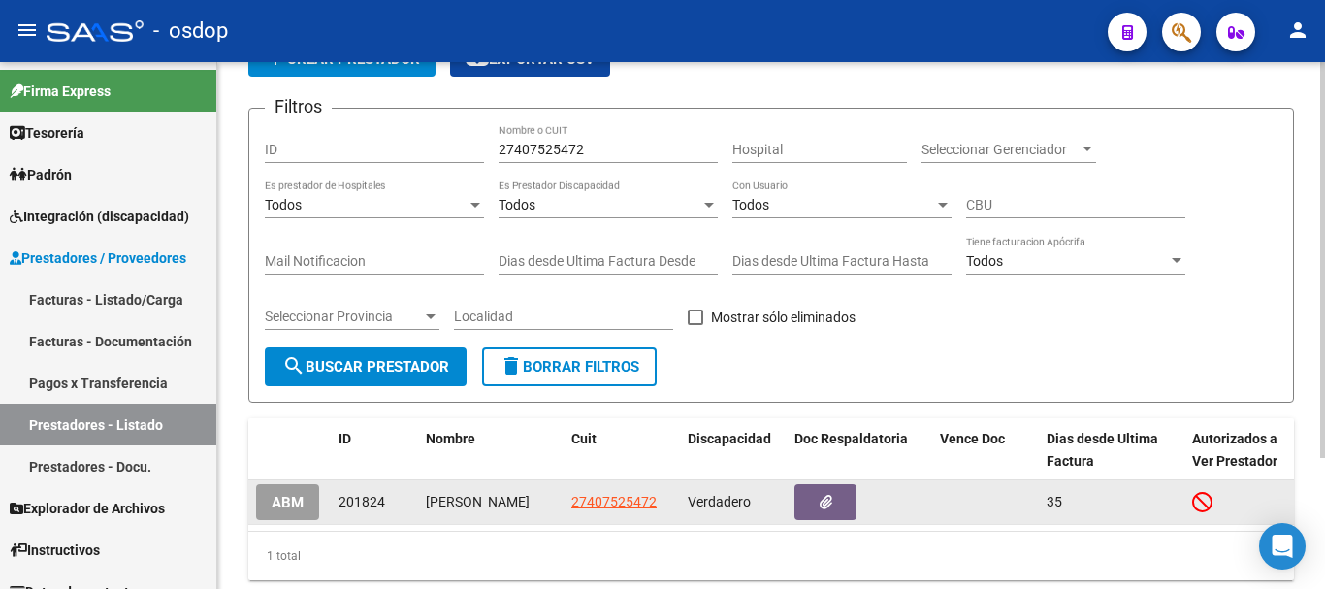
scroll to position [174, 0]
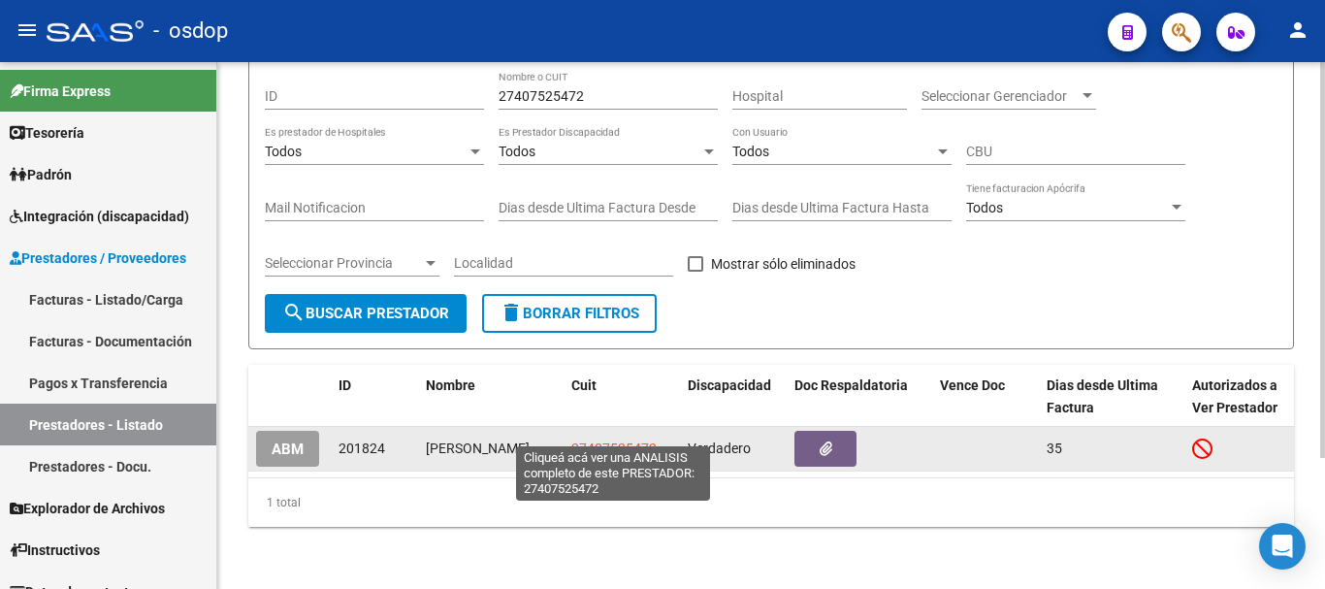
click at [623, 440] on span "27407525472" at bounding box center [613, 448] width 85 height 16
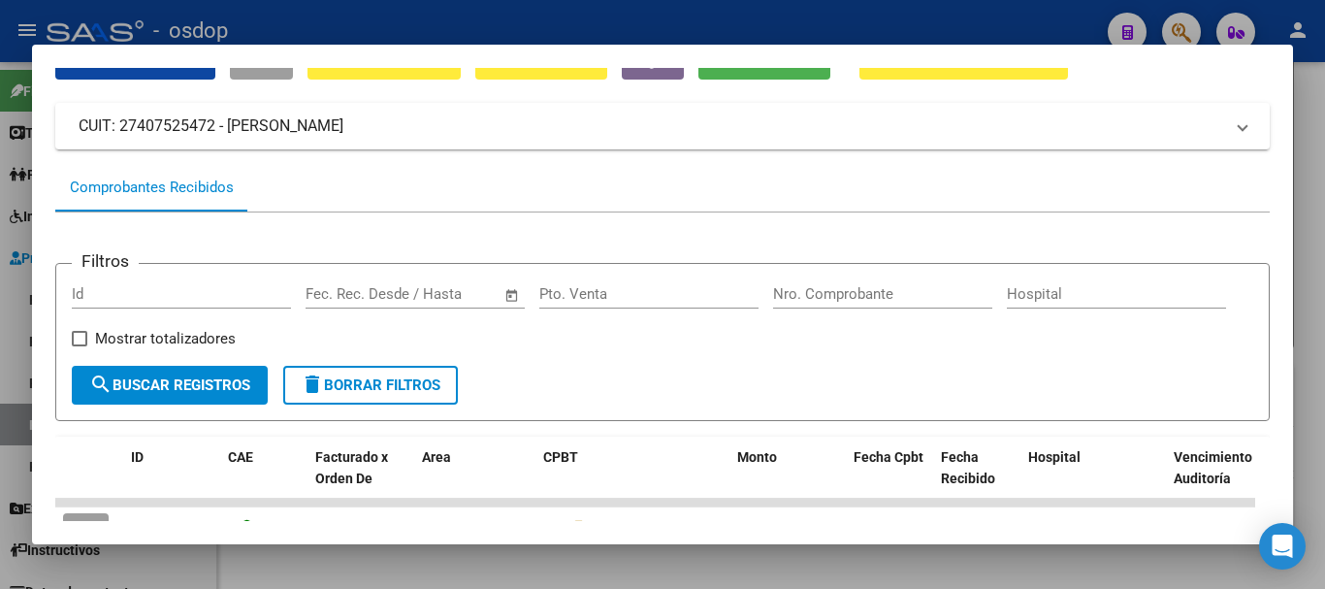
scroll to position [636, 0]
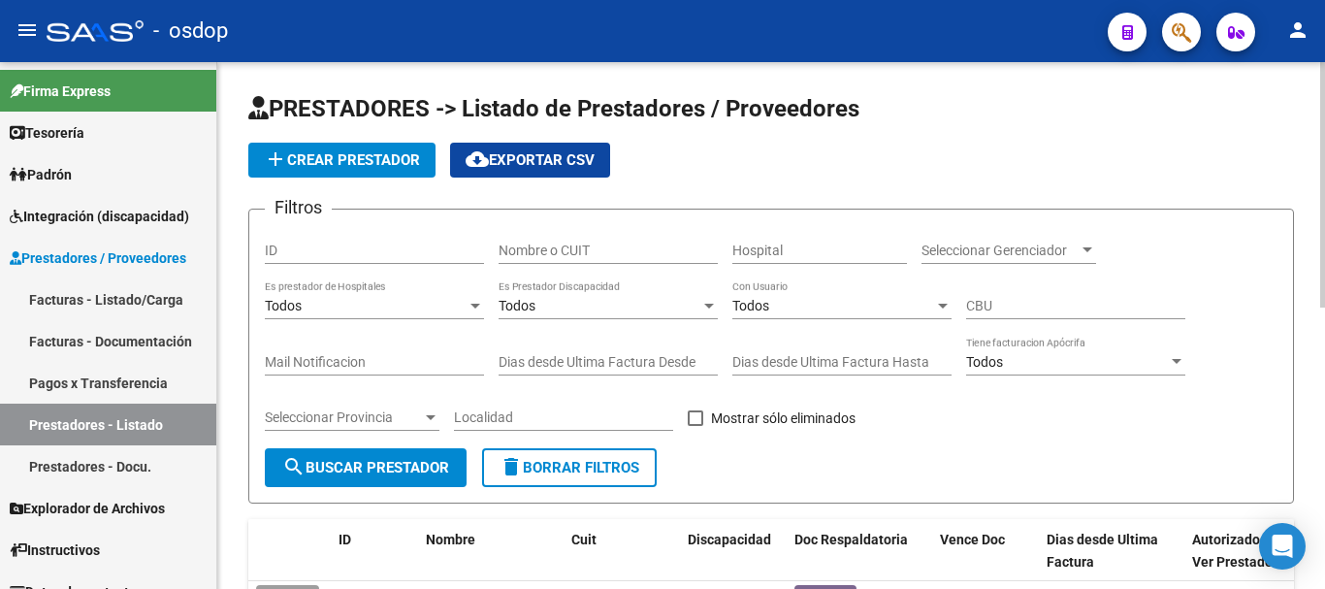
click at [513, 243] on input "Nombre o CUIT" at bounding box center [608, 251] width 219 height 16
type input "27391912233"
click at [354, 475] on button "search Buscar Prestador" at bounding box center [366, 467] width 202 height 39
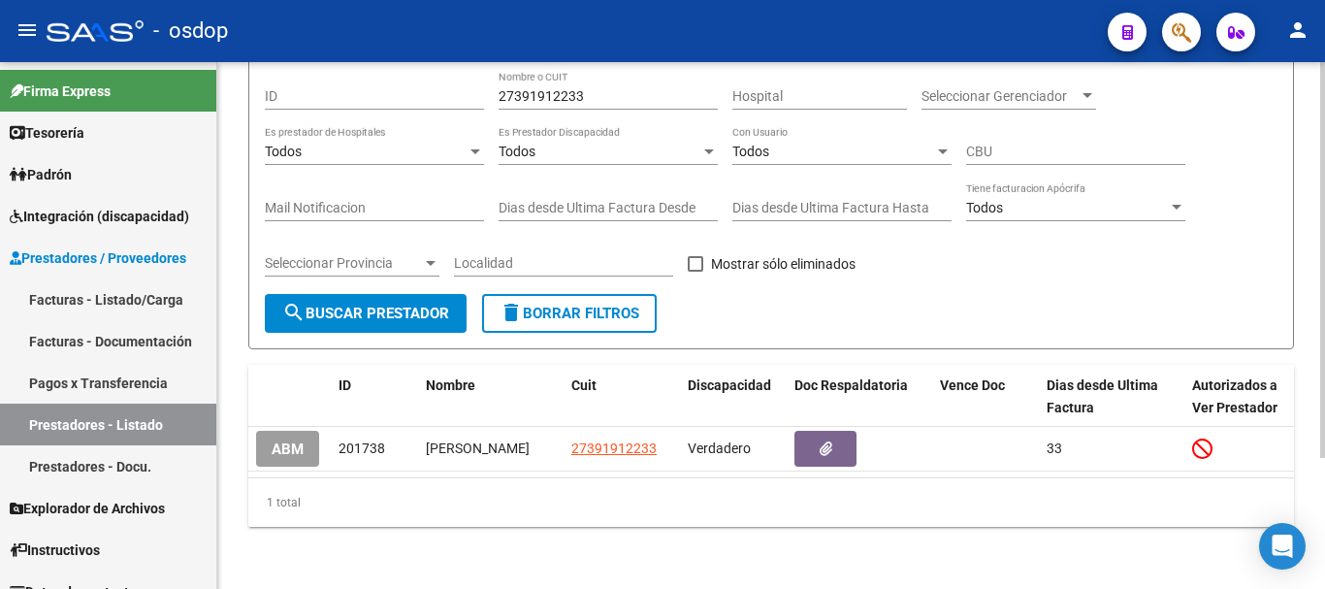
scroll to position [174, 0]
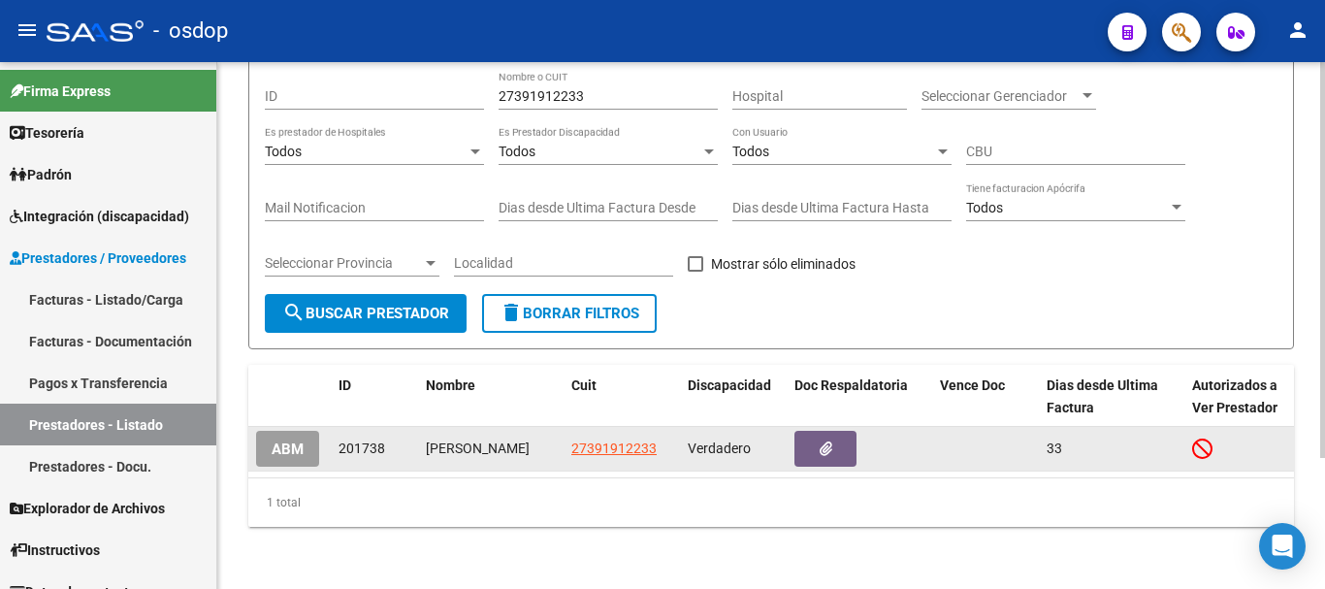
click at [626, 440] on app-link-go-to "27391912233" at bounding box center [613, 449] width 85 height 22
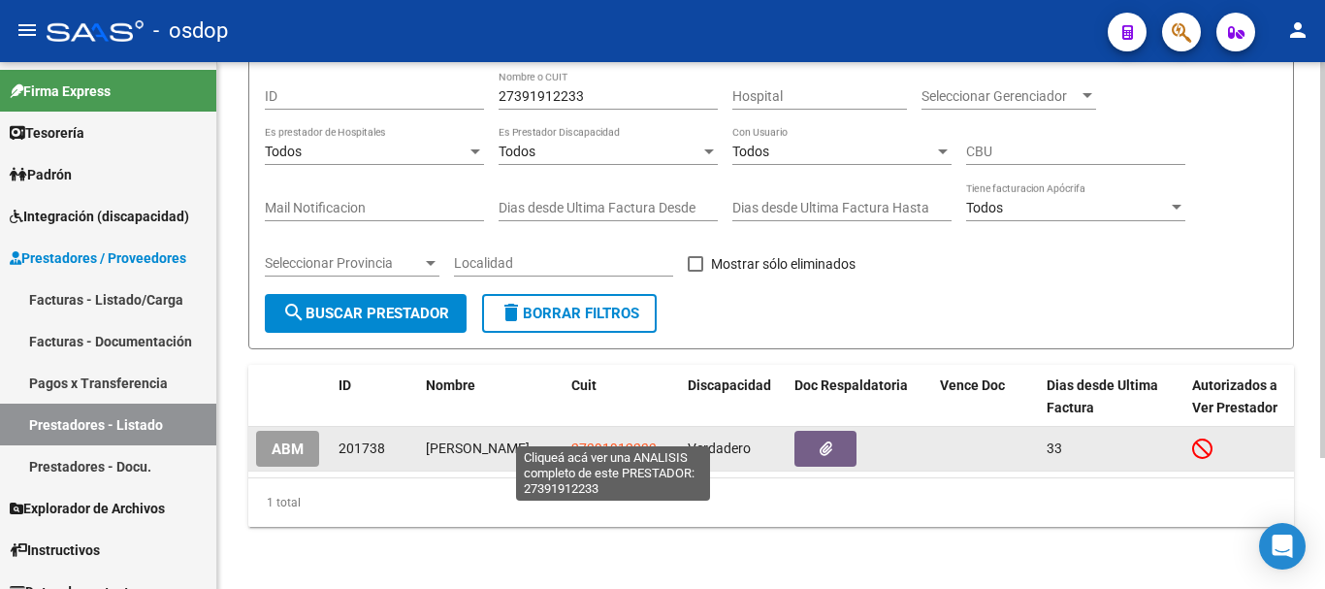
click at [625, 440] on span "27391912233" at bounding box center [613, 448] width 85 height 16
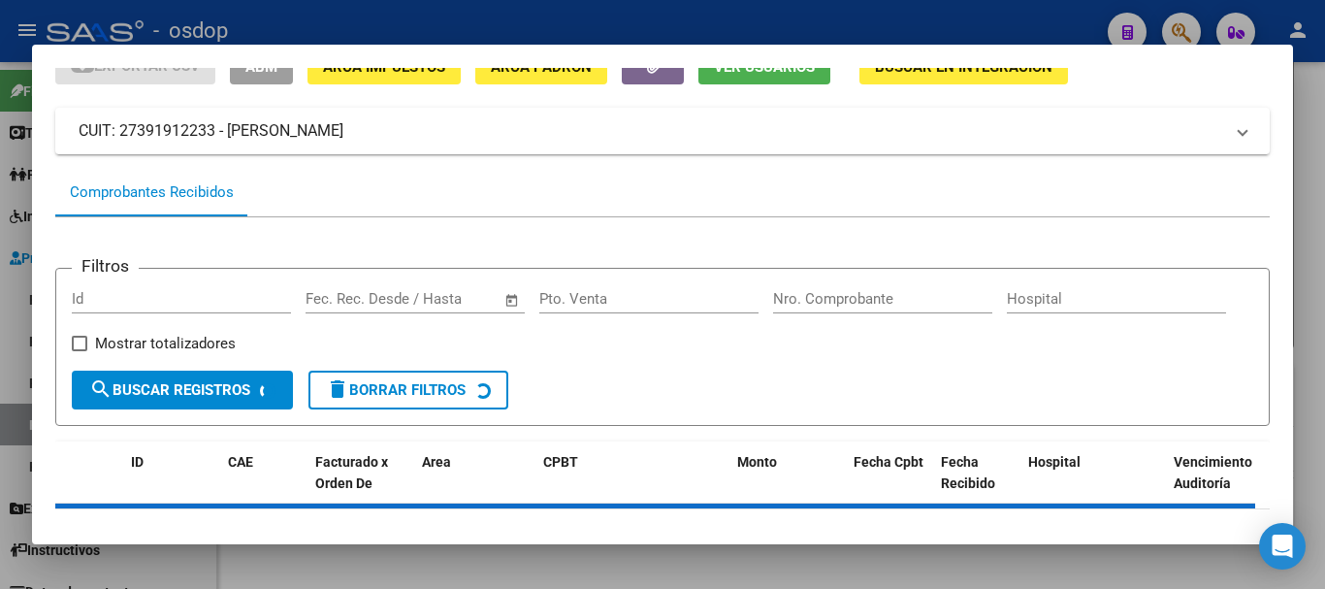
scroll to position [170, 0]
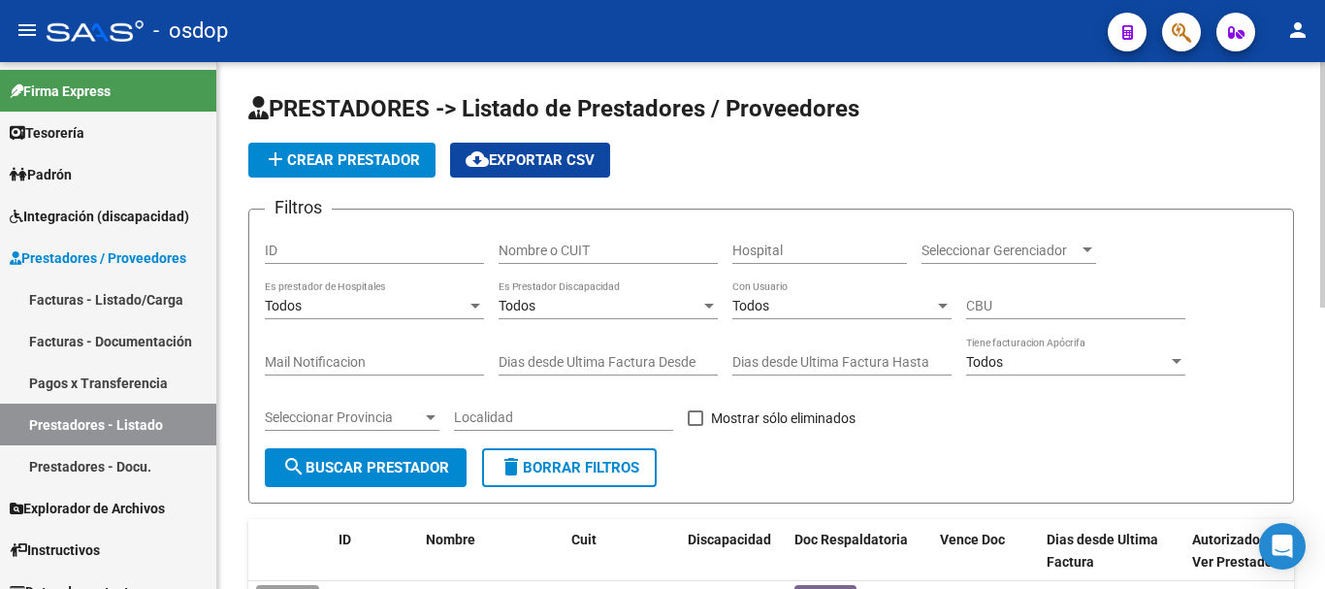
click at [542, 258] on input "Nombre o CUIT" at bounding box center [608, 251] width 219 height 16
type input "27375954856"
click at [393, 475] on span "search Buscar Prestador" at bounding box center [365, 467] width 167 height 17
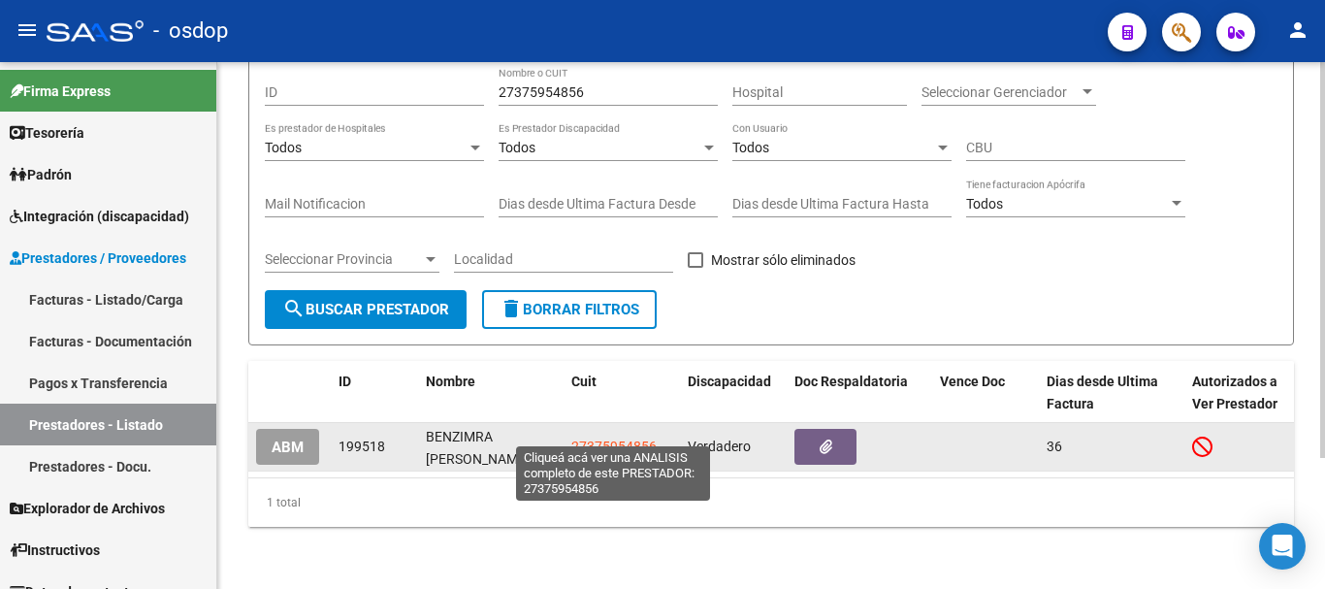
click at [599, 439] on span "27375954856" at bounding box center [613, 447] width 85 height 16
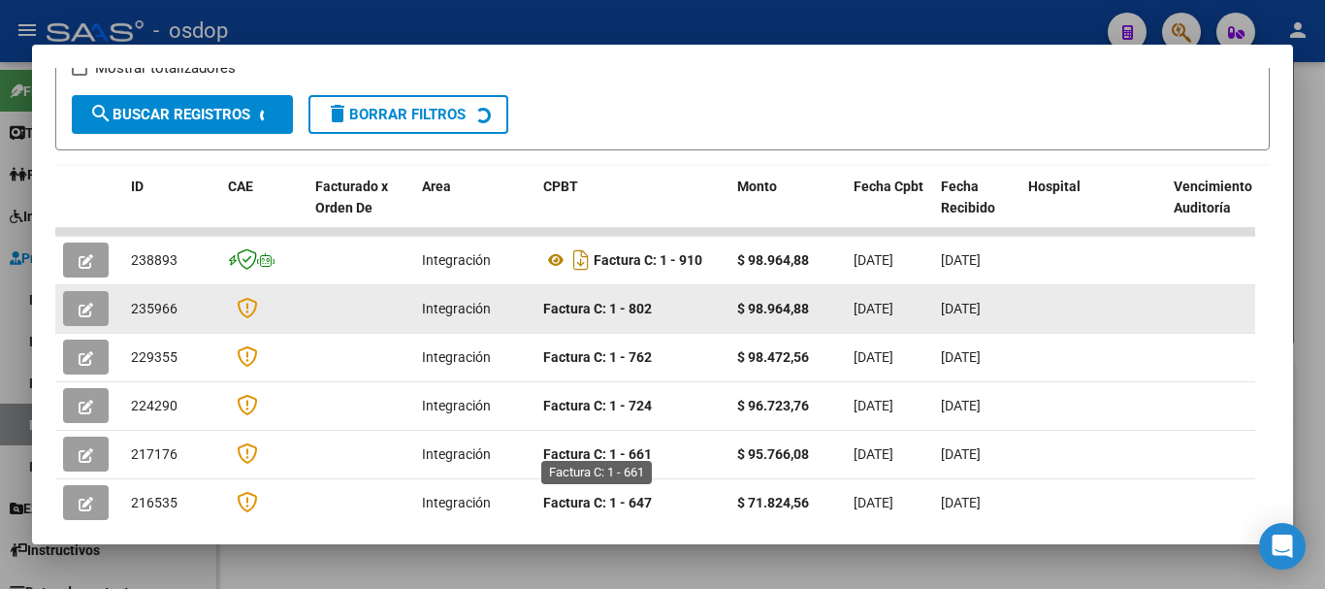
scroll to position [365, 0]
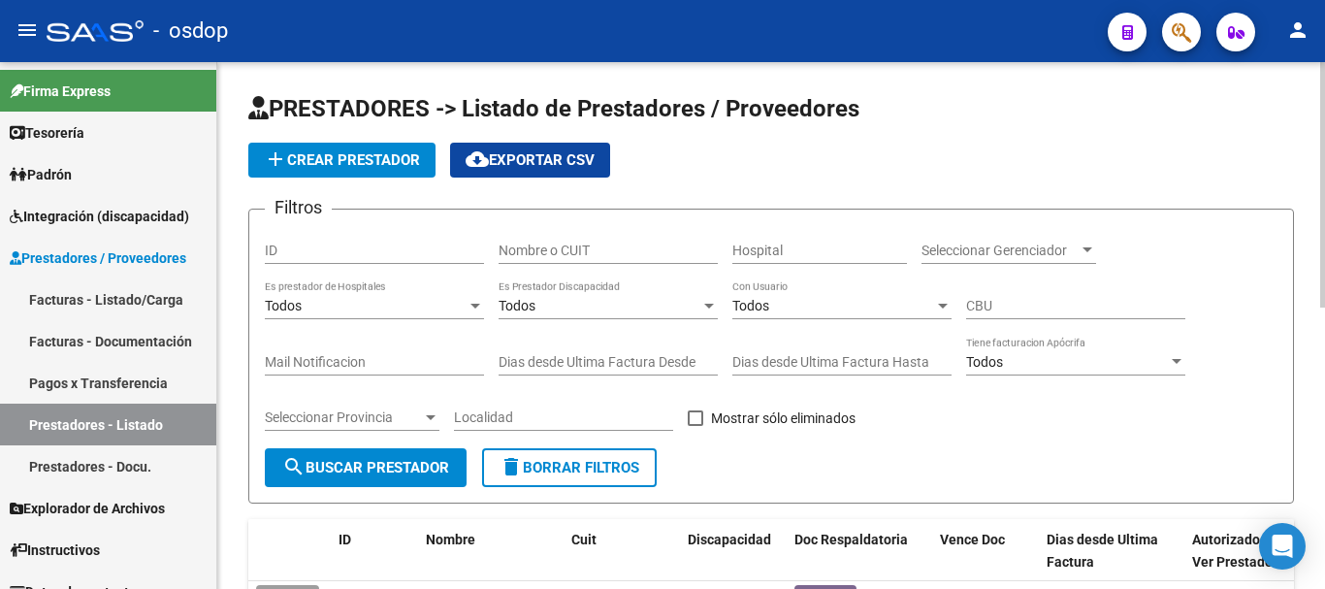
click at [524, 253] on input "Nombre o CUIT" at bounding box center [608, 251] width 219 height 16
type input "27213676968"
click at [425, 475] on span "search Buscar Prestador" at bounding box center [365, 467] width 167 height 17
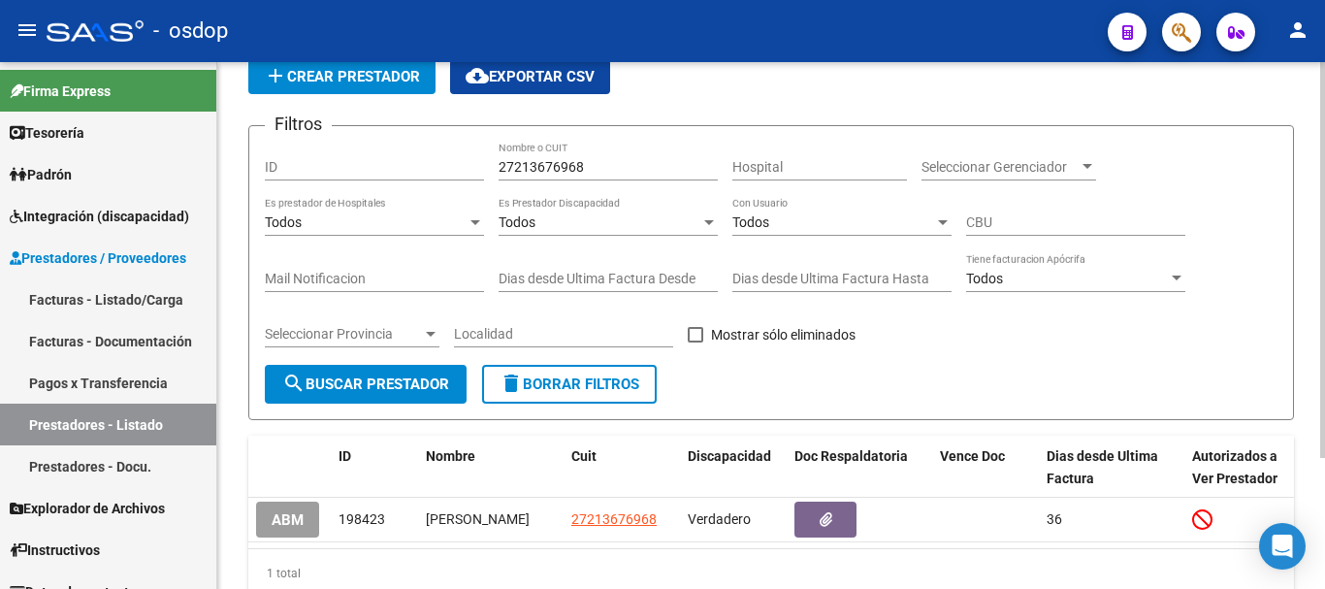
scroll to position [174, 0]
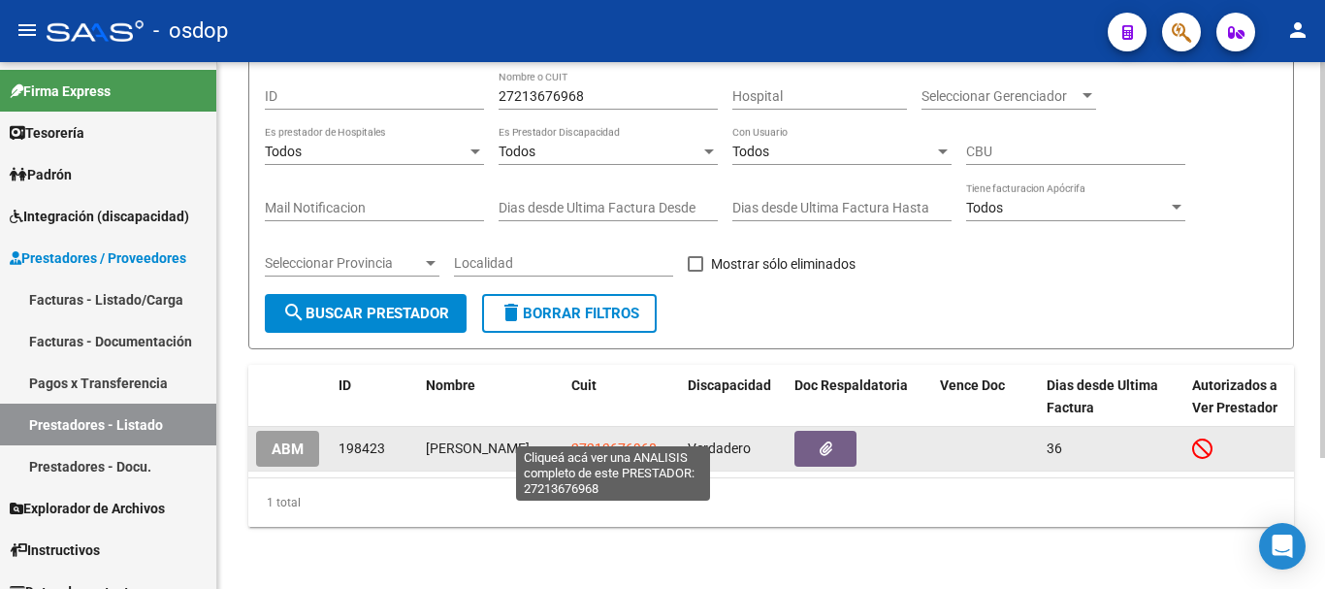
click at [604, 440] on span "27213676968" at bounding box center [613, 448] width 85 height 16
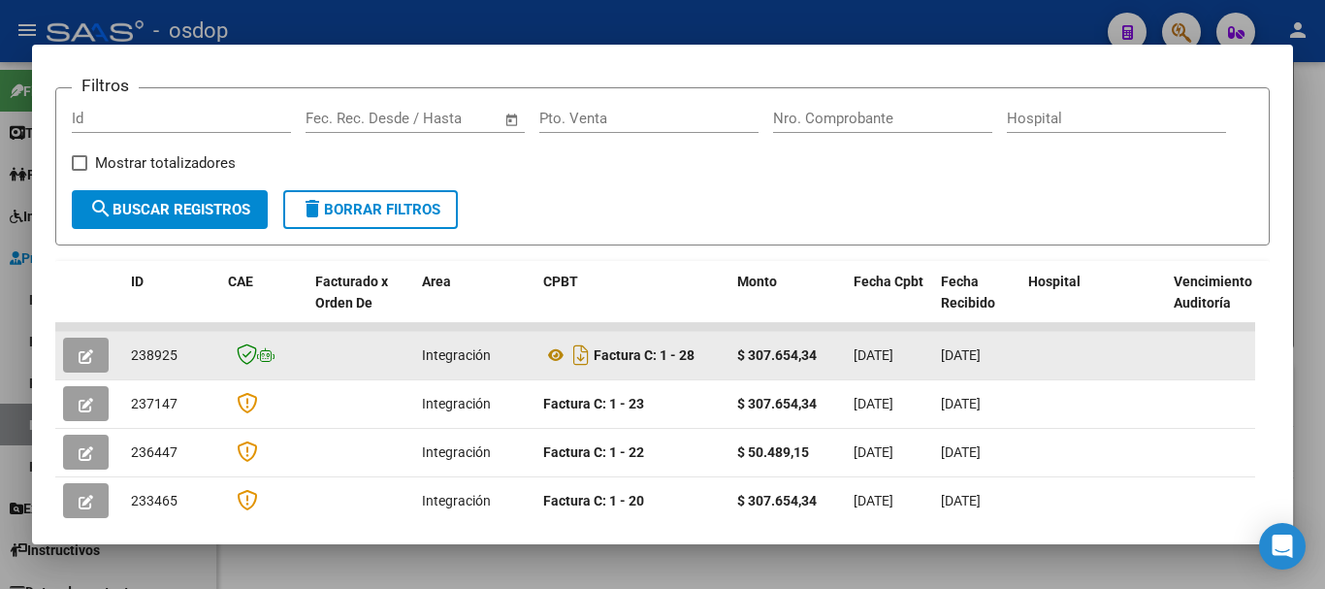
scroll to position [267, 0]
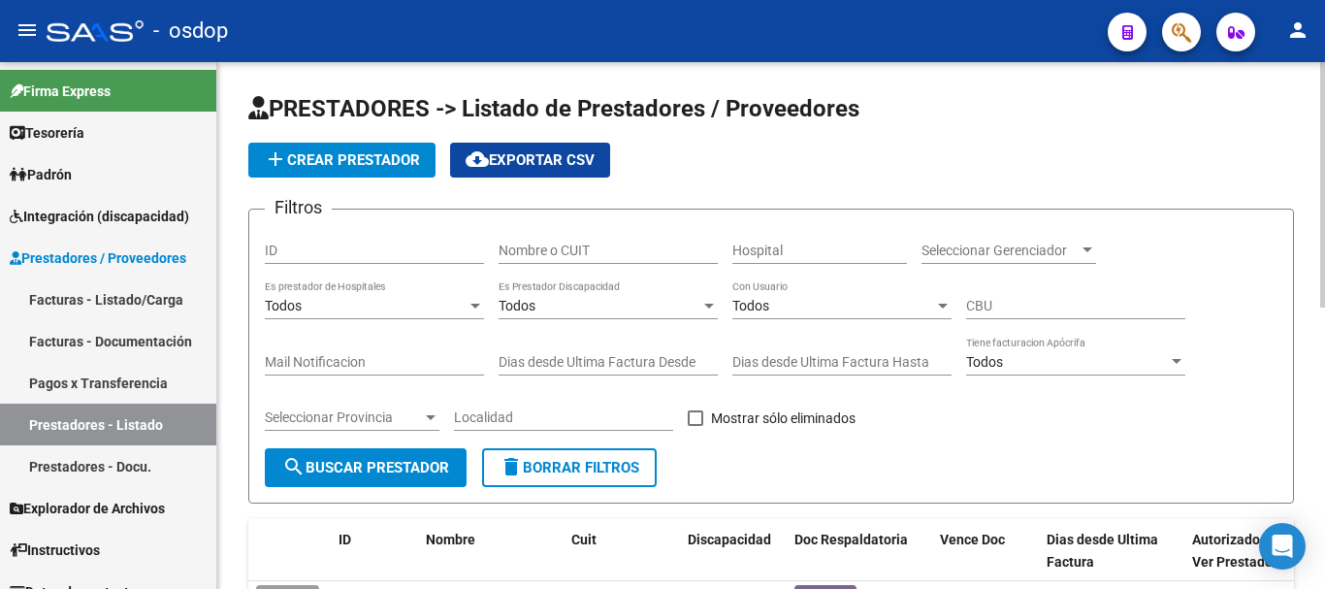
click at [579, 250] on input "Nombre o CUIT" at bounding box center [608, 251] width 219 height 16
type input "27286392887"
click at [397, 466] on span "search Buscar Prestador" at bounding box center [365, 467] width 167 height 17
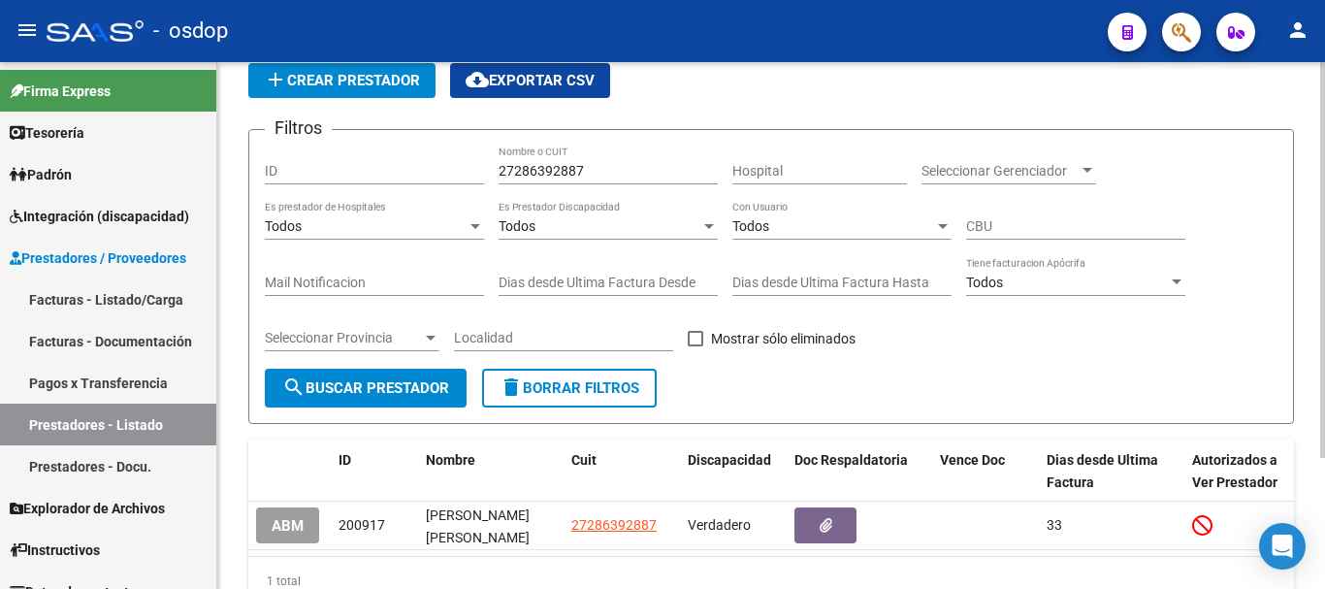
scroll to position [174, 0]
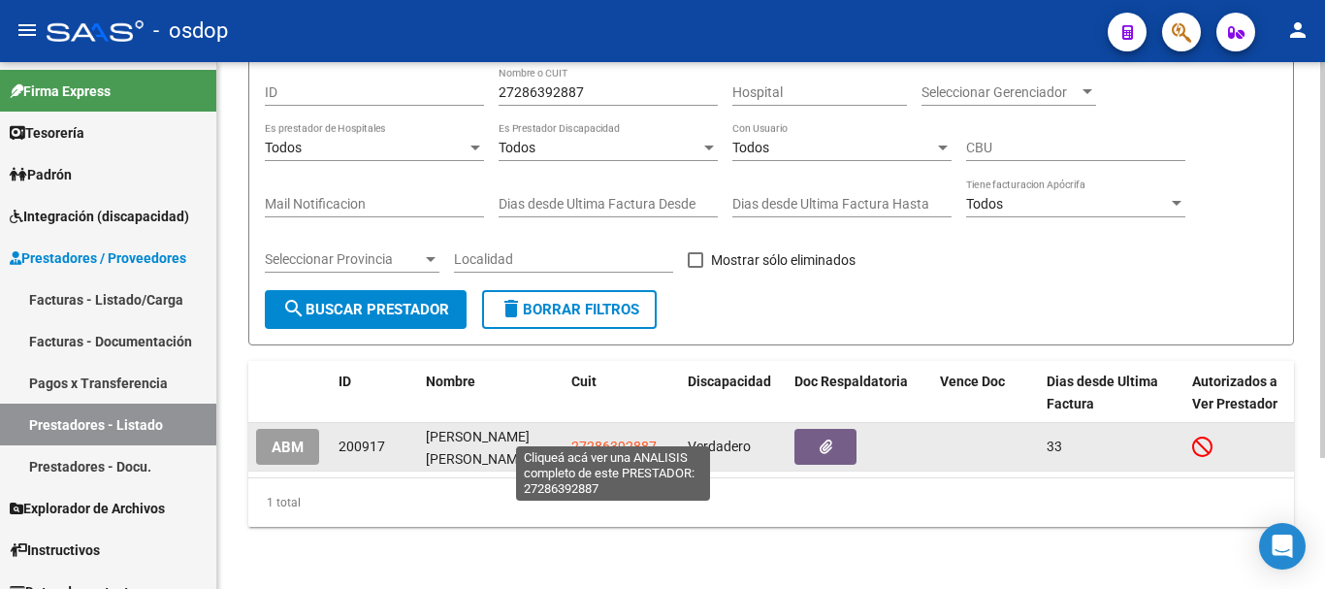
click at [604, 439] on span "27286392887" at bounding box center [613, 447] width 85 height 16
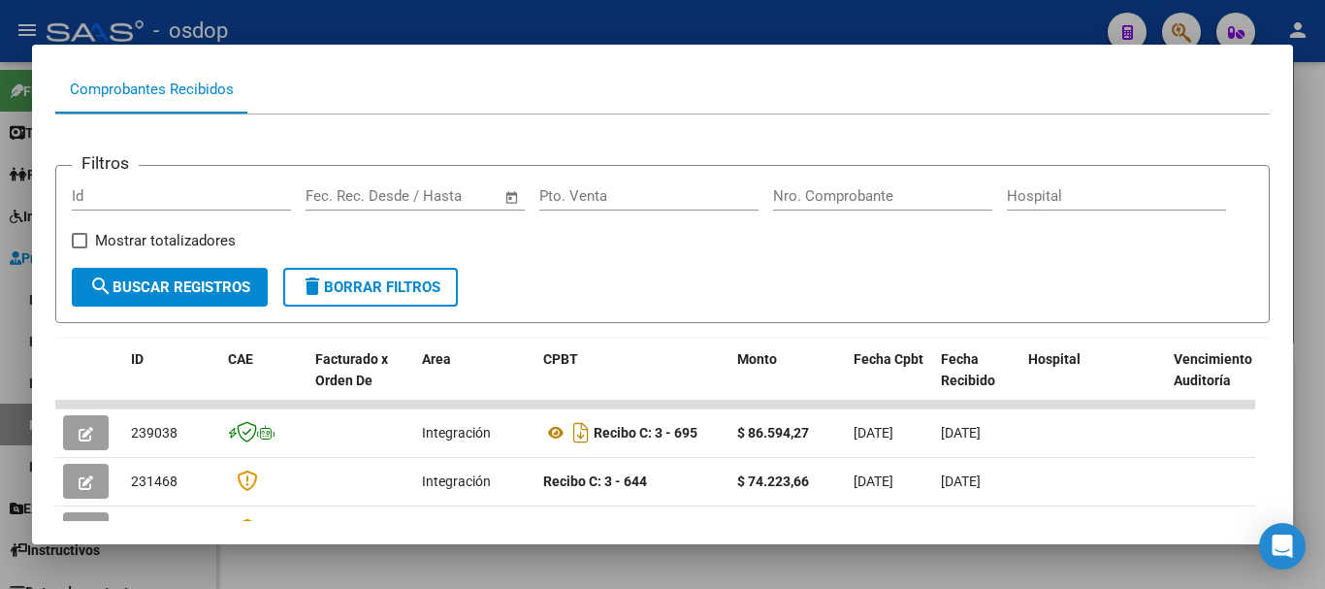
scroll to position [151, 0]
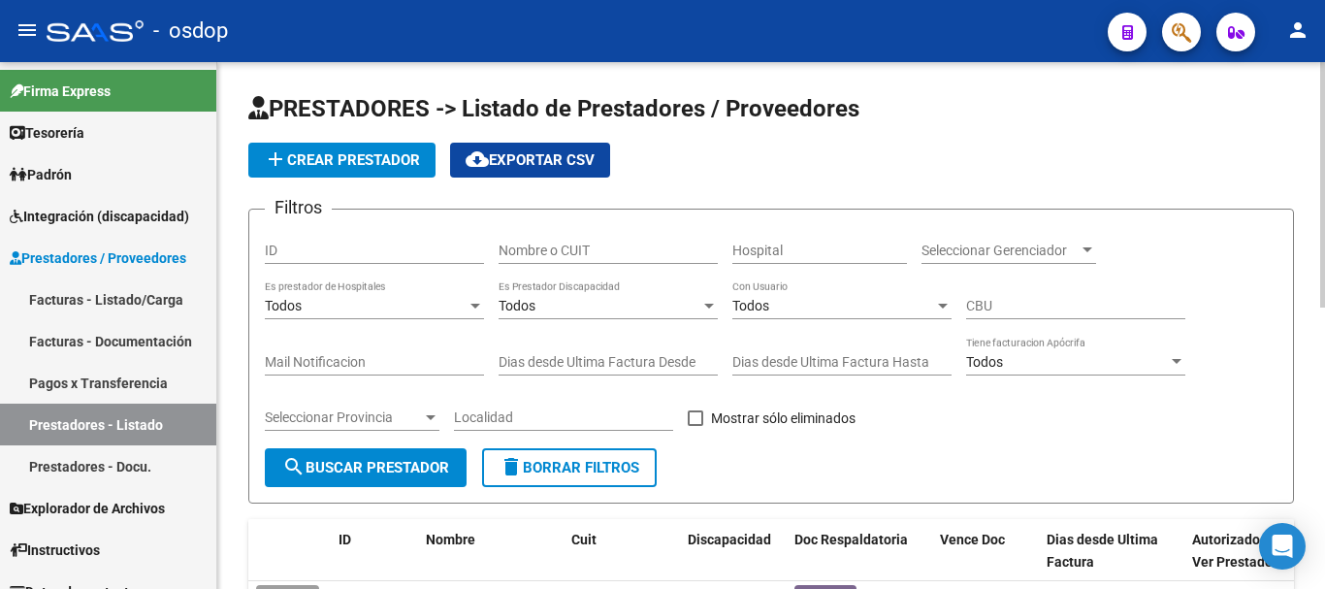
click at [612, 245] on input "Nombre o CUIT" at bounding box center [608, 251] width 219 height 16
type input "27303489466"
click at [395, 466] on span "search Buscar Prestador" at bounding box center [365, 467] width 167 height 17
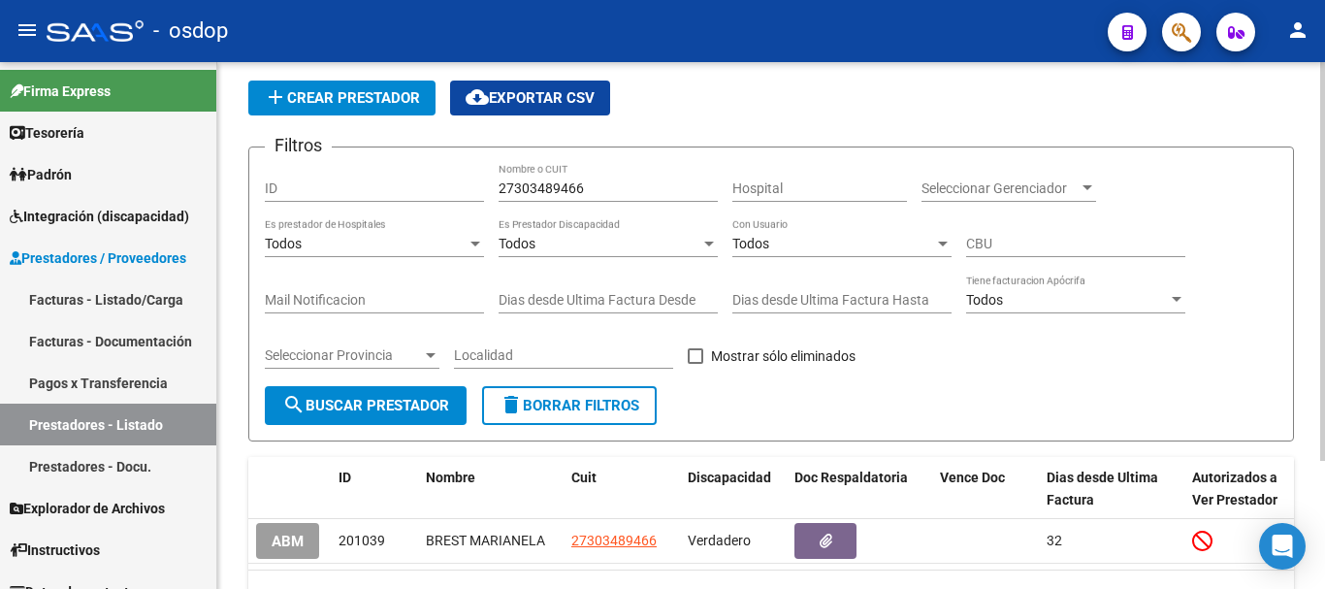
scroll to position [170, 0]
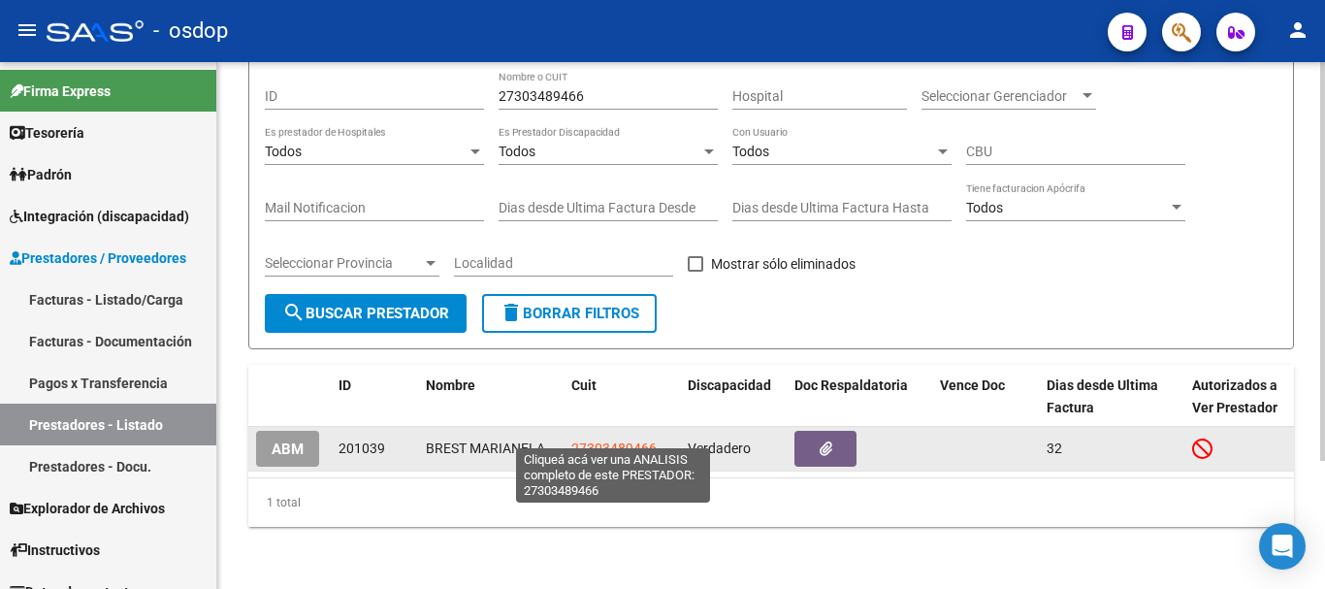
click at [619, 440] on span "27303489466" at bounding box center [613, 448] width 85 height 16
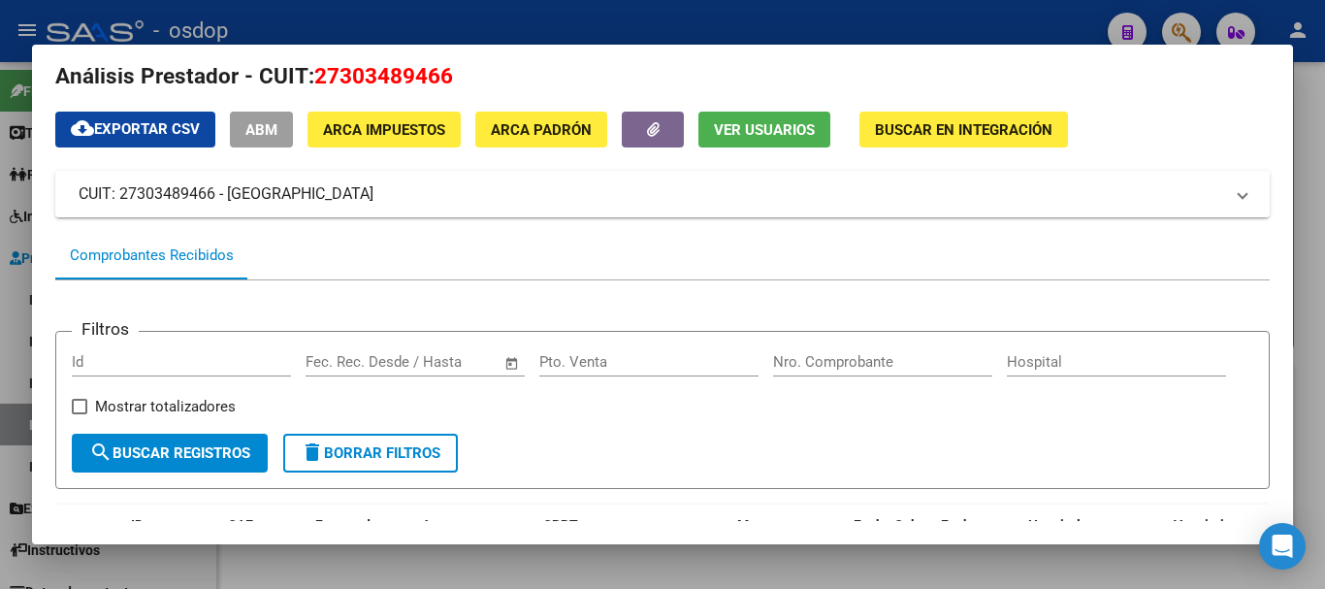
scroll to position [0, 0]
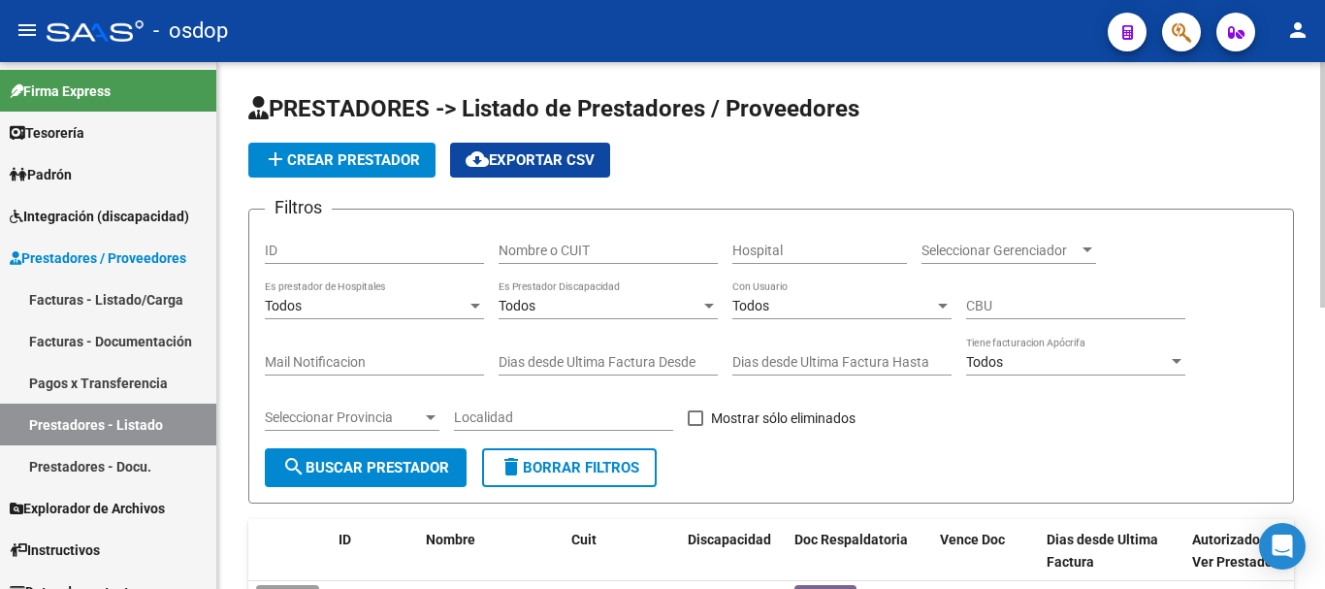
click at [551, 255] on input "Nombre o CUIT" at bounding box center [608, 251] width 219 height 16
type input "23337917534"
click at [387, 472] on span "search Buscar Prestador" at bounding box center [365, 467] width 167 height 17
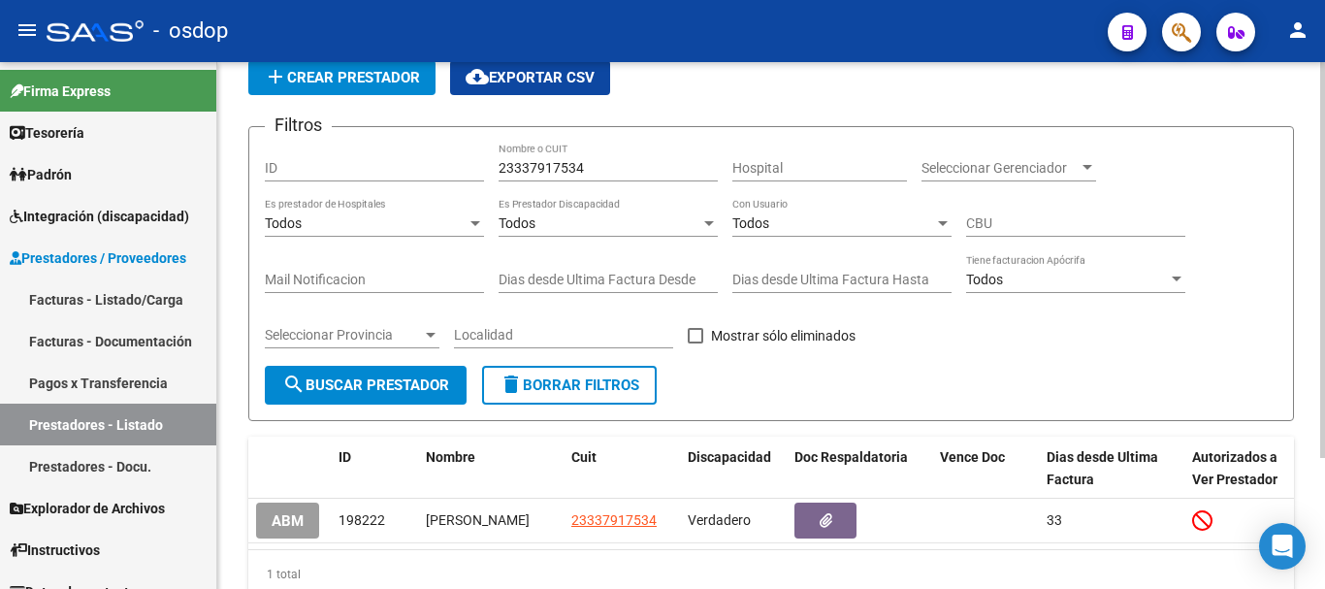
scroll to position [174, 0]
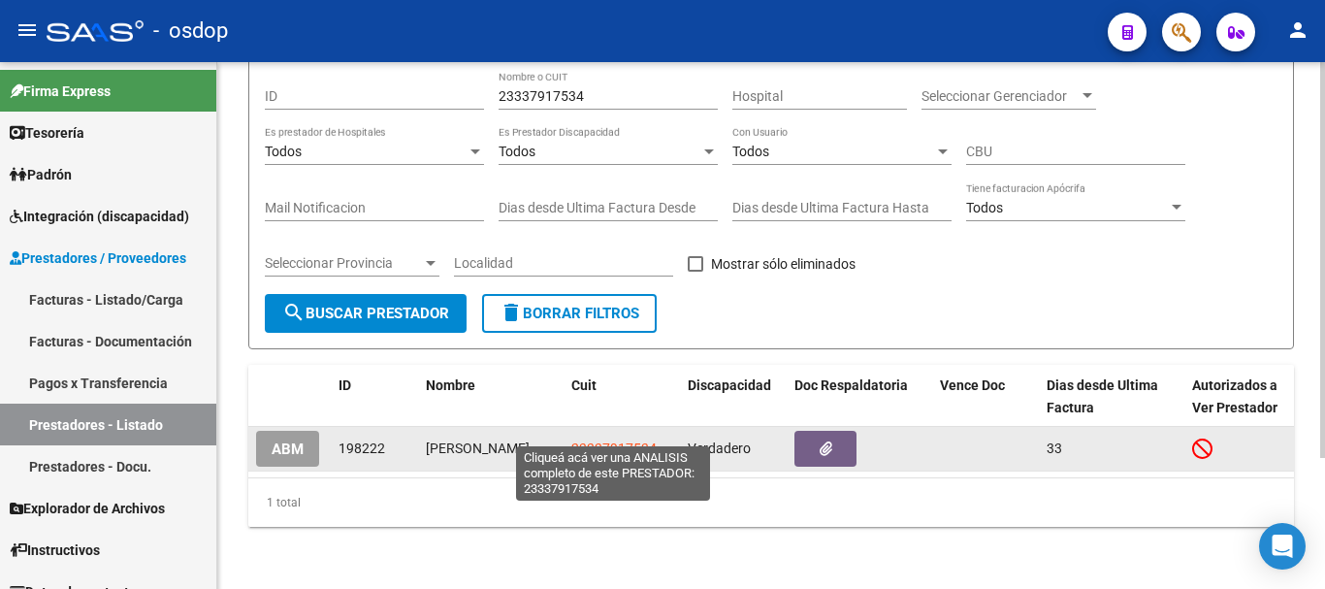
click at [620, 440] on span "23337917534" at bounding box center [613, 448] width 85 height 16
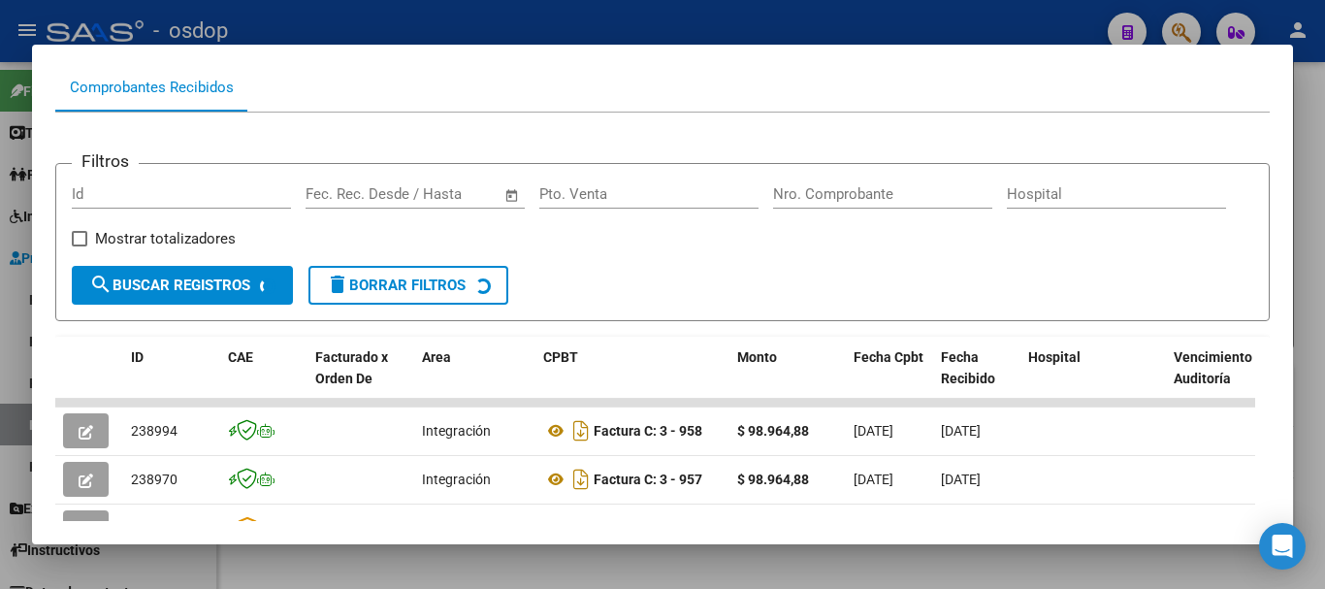
scroll to position [194, 0]
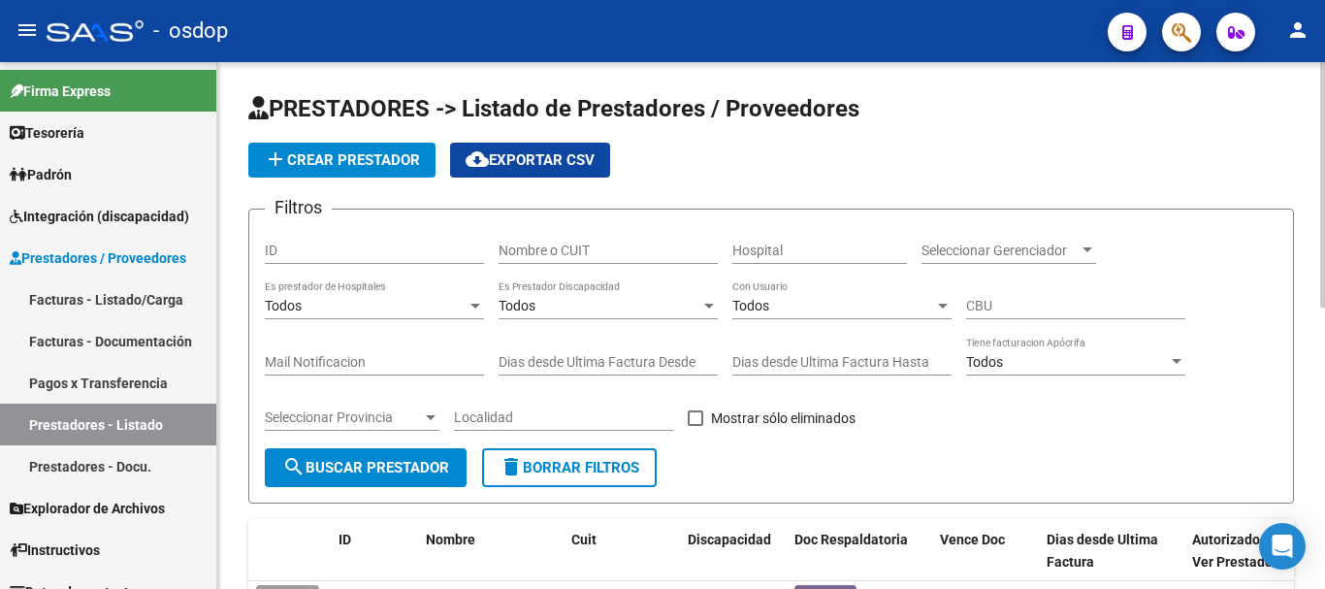
click at [533, 249] on input "Nombre o CUIT" at bounding box center [608, 251] width 219 height 16
type input "27293611527"
click at [423, 460] on span "search Buscar Prestador" at bounding box center [365, 467] width 167 height 17
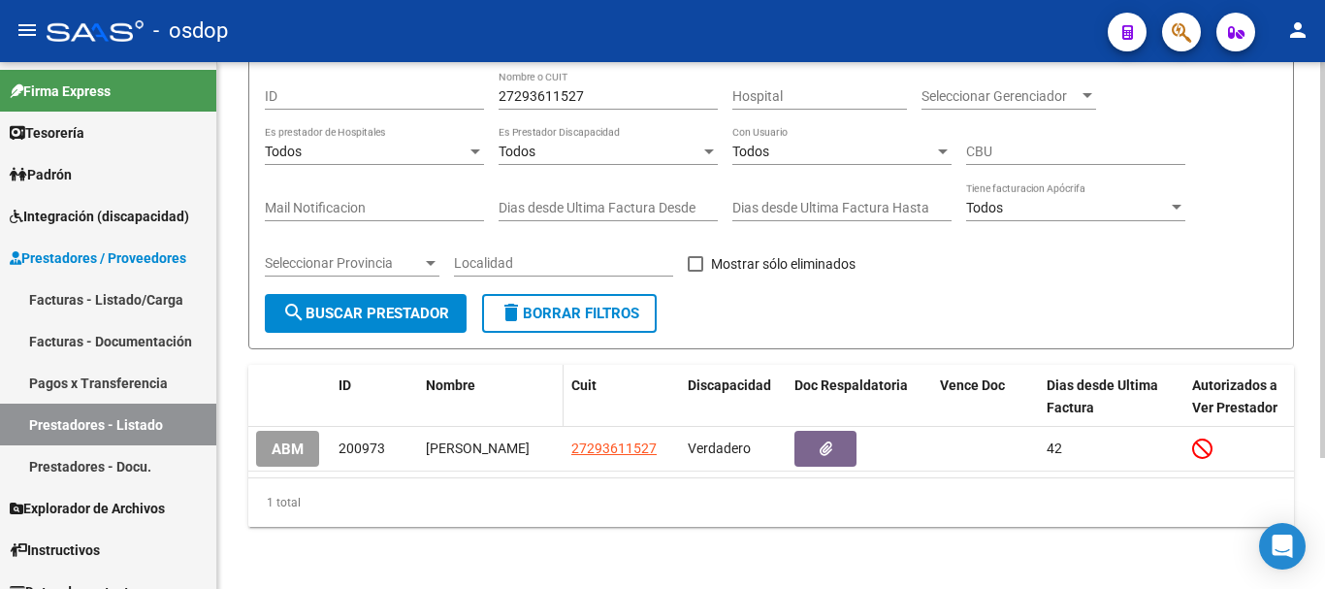
scroll to position [174, 0]
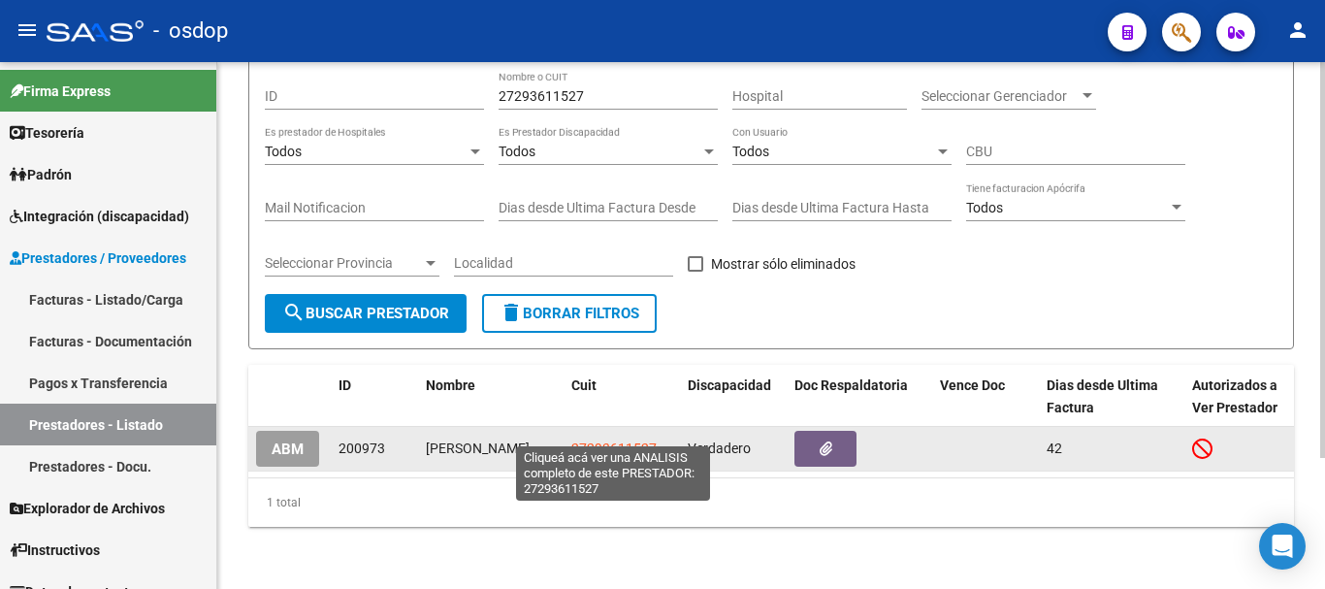
click at [593, 440] on span "27293611527" at bounding box center [613, 448] width 85 height 16
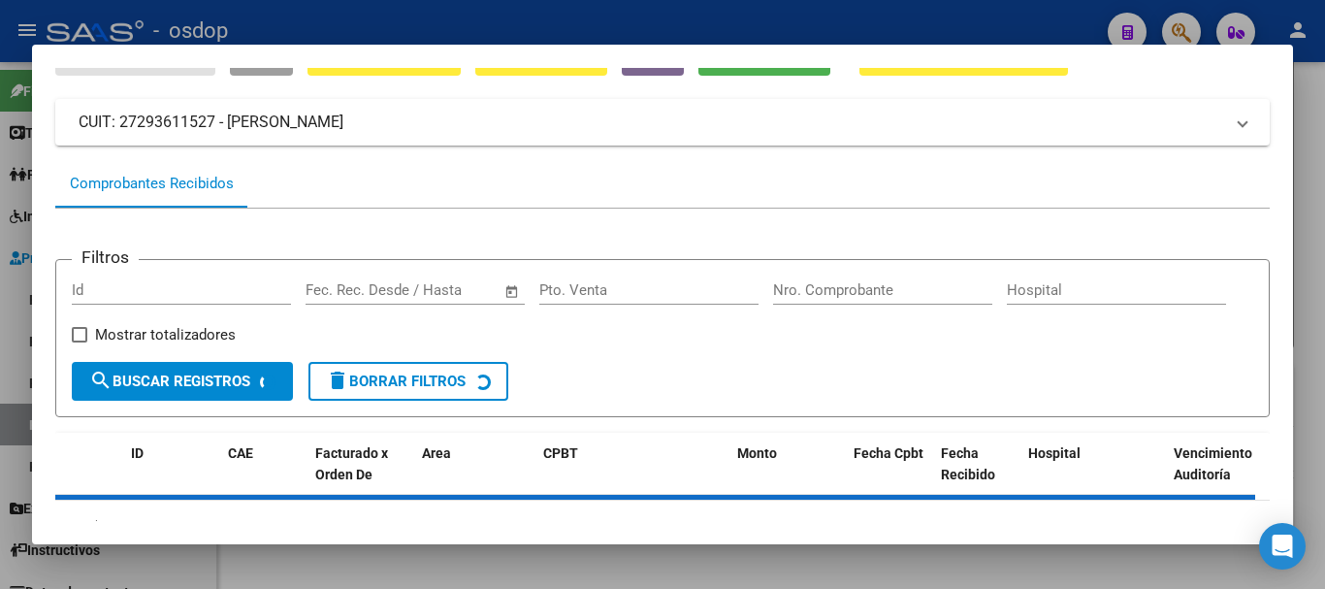
scroll to position [170, 0]
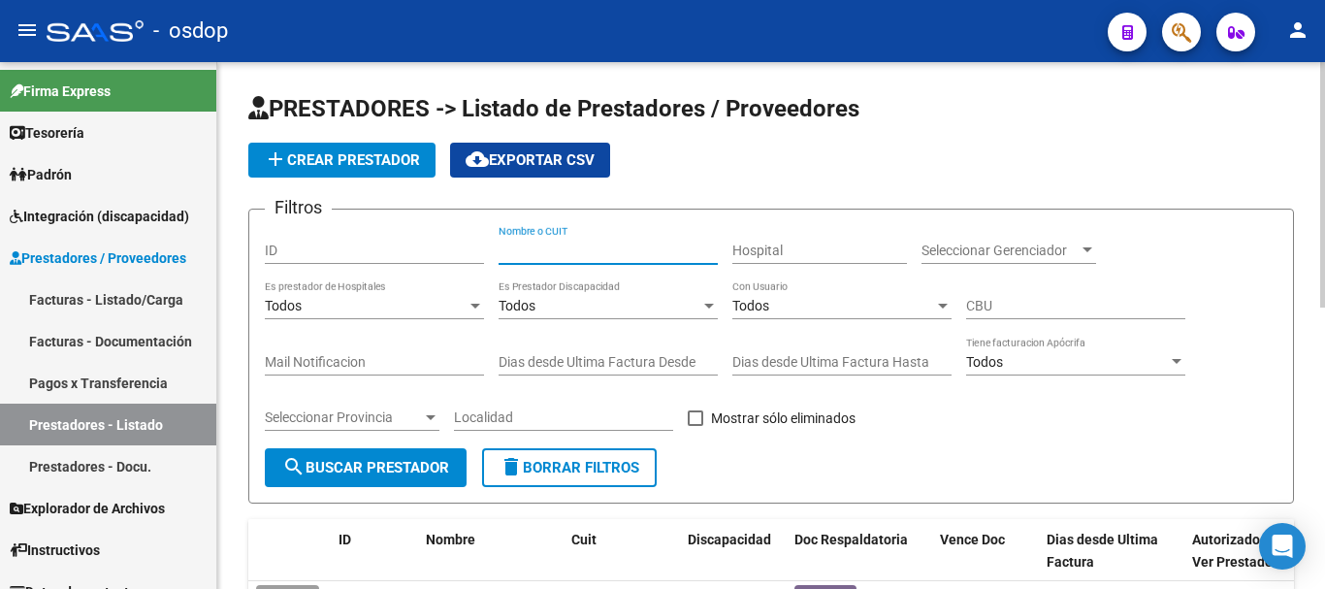
click at [567, 249] on input "Nombre o CUIT" at bounding box center [608, 251] width 219 height 16
type input "27357013769"
click at [393, 471] on span "search Buscar Prestador" at bounding box center [365, 467] width 167 height 17
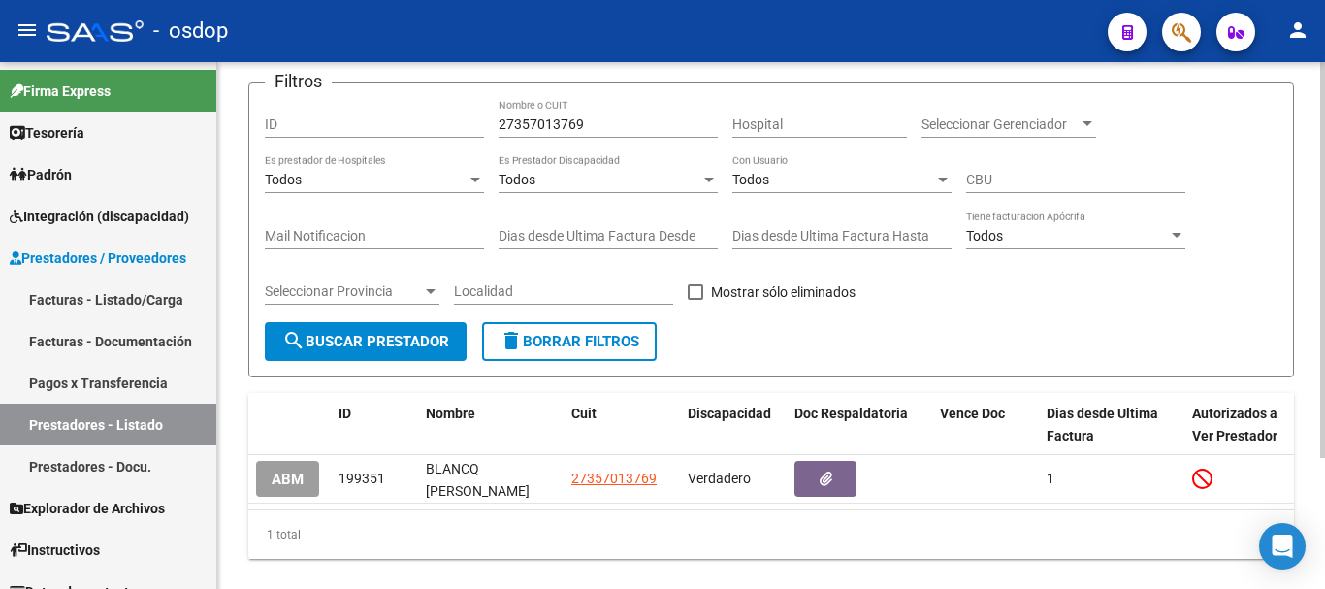
scroll to position [174, 0]
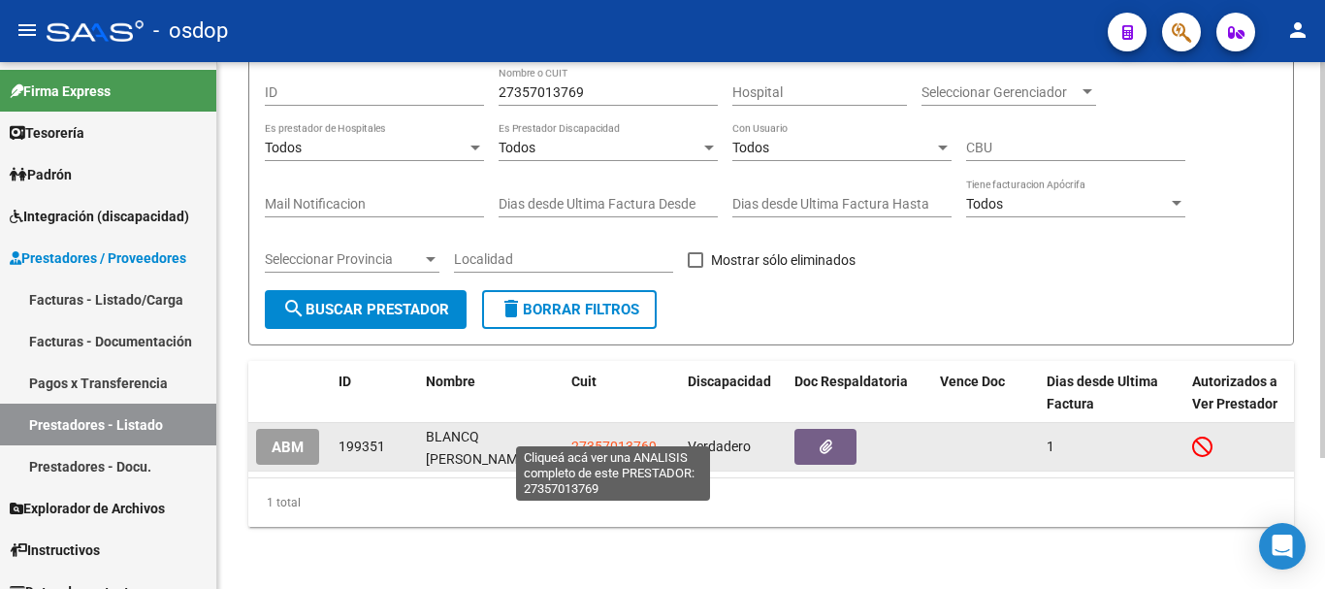
click at [598, 439] on span "27357013769" at bounding box center [613, 447] width 85 height 16
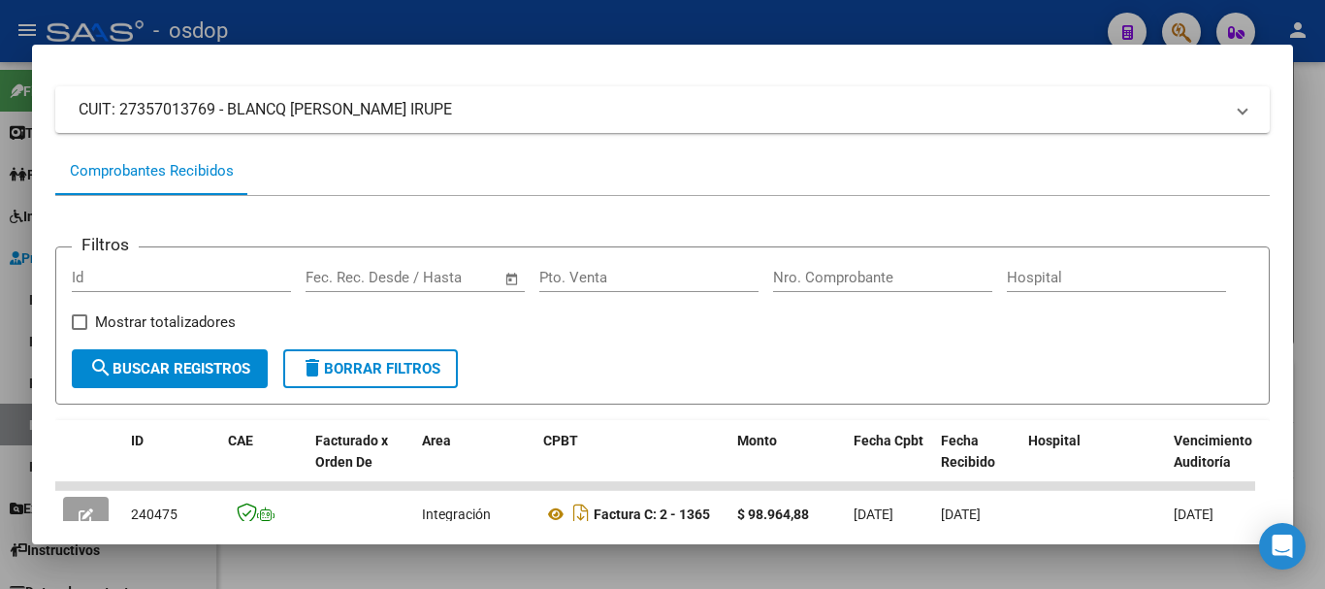
scroll to position [291, 0]
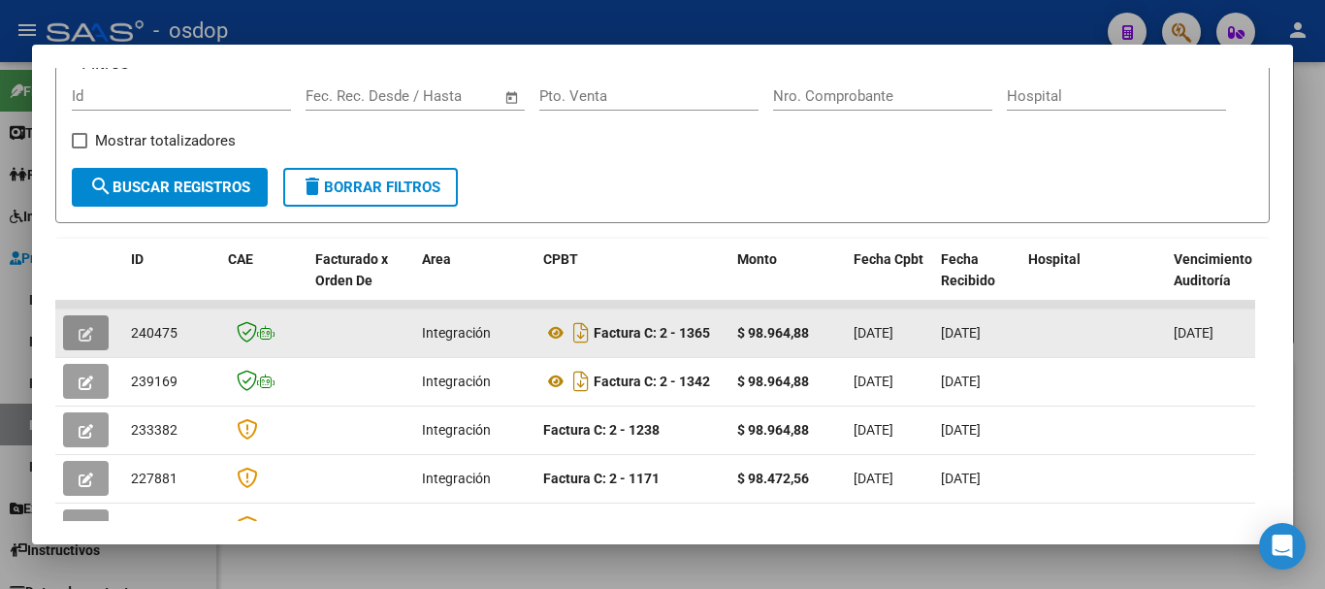
click at [79, 341] on icon "button" at bounding box center [86, 334] width 15 height 15
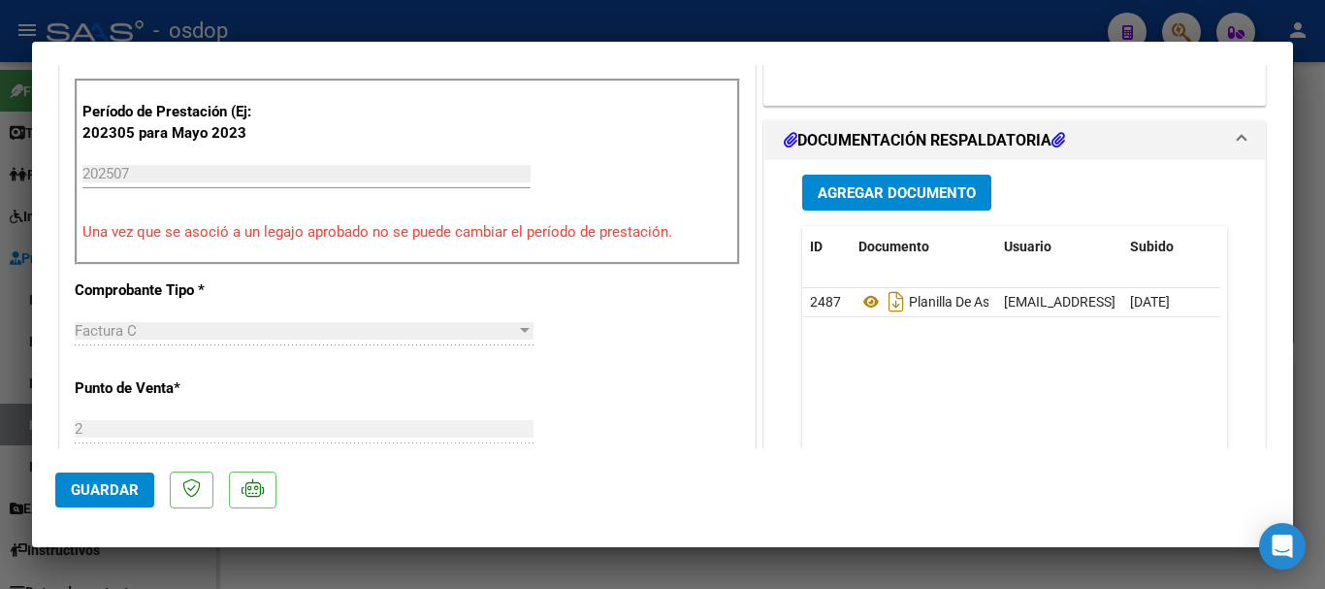
scroll to position [485, 0]
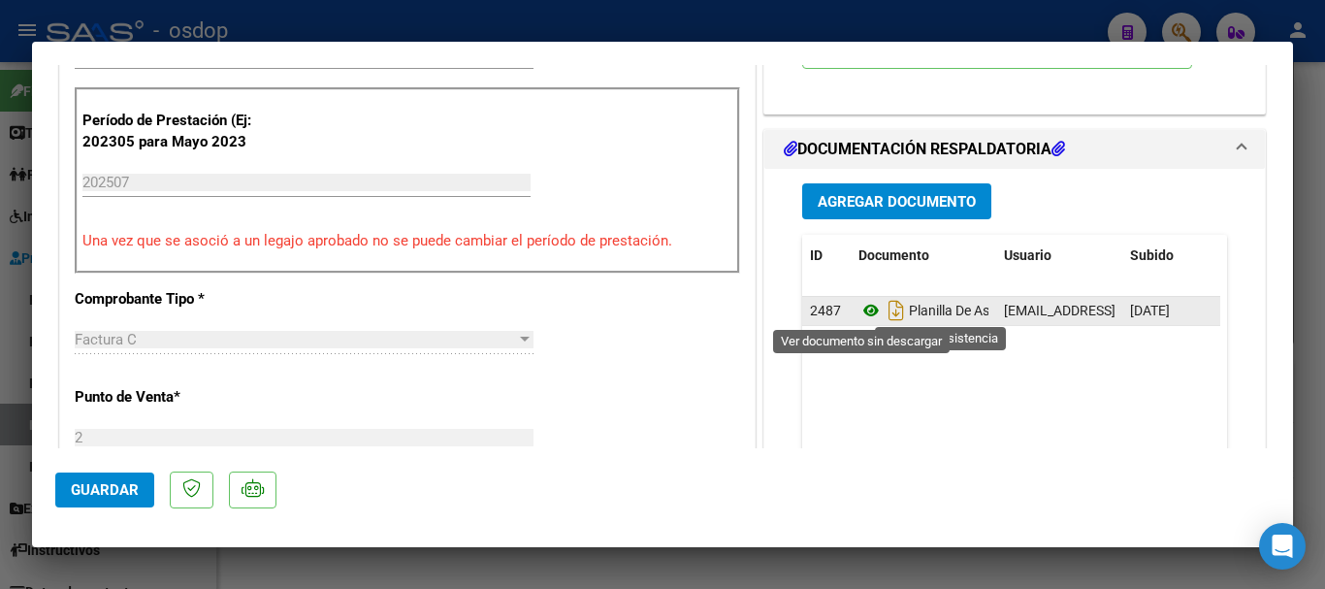
click at [860, 308] on icon at bounding box center [871, 310] width 25 height 23
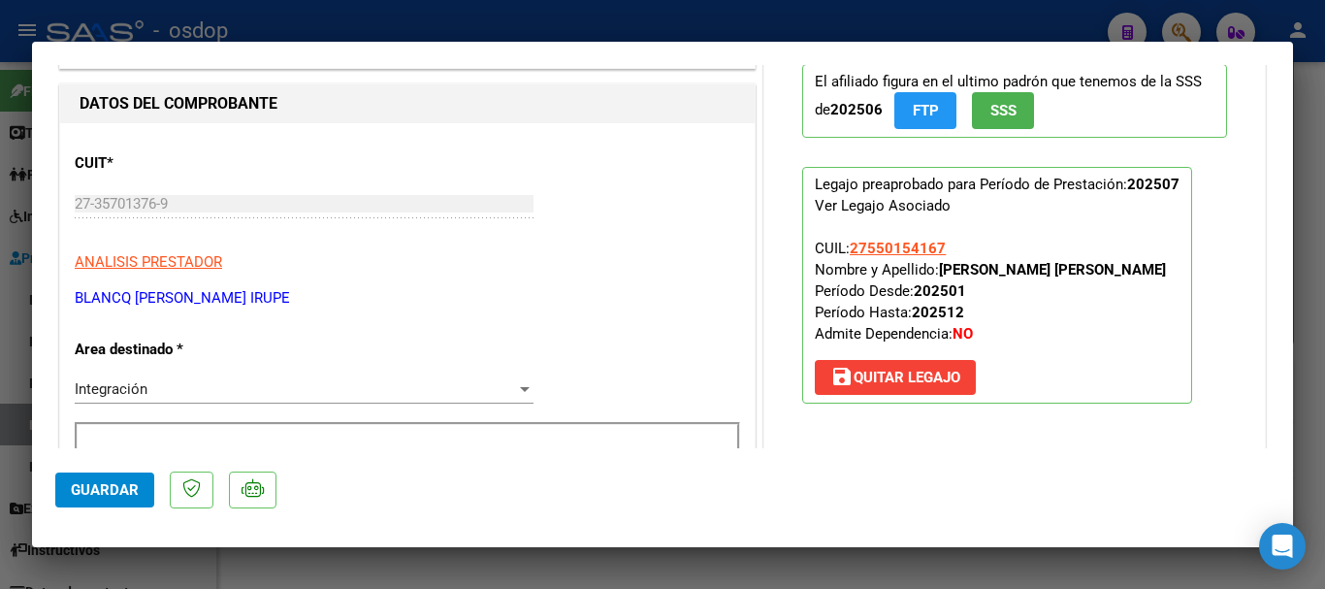
scroll to position [97, 0]
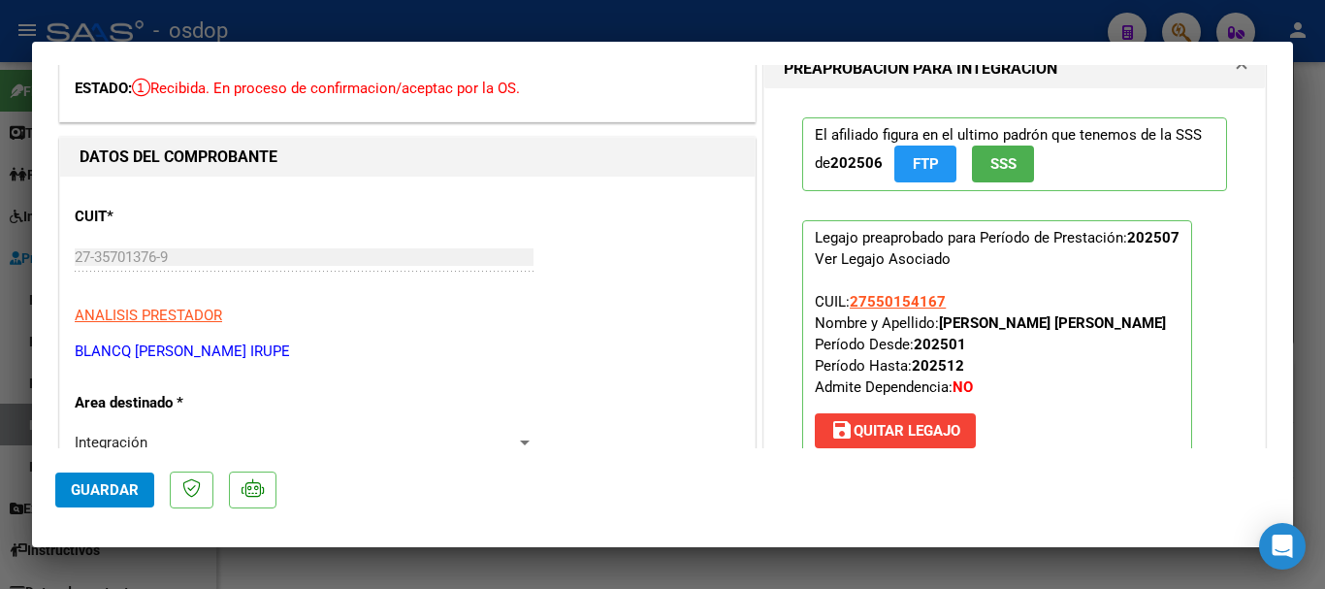
type input "$ 0,00"
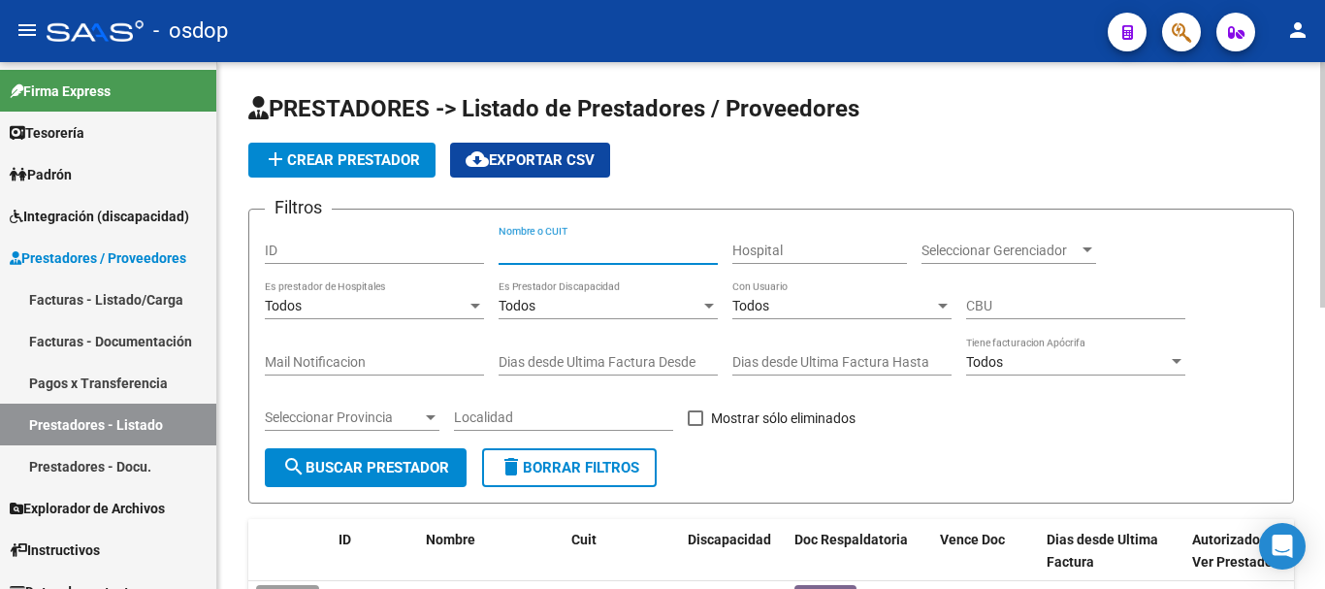
click at [566, 244] on input "Nombre o CUIT" at bounding box center [608, 251] width 219 height 16
type input "27333131442"
click at [407, 470] on span "search Buscar Prestador" at bounding box center [365, 467] width 167 height 17
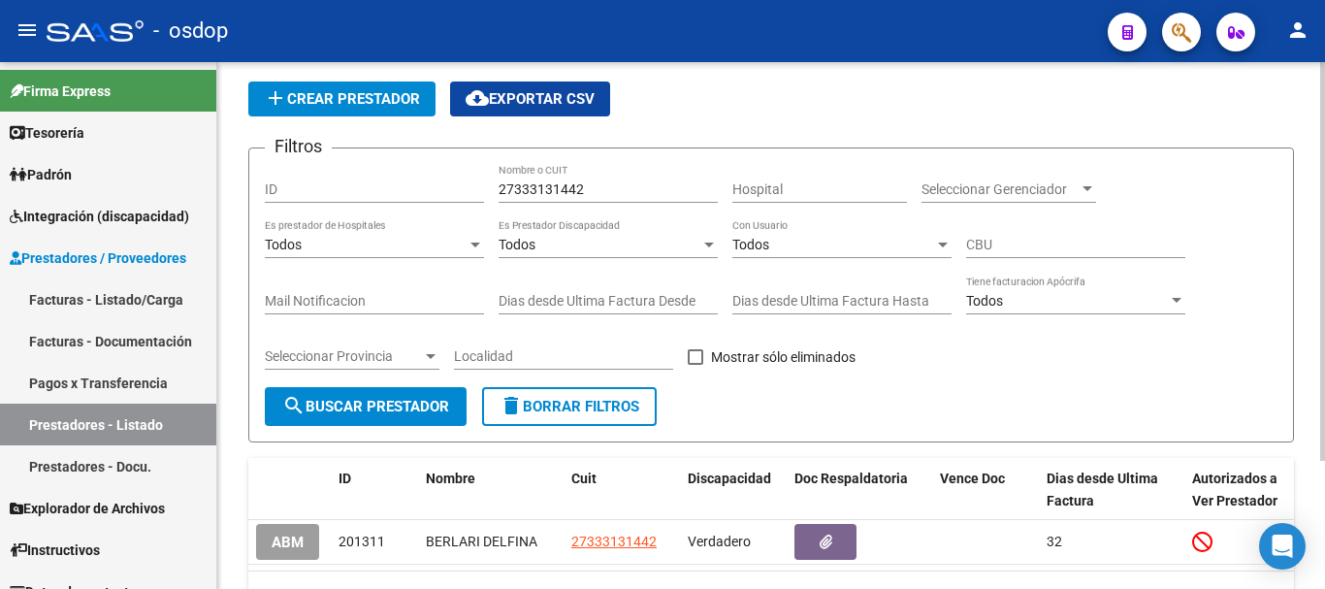
scroll to position [170, 0]
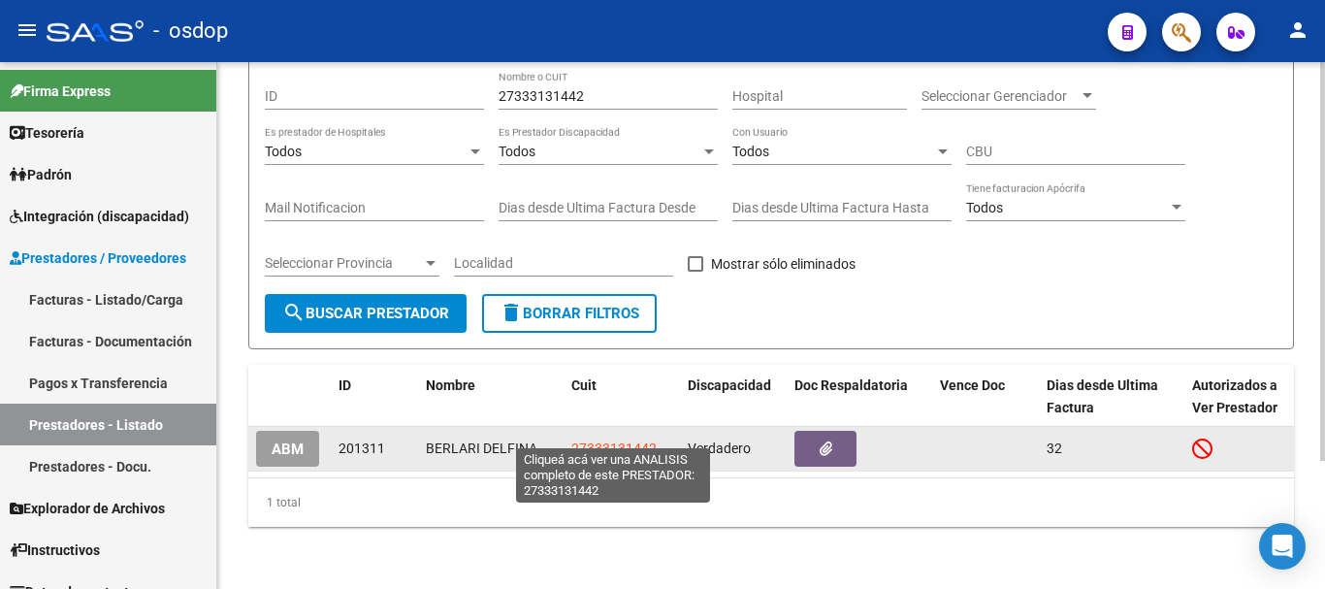
click at [601, 440] on span "27333131442" at bounding box center [613, 448] width 85 height 16
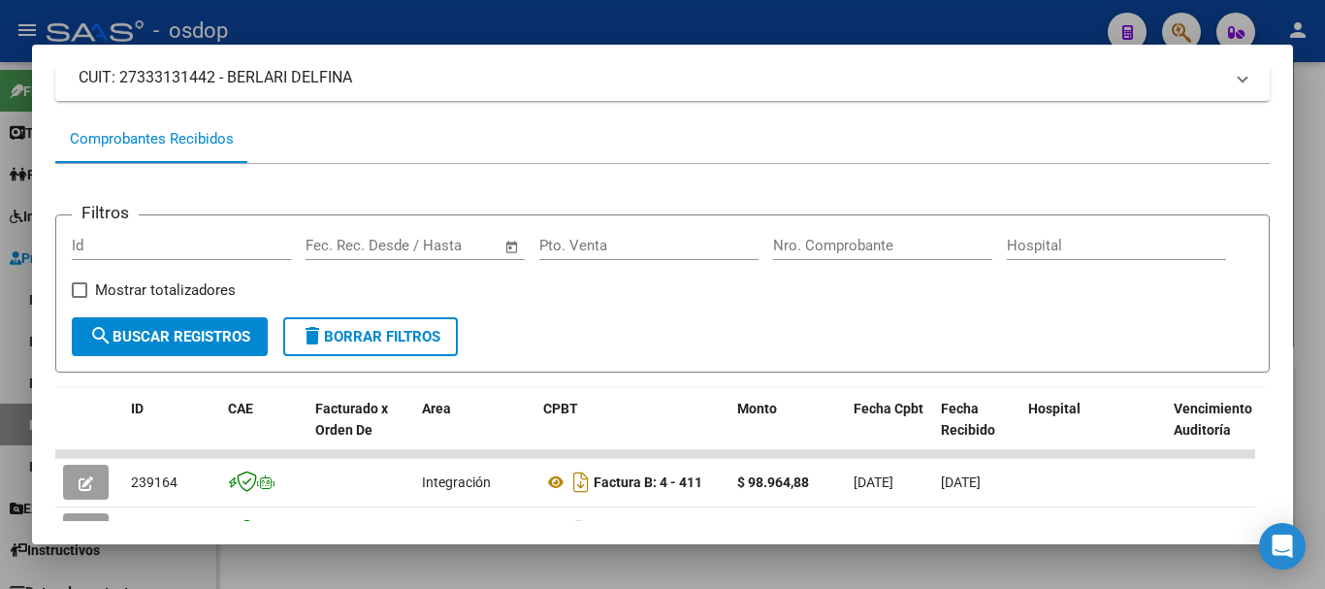
scroll to position [323, 0]
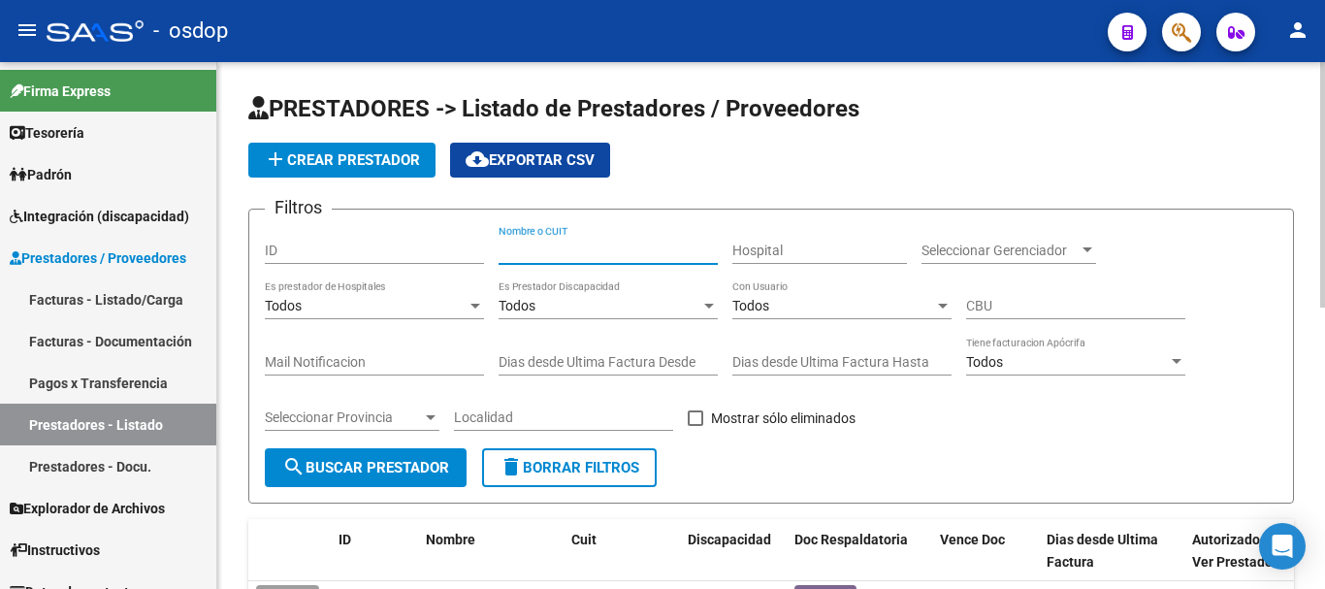
click at [577, 244] on input "Nombre o CUIT" at bounding box center [608, 251] width 219 height 16
type input "27252073464"
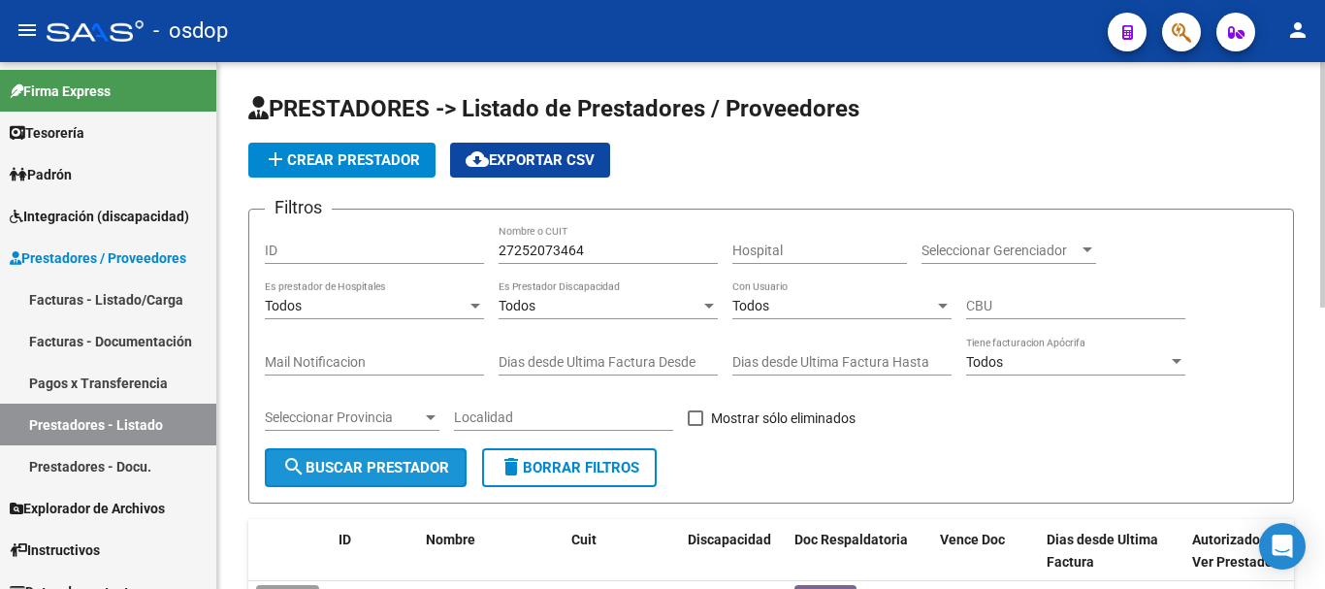
click at [430, 456] on button "search Buscar Prestador" at bounding box center [366, 467] width 202 height 39
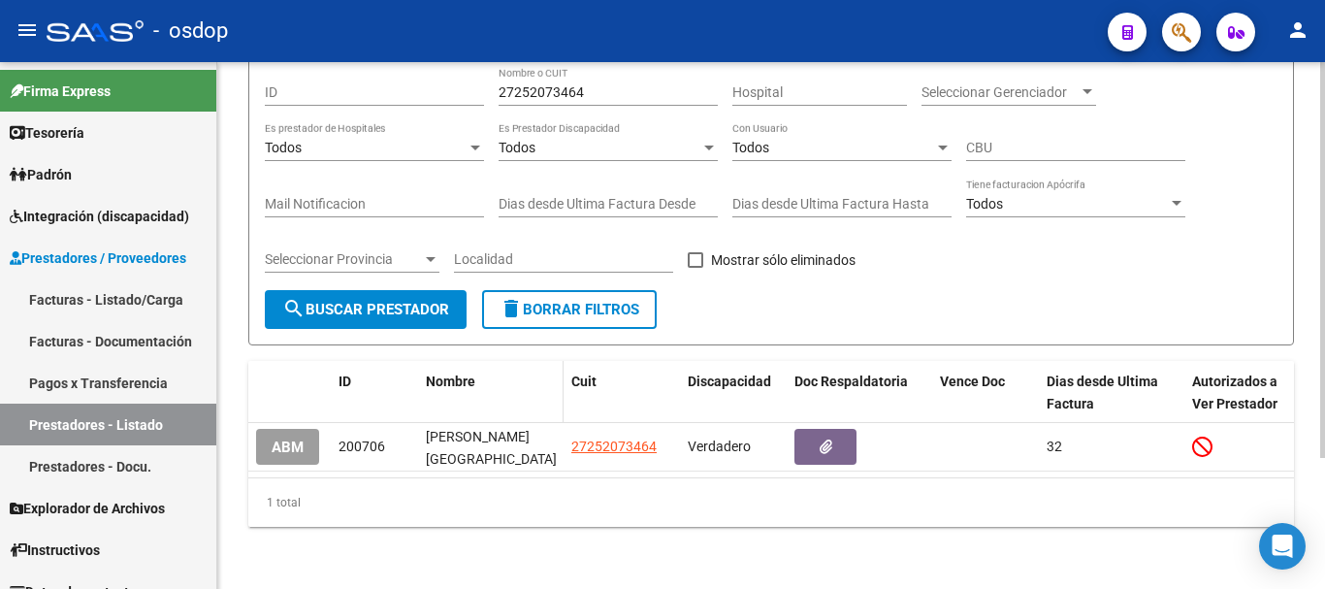
scroll to position [174, 0]
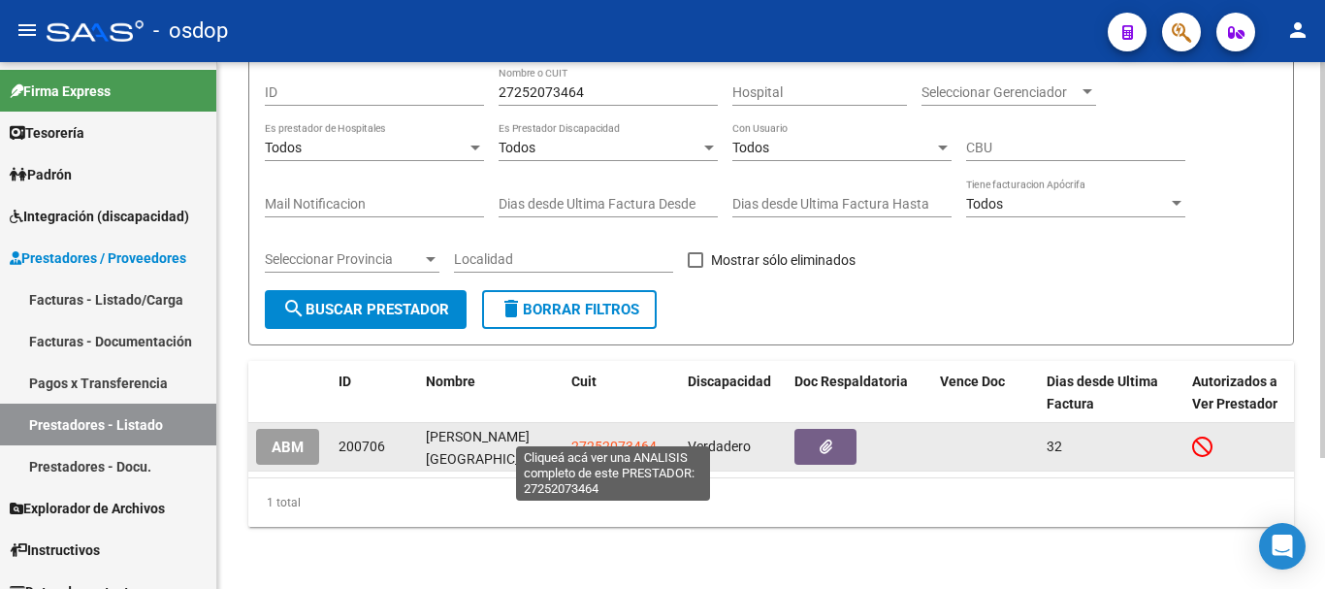
click at [621, 439] on span "27252073464" at bounding box center [613, 447] width 85 height 16
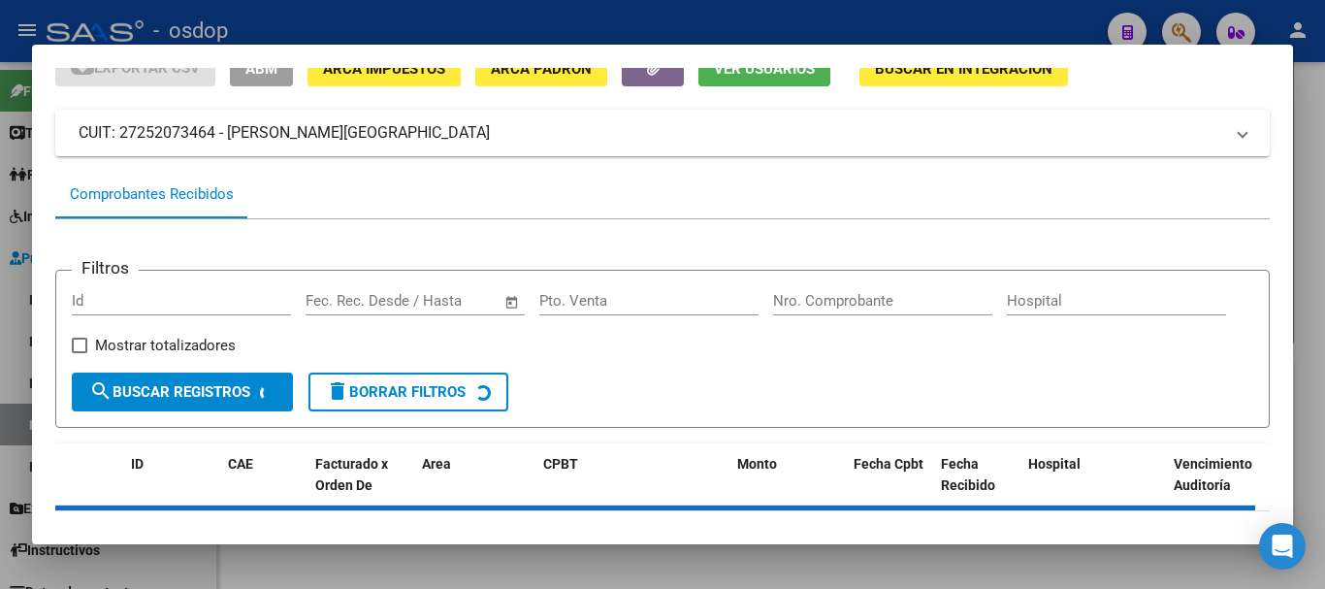
scroll to position [170, 0]
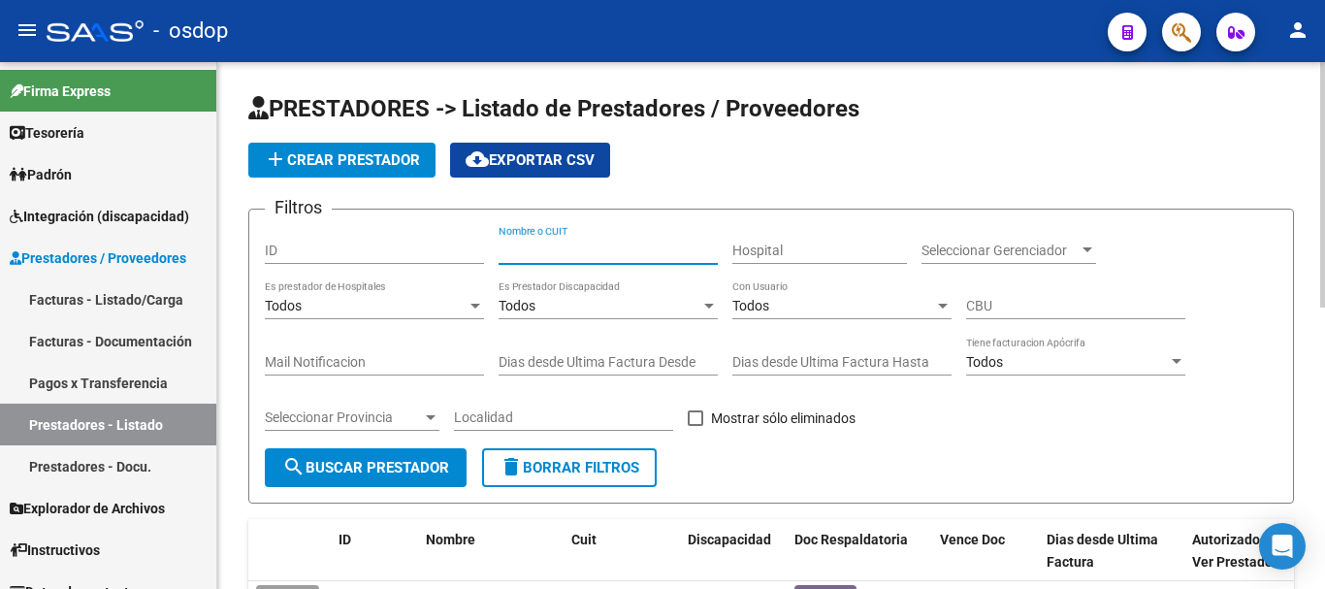
click at [571, 250] on input "Nombre o CUIT" at bounding box center [608, 251] width 219 height 16
type input "23337917534"
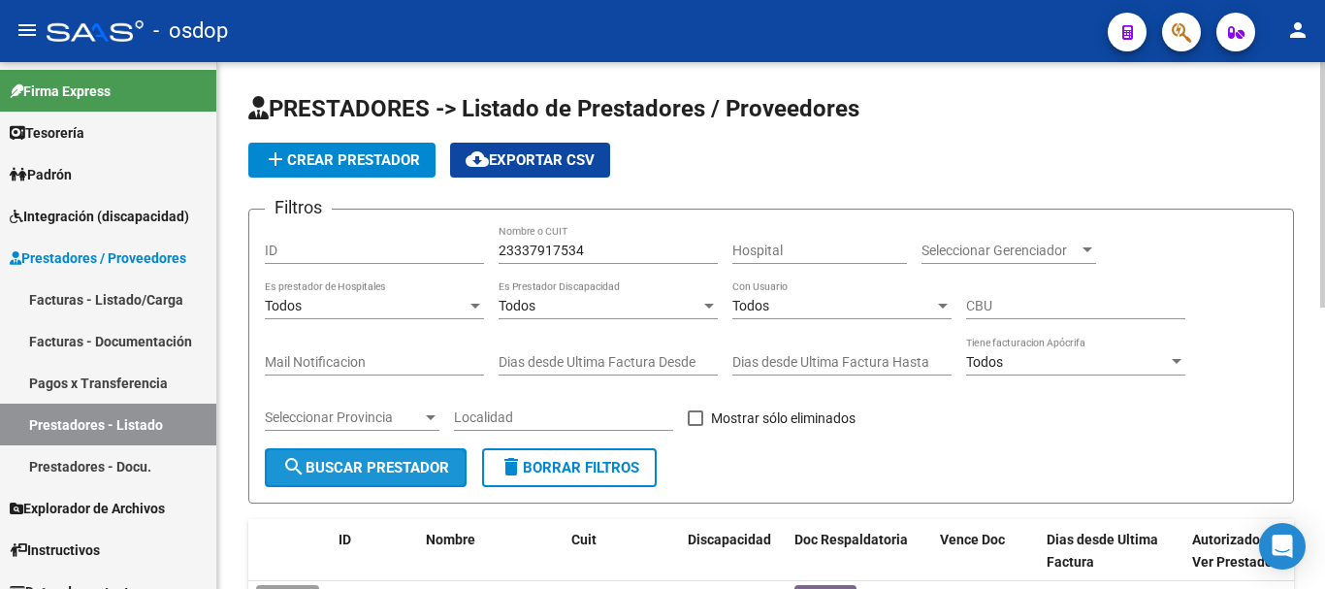
click at [393, 461] on span "search Buscar Prestador" at bounding box center [365, 467] width 167 height 17
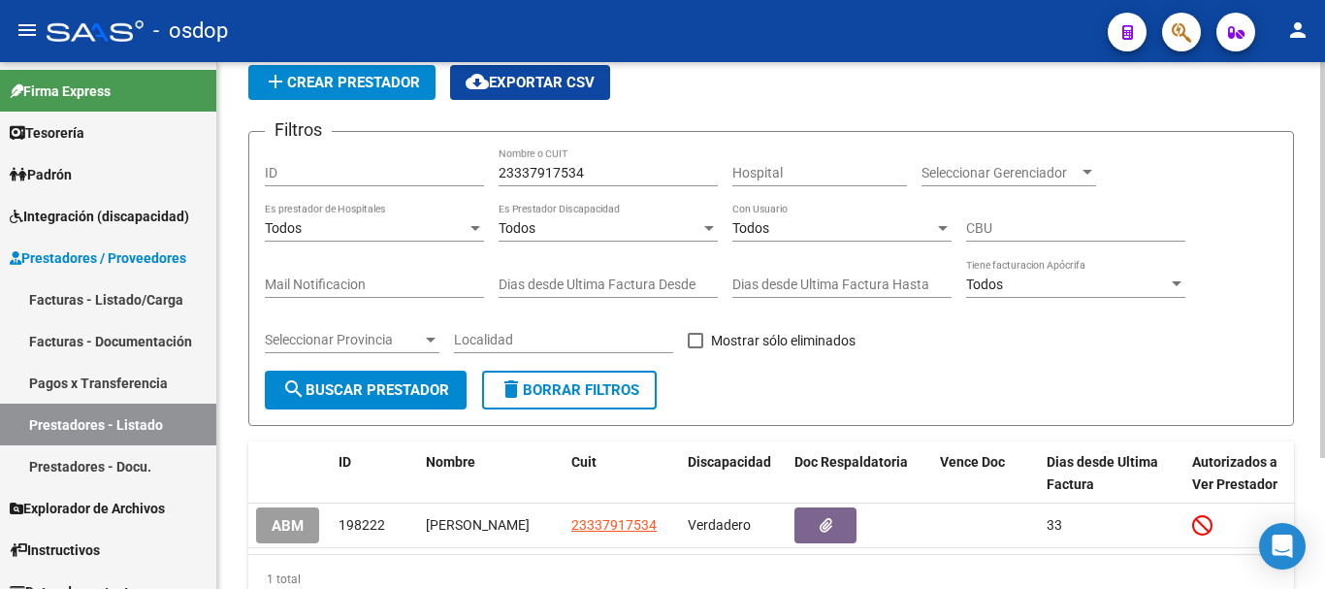
scroll to position [174, 0]
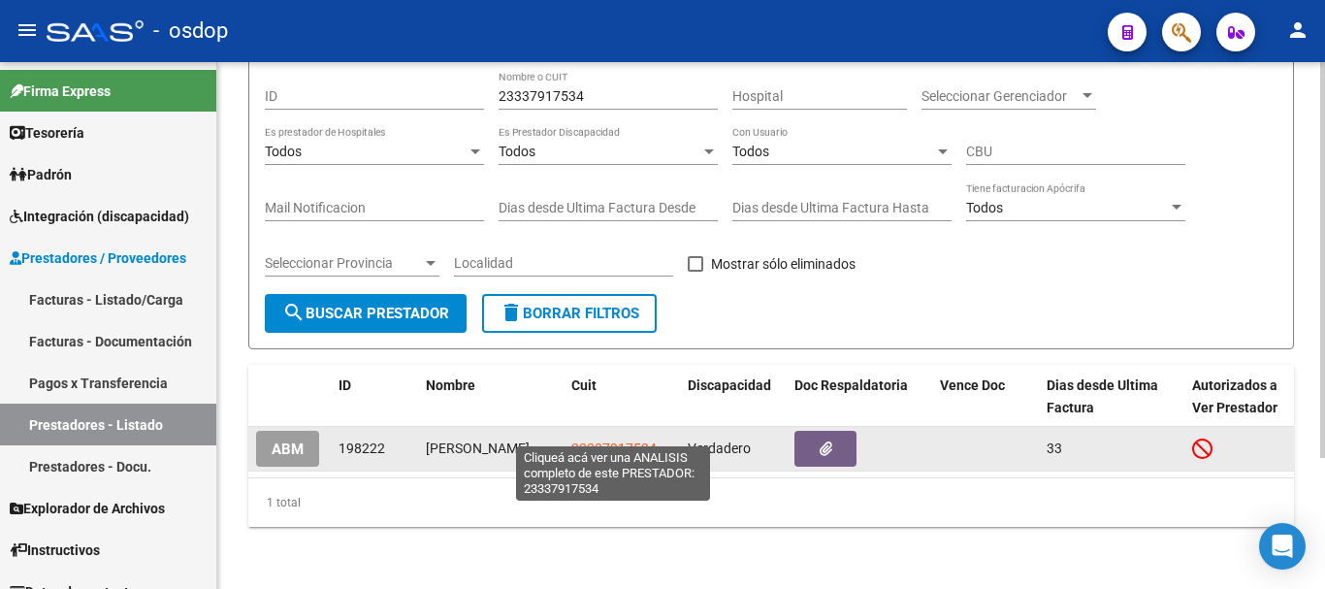
click at [595, 440] on span "23337917534" at bounding box center [613, 448] width 85 height 16
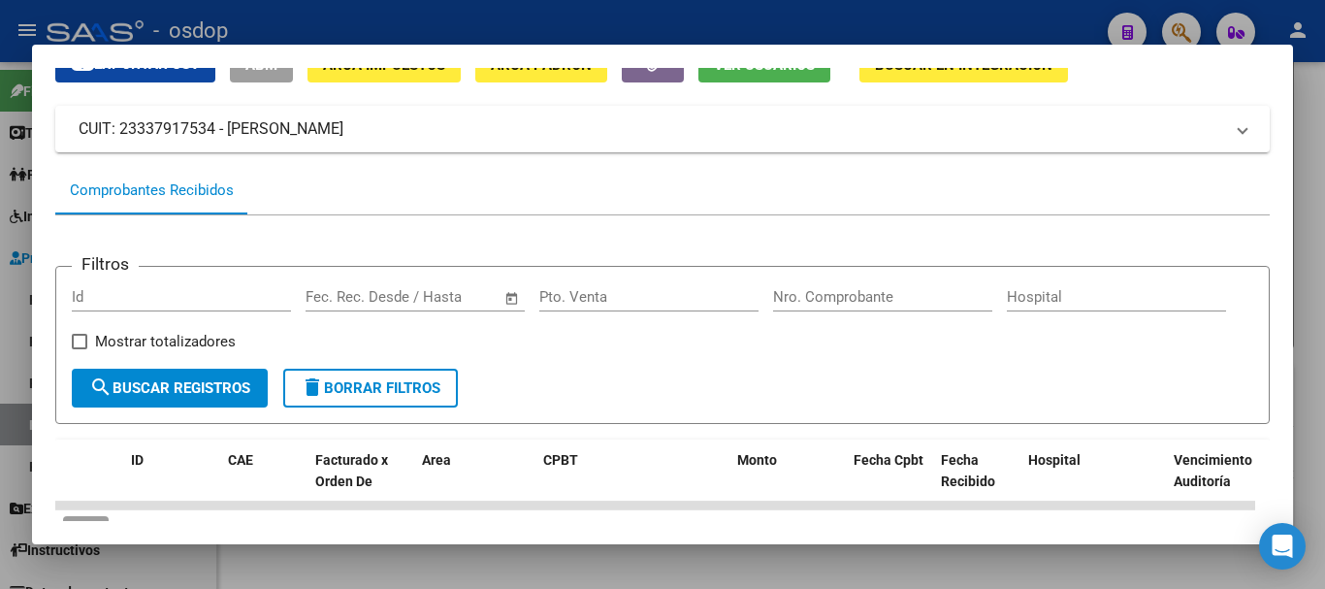
scroll to position [194, 0]
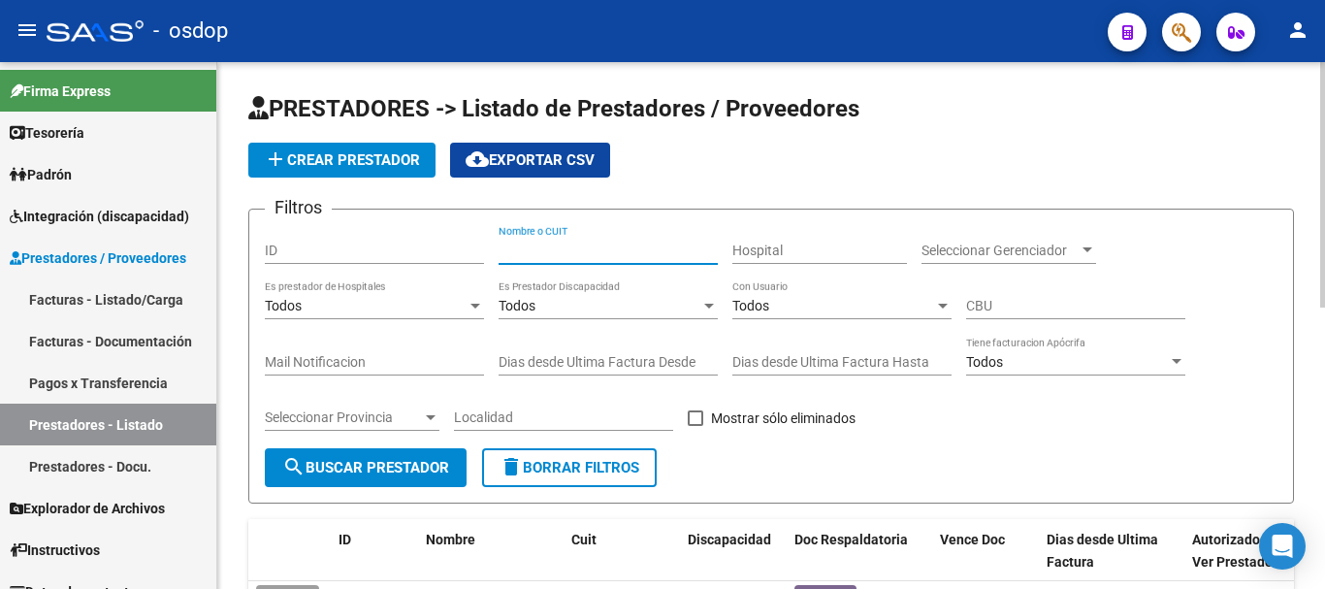
click at [561, 249] on input "Nombre o CUIT" at bounding box center [608, 251] width 219 height 16
type input "27260372934"
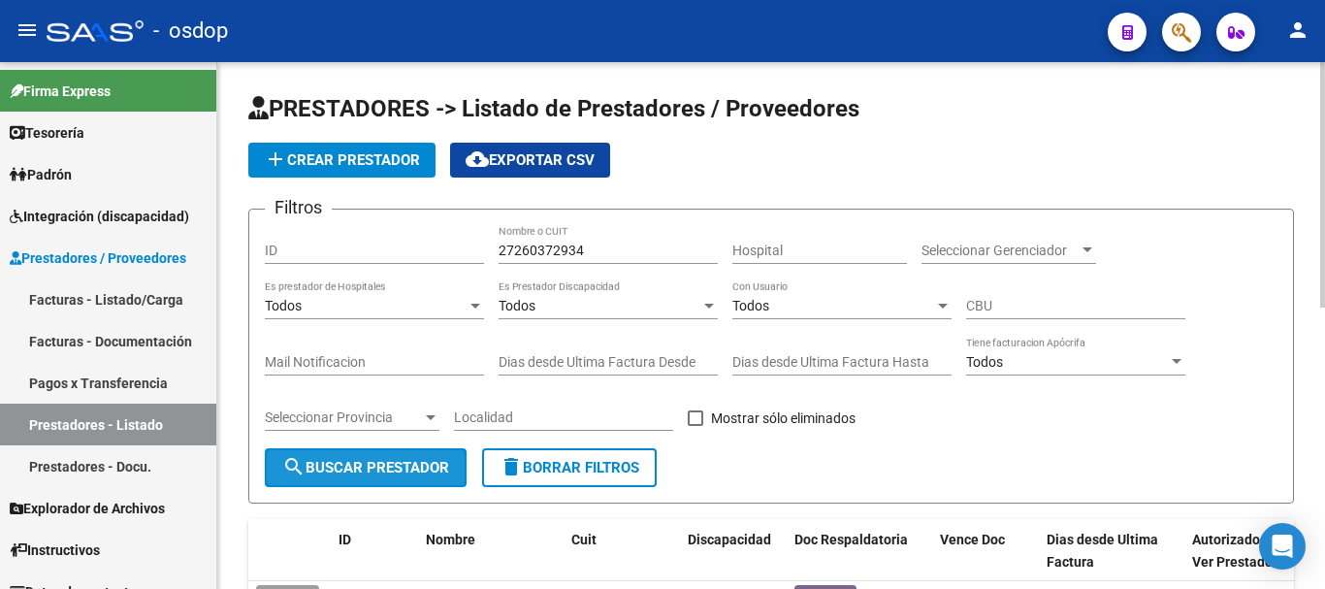
click at [392, 468] on span "search Buscar Prestador" at bounding box center [365, 467] width 167 height 17
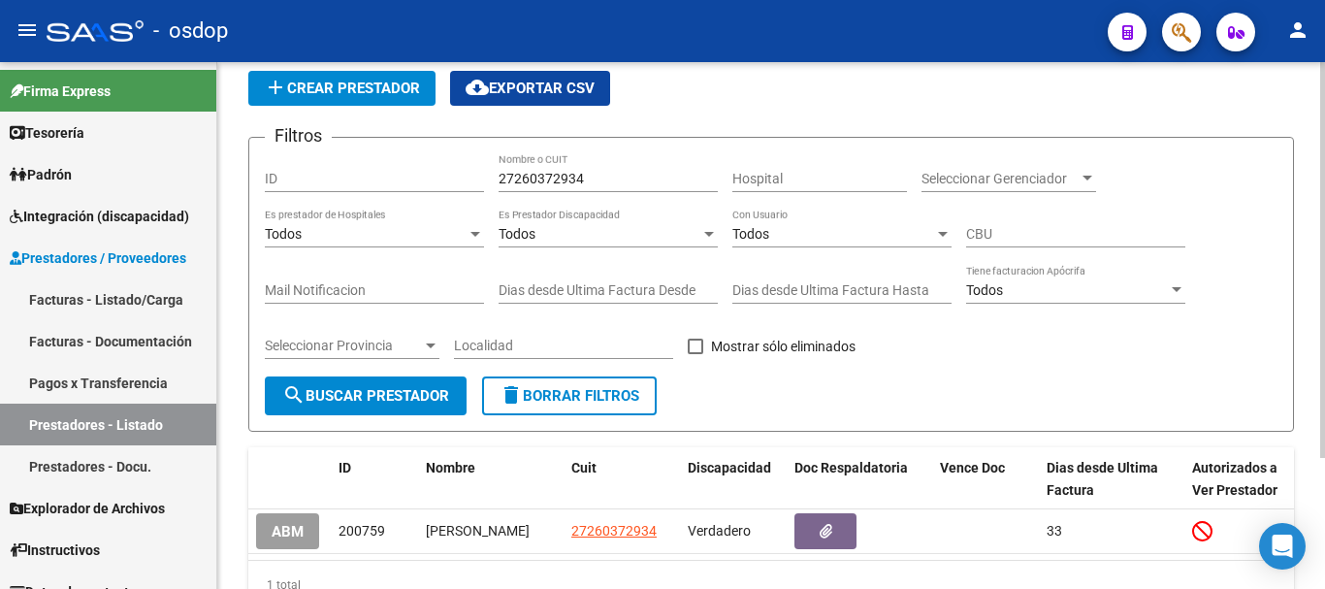
scroll to position [174, 0]
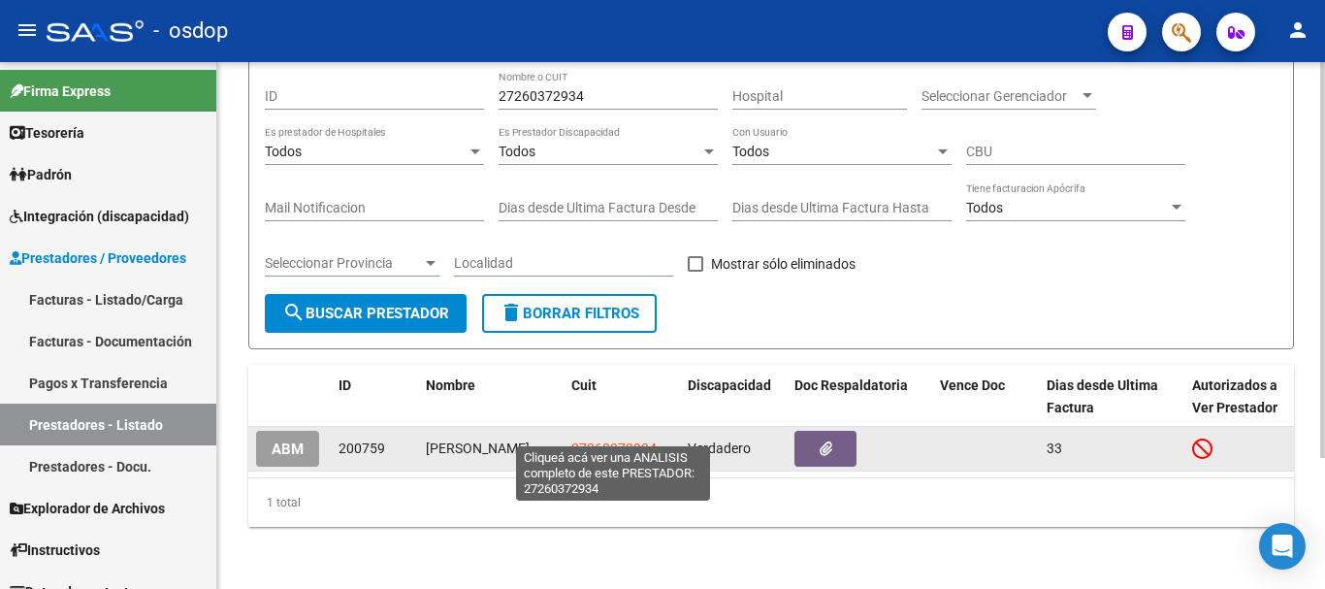
click at [592, 440] on span "27260372934" at bounding box center [613, 448] width 85 height 16
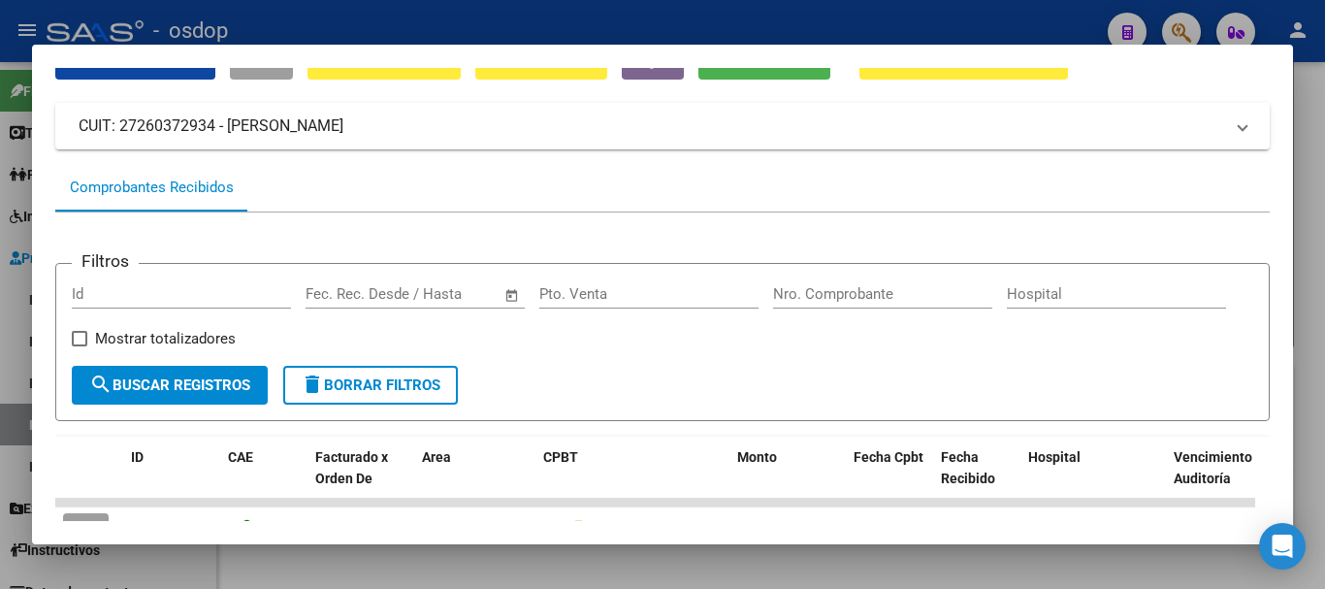
scroll to position [194, 0]
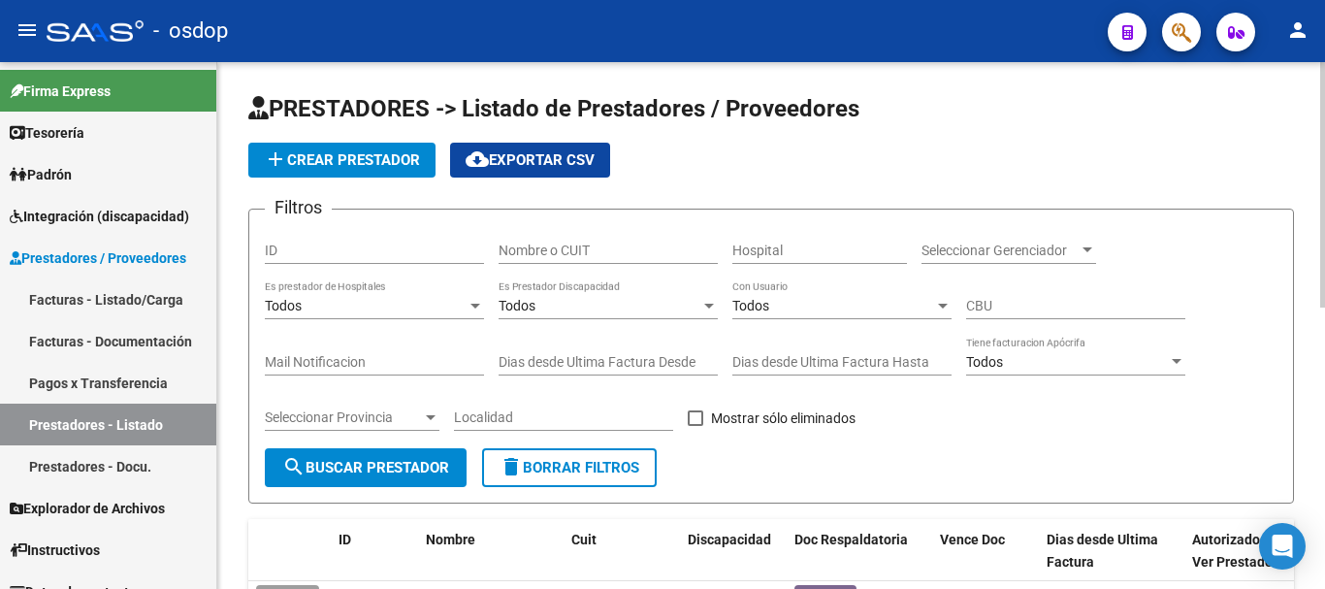
click at [604, 245] on input "Nombre o CUIT" at bounding box center [608, 251] width 219 height 16
type input "27354391827"
click at [371, 472] on span "search Buscar Prestador" at bounding box center [365, 467] width 167 height 17
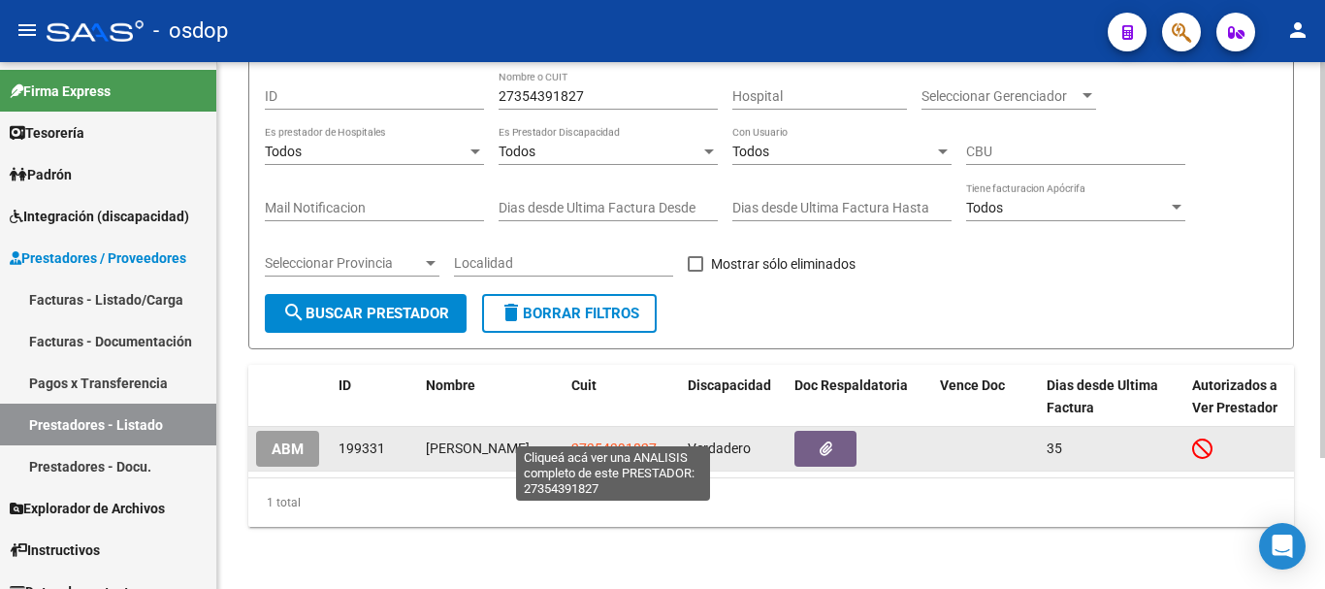
click at [588, 440] on span "27354391827" at bounding box center [613, 448] width 85 height 16
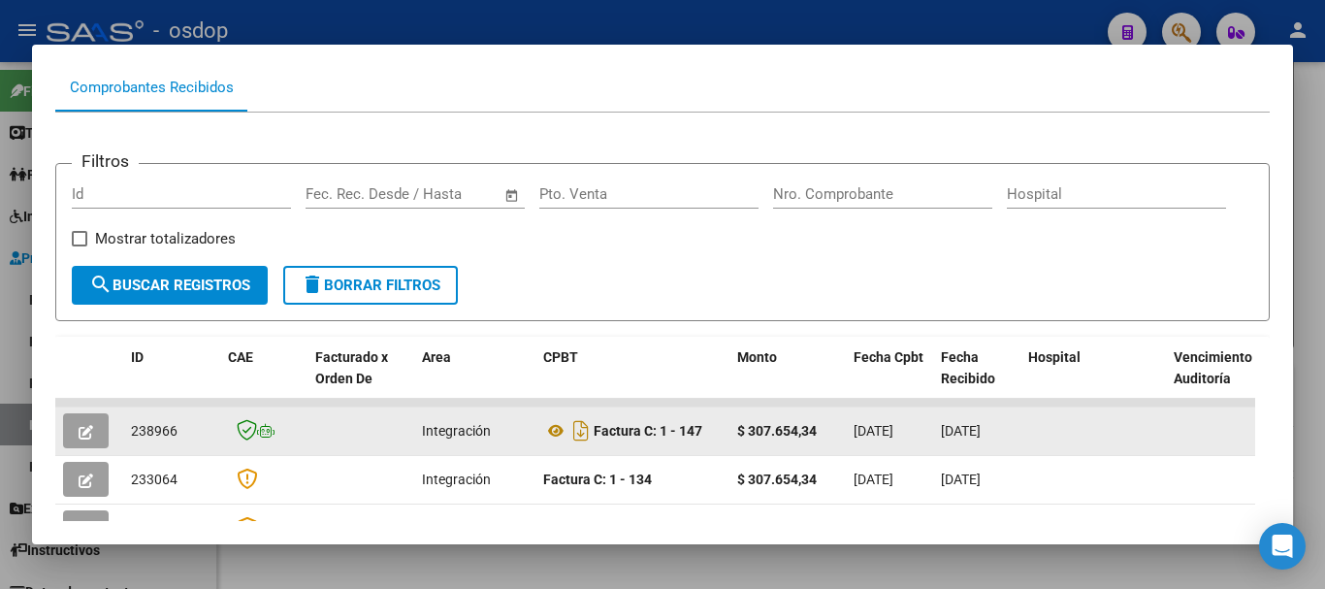
scroll to position [194, 0]
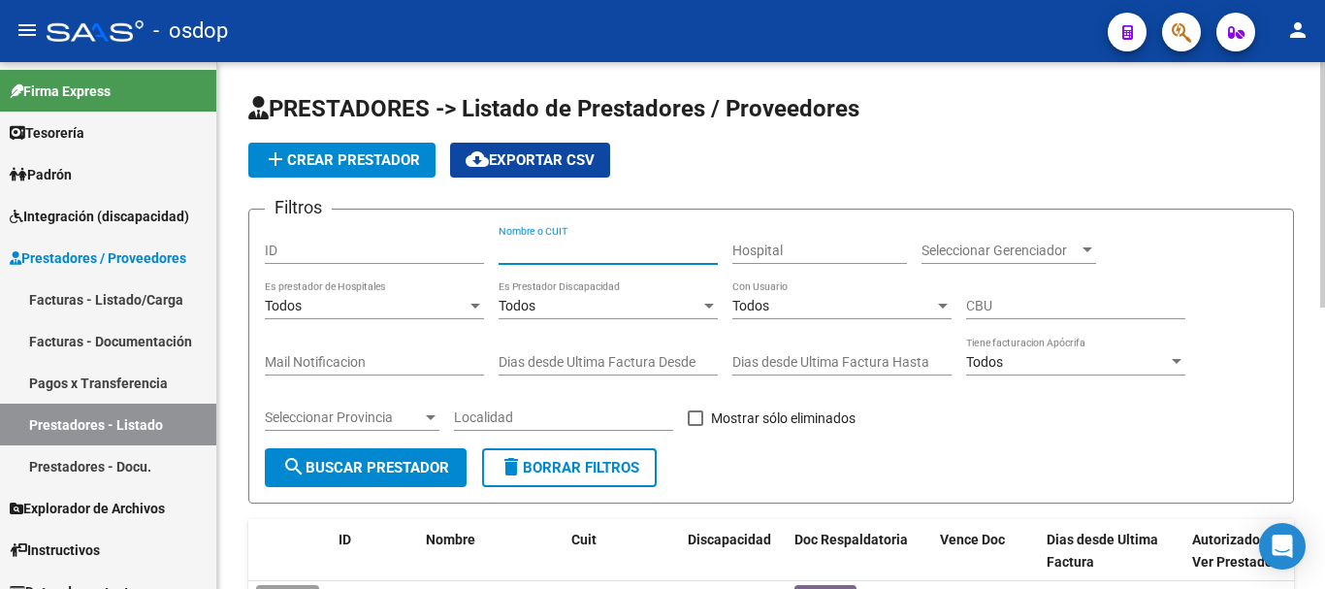
click at [530, 251] on input "Nombre o CUIT" at bounding box center [608, 251] width 219 height 16
type input "30716946688"
click at [328, 472] on span "search Buscar Prestador" at bounding box center [365, 467] width 167 height 17
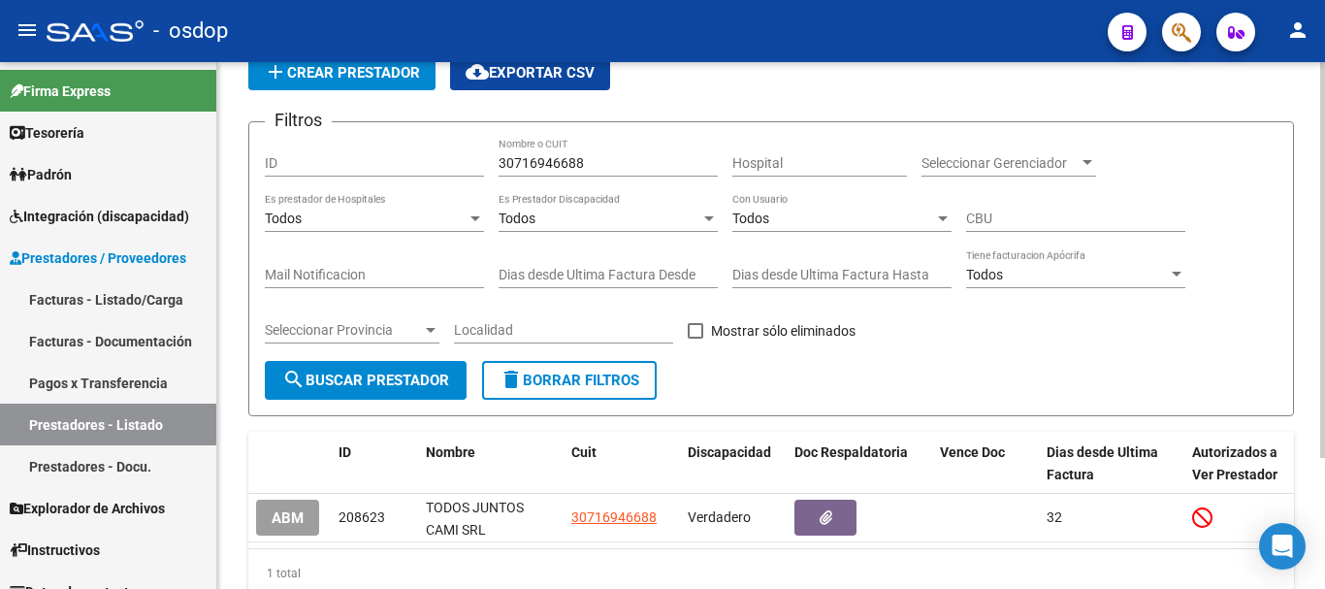
scroll to position [174, 0]
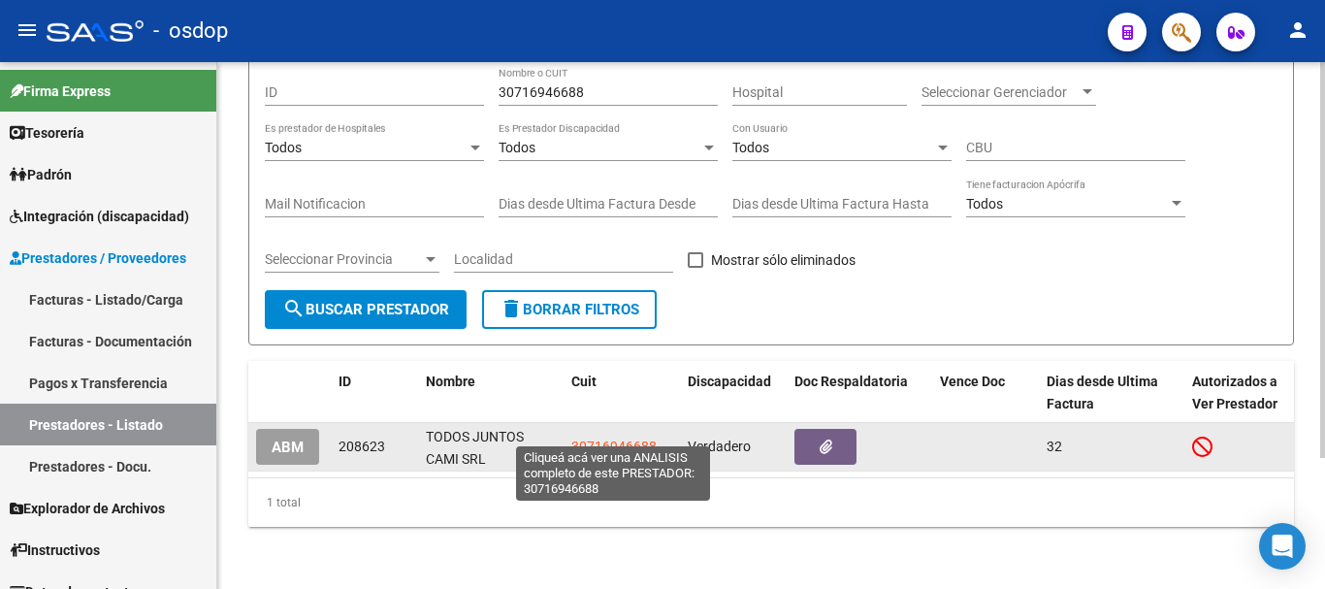
click at [573, 439] on span "30716946688" at bounding box center [613, 447] width 85 height 16
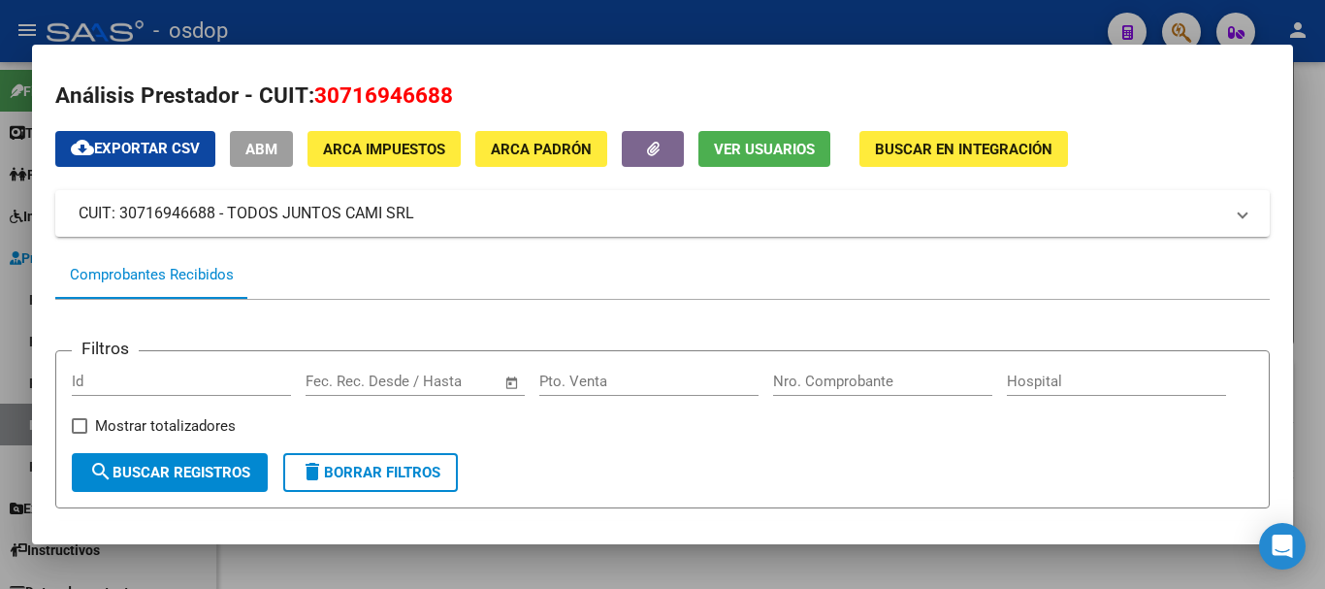
scroll to position [0, 0]
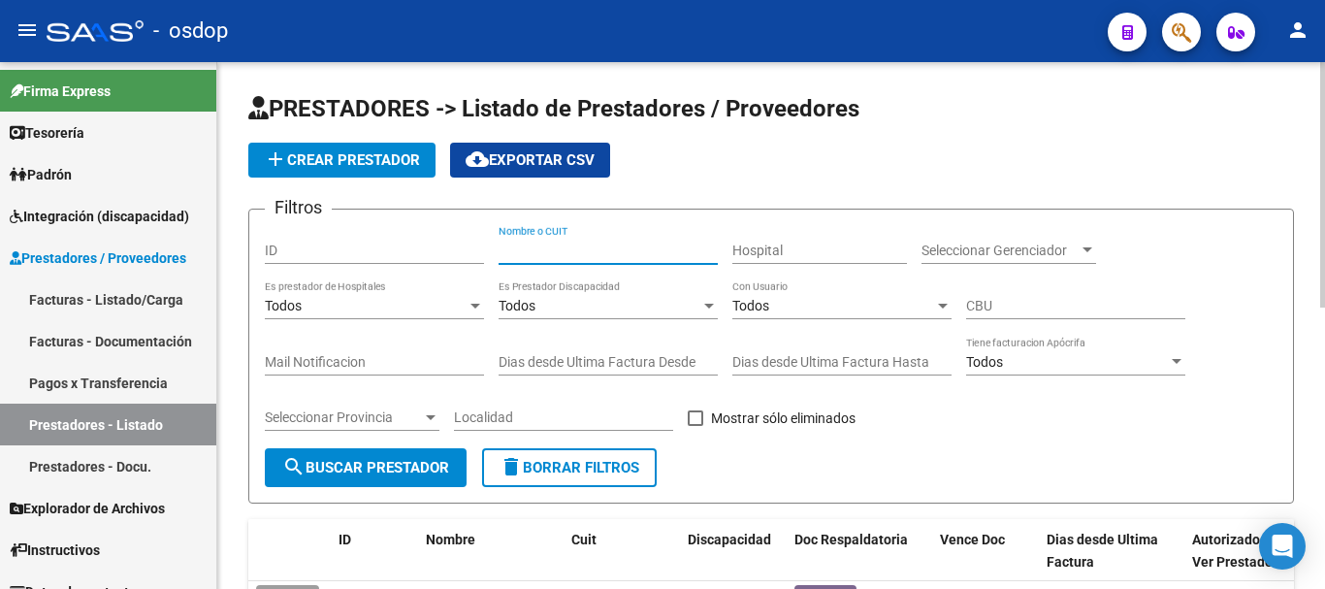
click at [564, 243] on input "Nombre o CUIT" at bounding box center [608, 251] width 219 height 16
type input "27363890127"
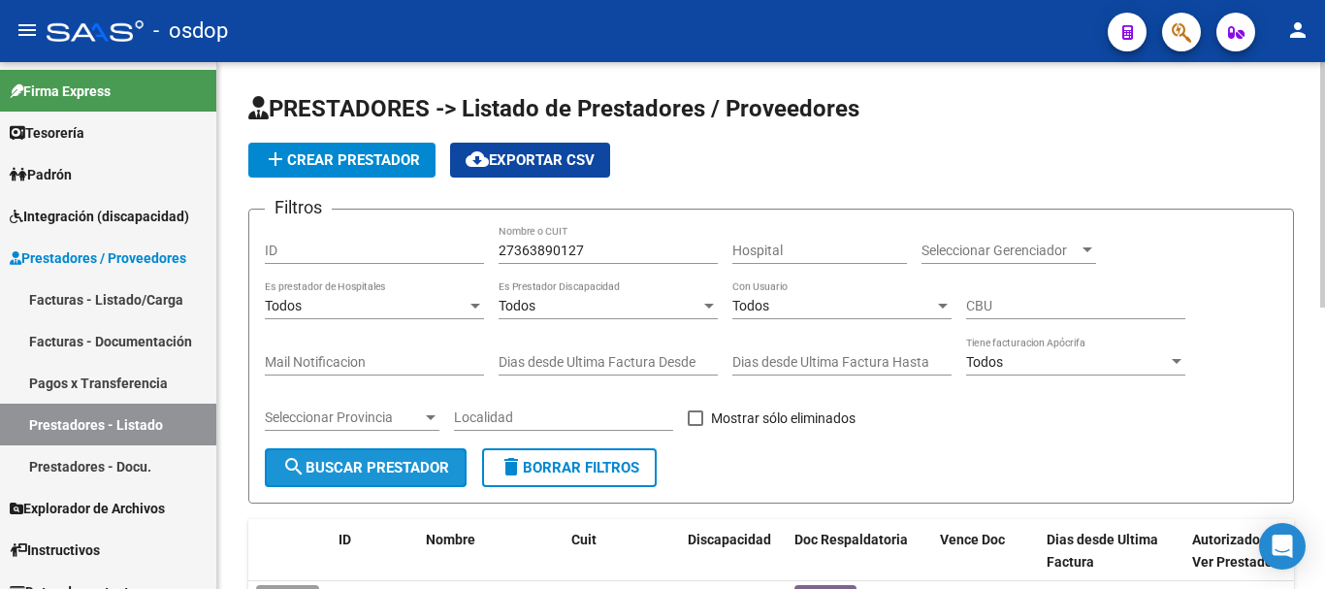
click at [415, 452] on button "search Buscar Prestador" at bounding box center [366, 467] width 202 height 39
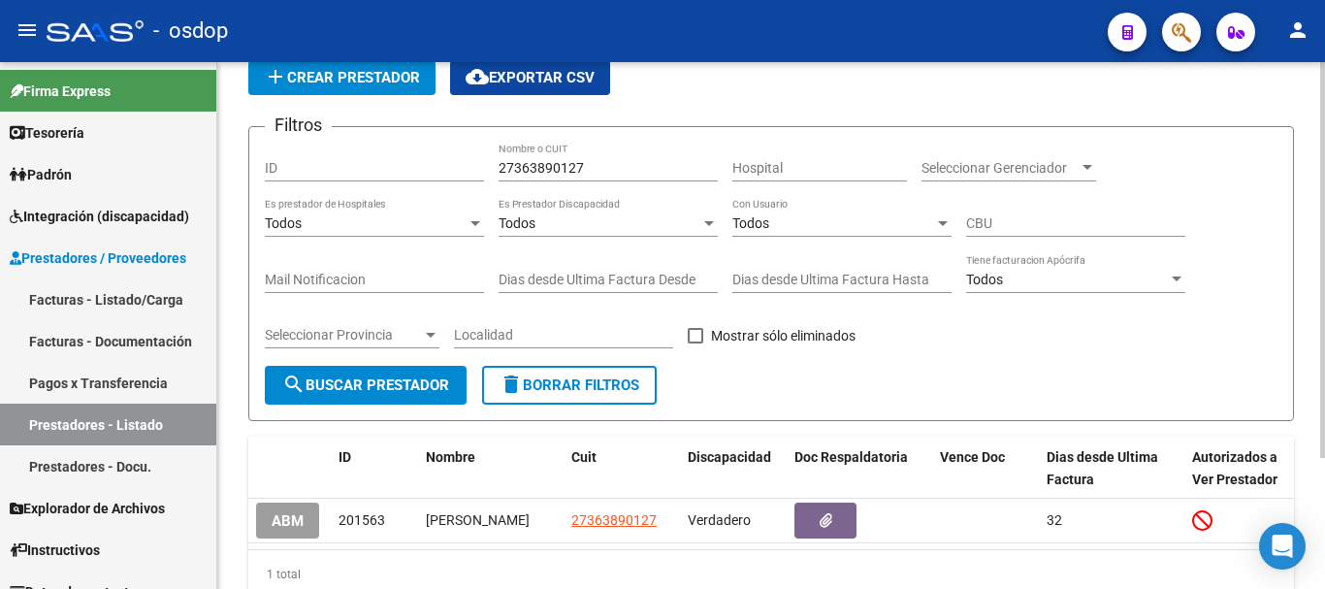
scroll to position [174, 0]
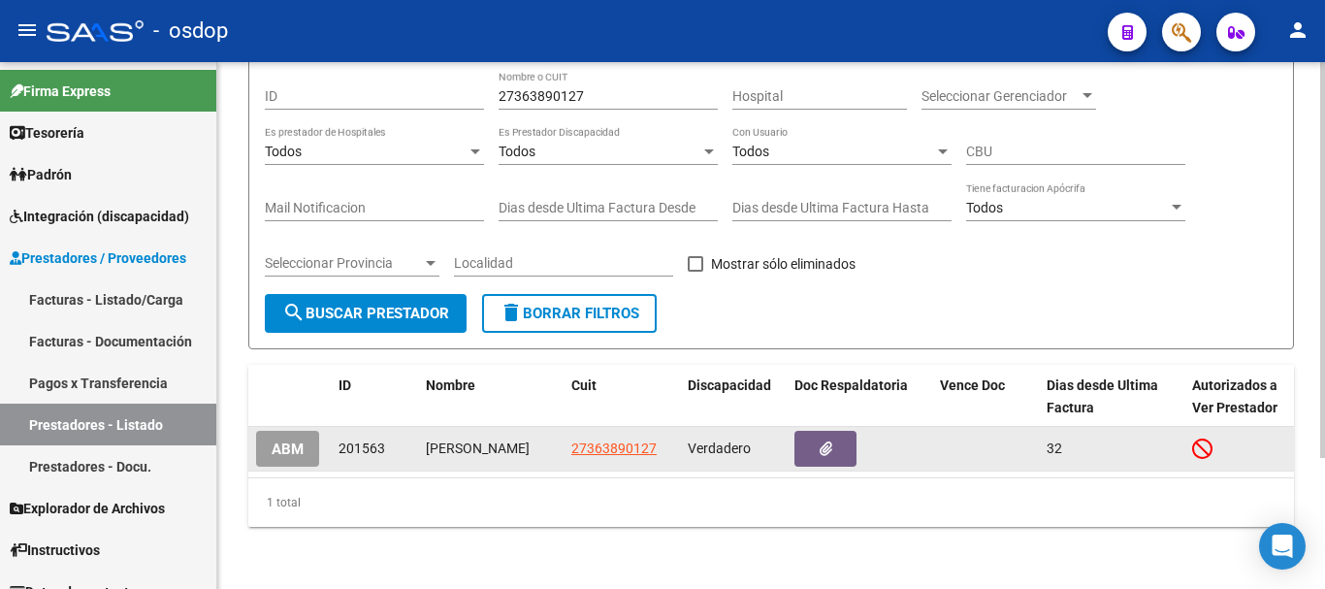
click at [602, 439] on app-link-go-to "27363890127" at bounding box center [613, 449] width 85 height 22
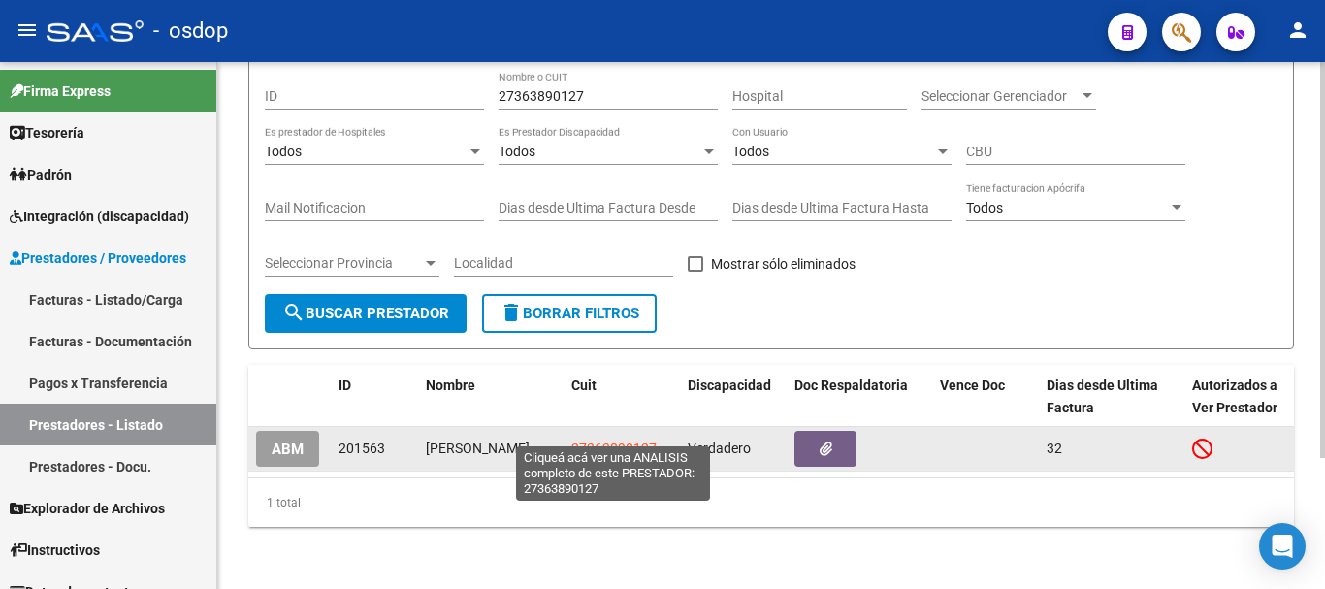
click at [603, 440] on span "27363890127" at bounding box center [613, 448] width 85 height 16
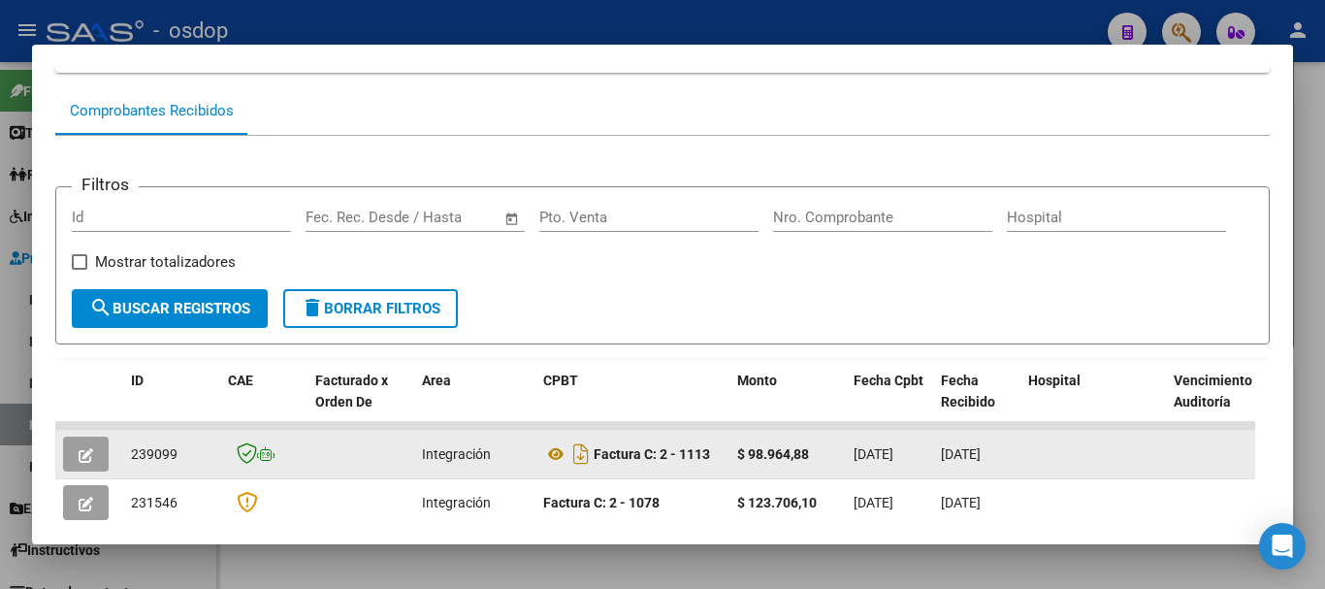
scroll to position [267, 0]
